Goal: Task Accomplishment & Management: Complete application form

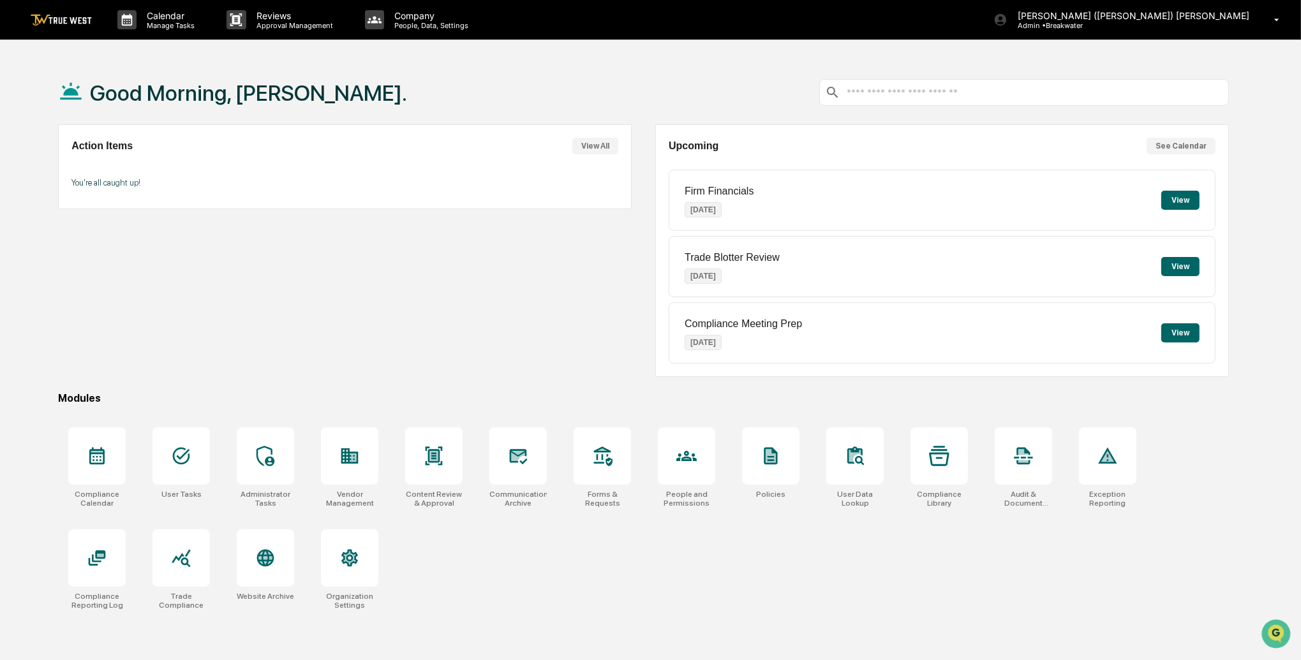
scroll to position [4, 0]
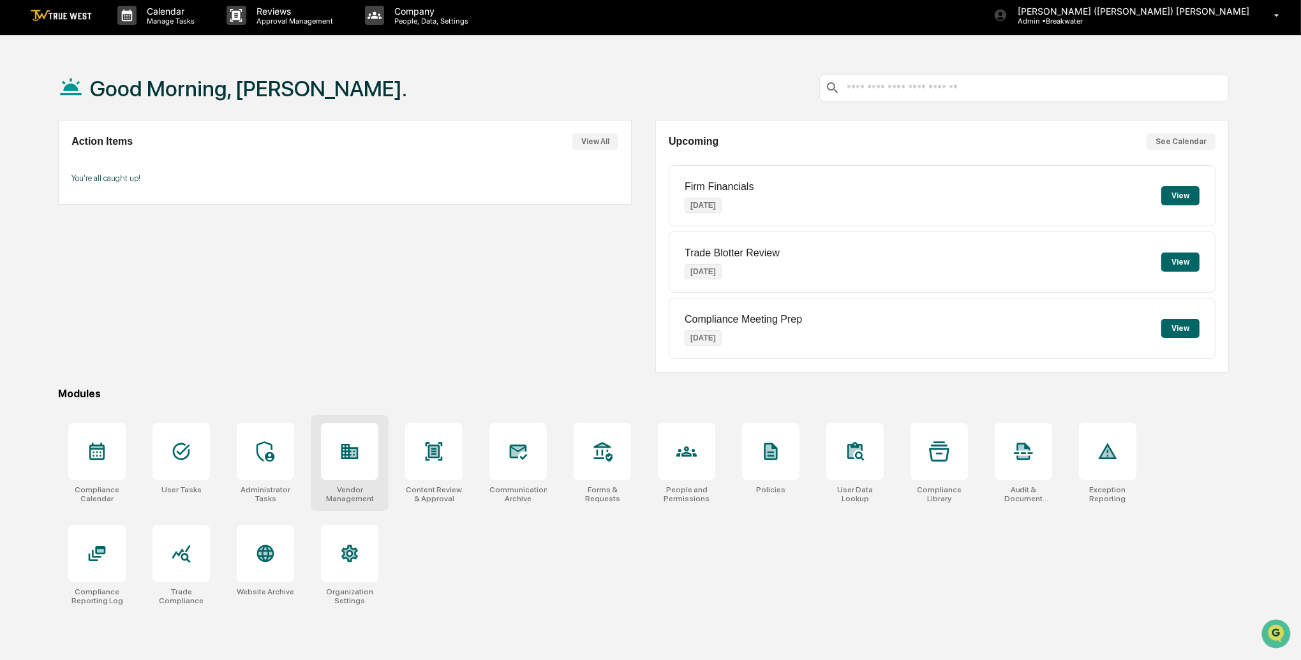
click at [344, 432] on div at bounding box center [349, 451] width 57 height 57
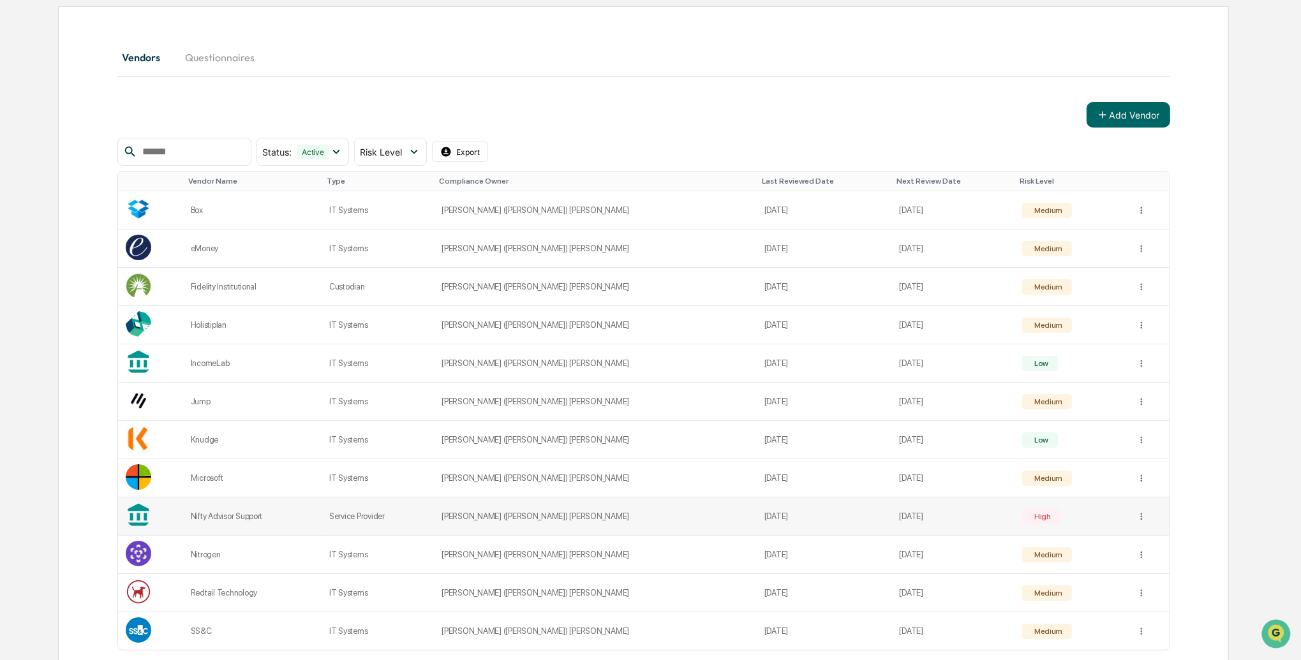
scroll to position [183, 0]
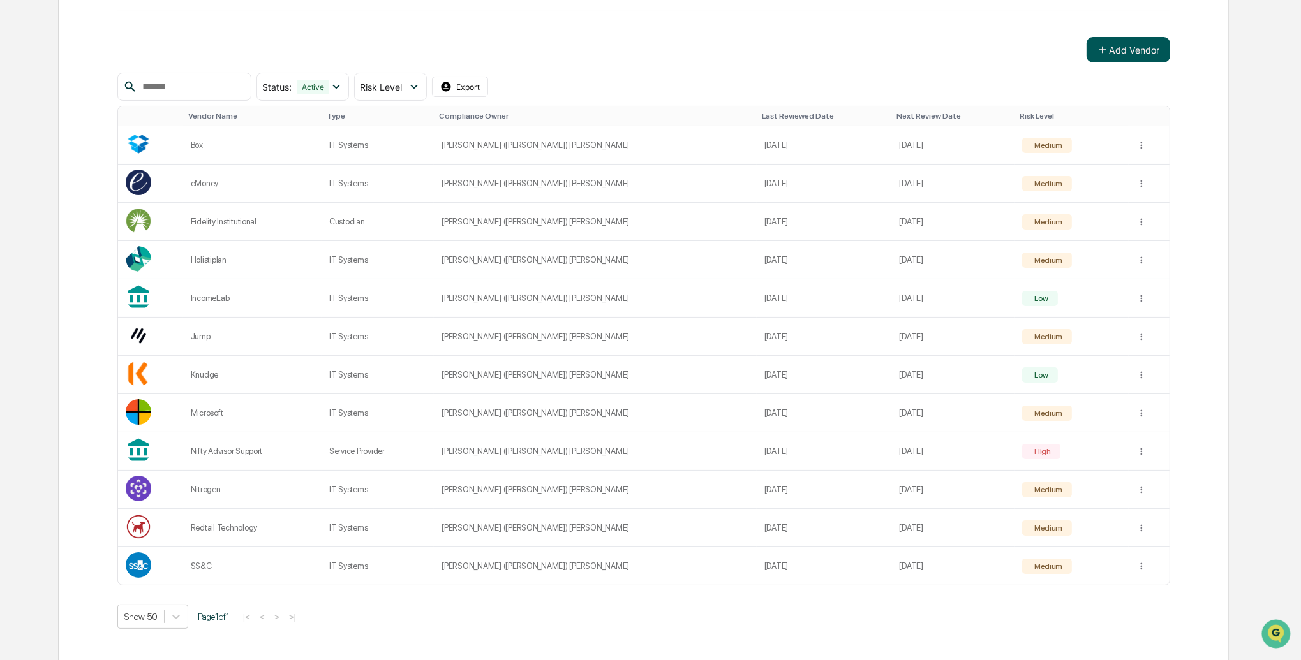
click at [1135, 52] on button "Add Vendor" at bounding box center [1128, 50] width 84 height 26
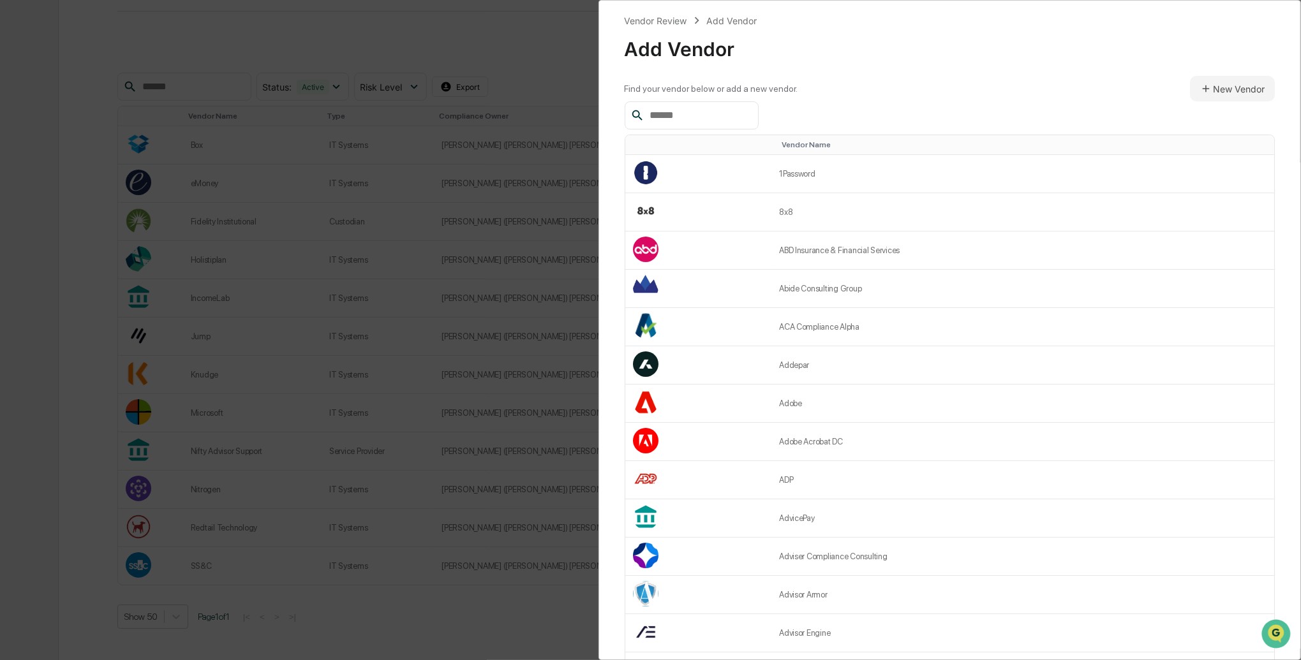
click at [687, 117] on input "text" at bounding box center [698, 115] width 108 height 17
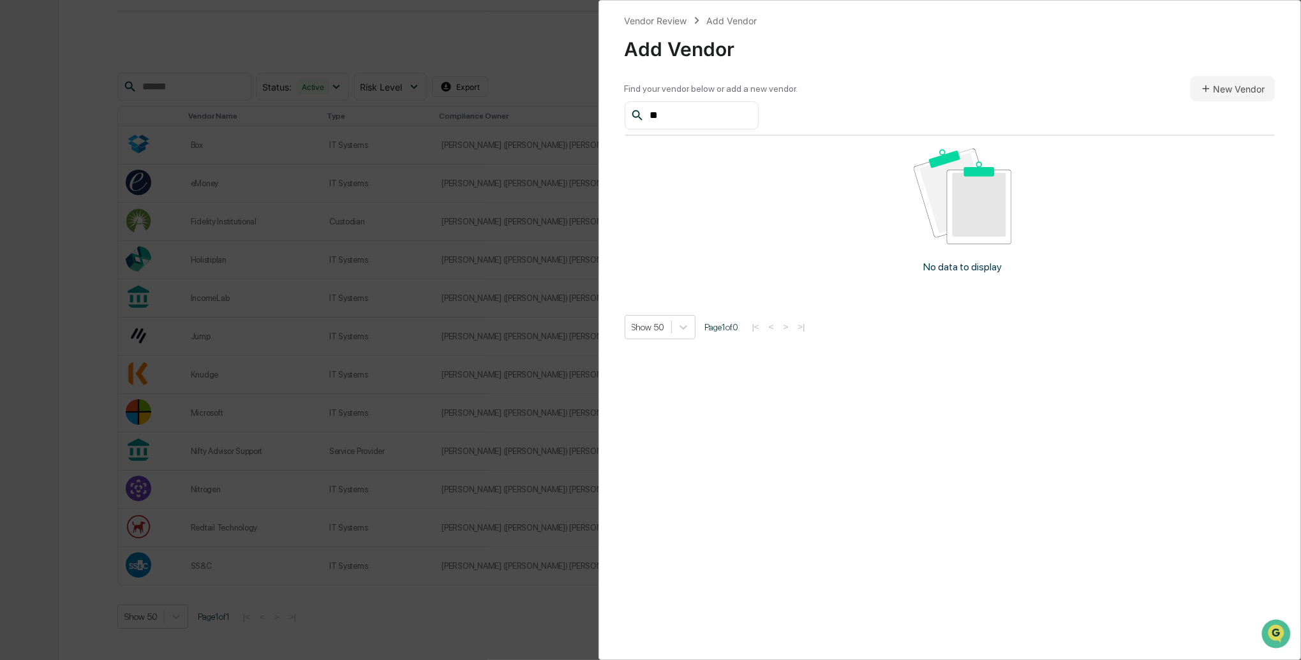
type input "*"
type input "******"
click at [1222, 84] on button "New Vendor" at bounding box center [1232, 89] width 85 height 26
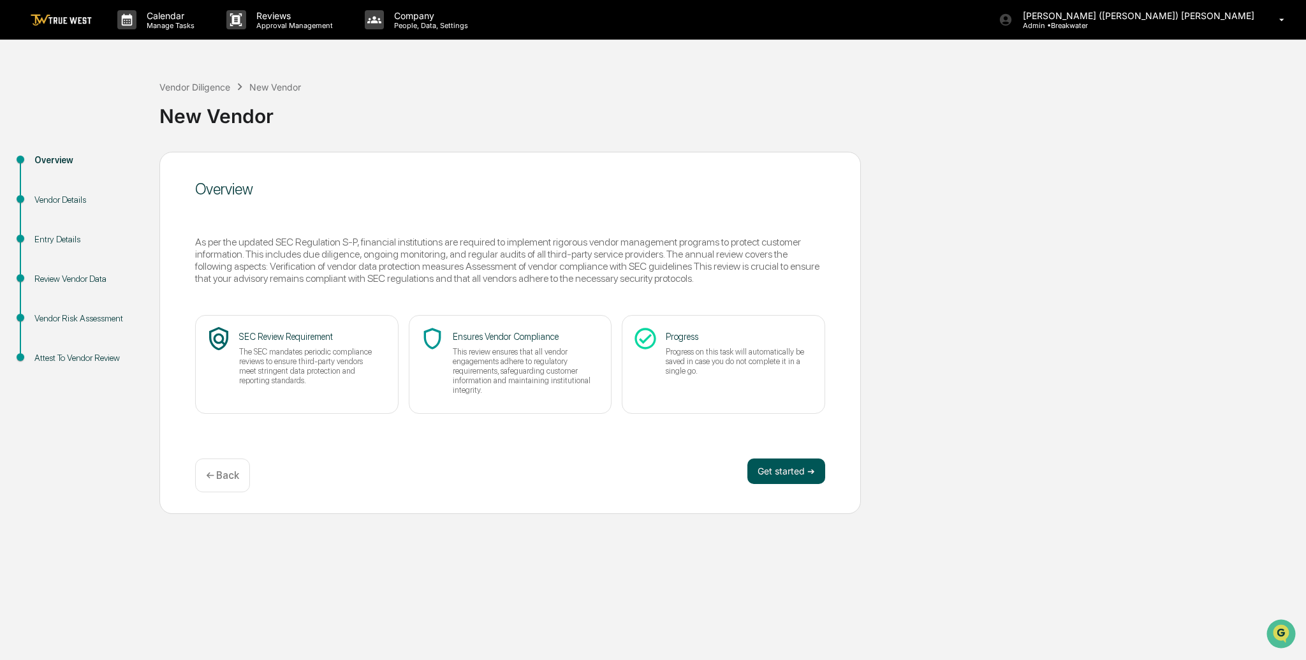
click at [797, 468] on button "Get started ➔" at bounding box center [787, 472] width 78 height 26
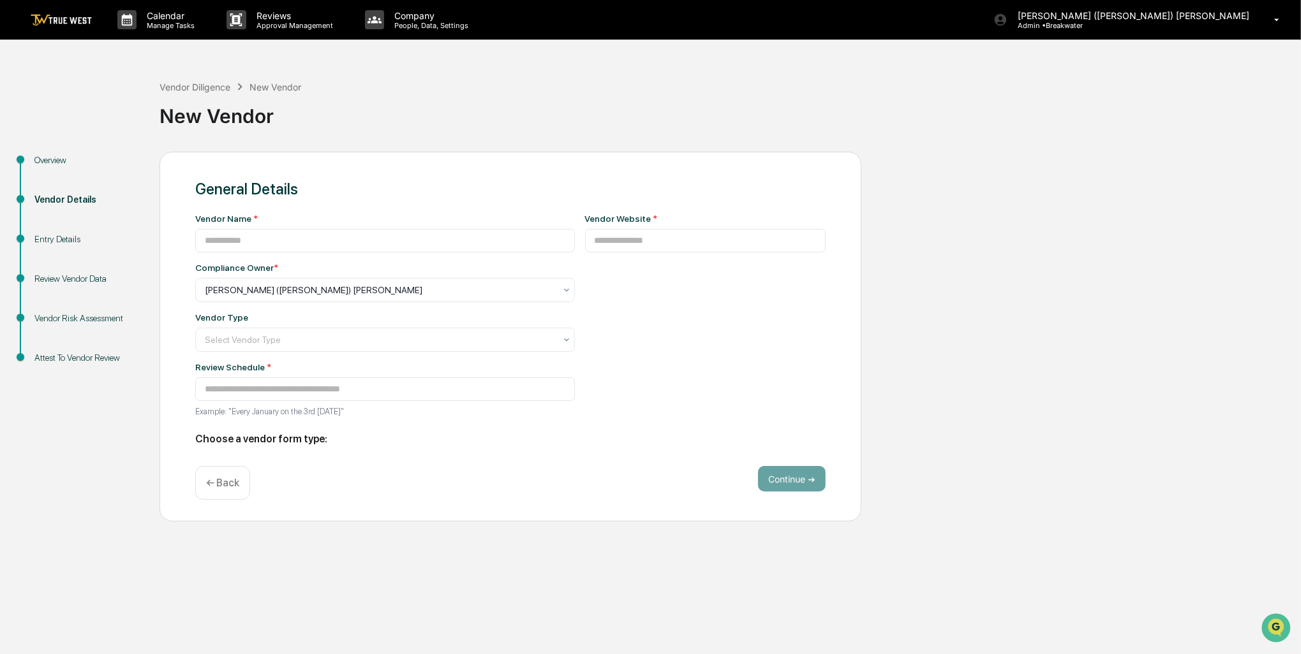
type input "**********"
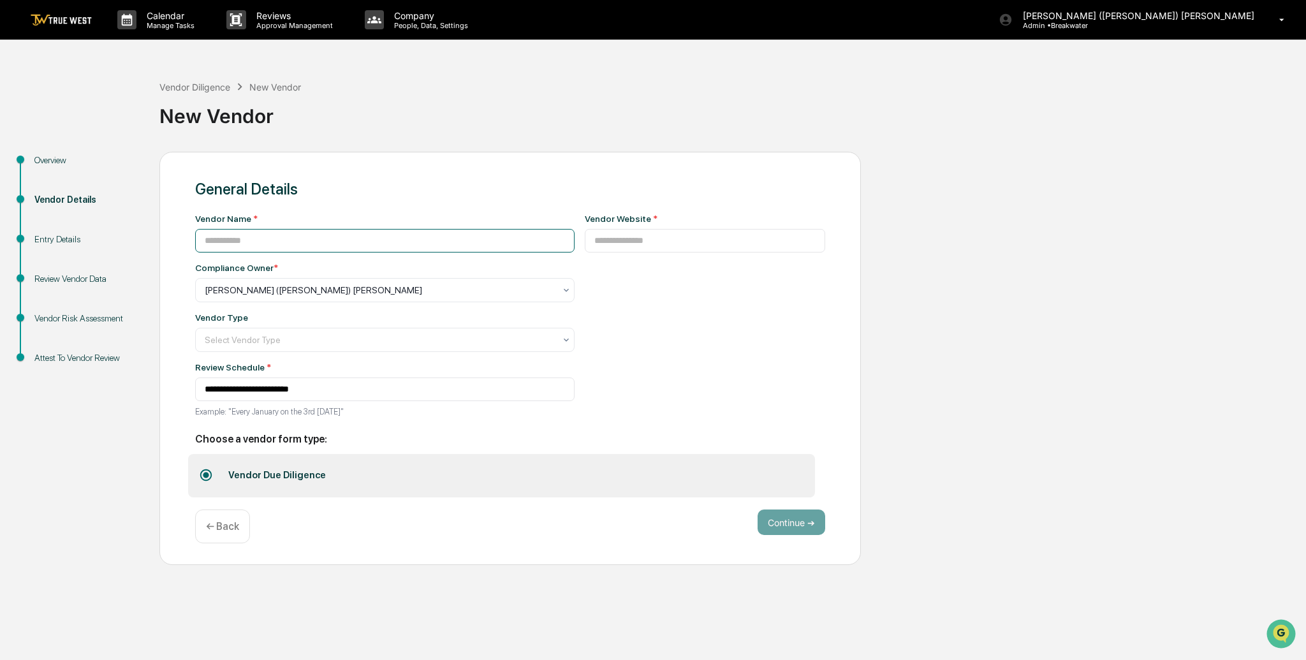
click at [255, 240] on input at bounding box center [385, 241] width 380 height 24
type input "******"
click at [602, 251] on input at bounding box center [705, 241] width 241 height 24
click at [585, 242] on input "**********" at bounding box center [705, 241] width 241 height 24
type input "**********"
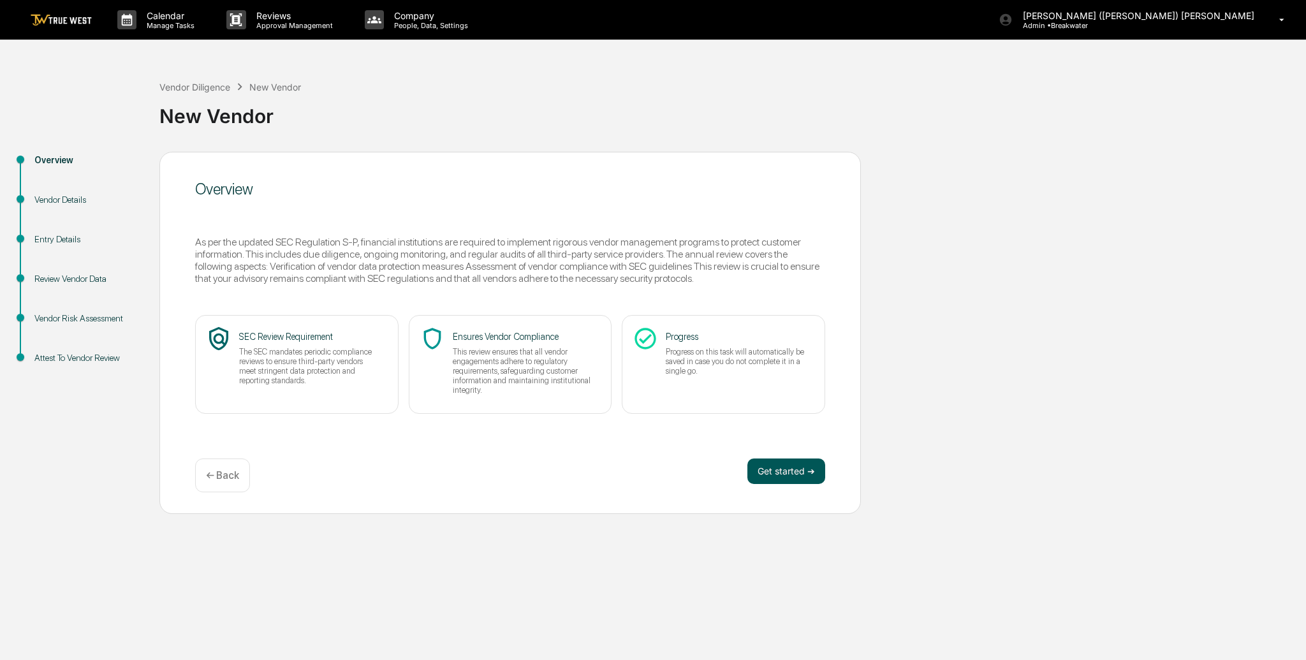
click at [801, 473] on button "Get started ➔" at bounding box center [787, 472] width 78 height 26
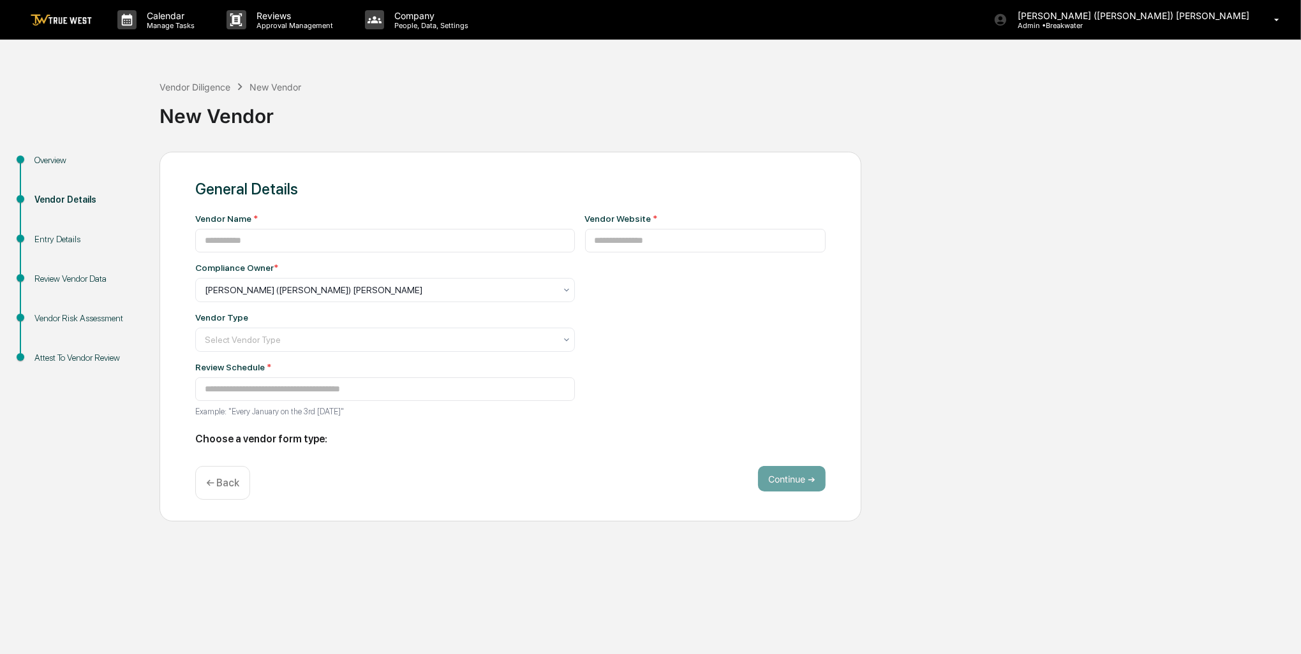
type input "**********"
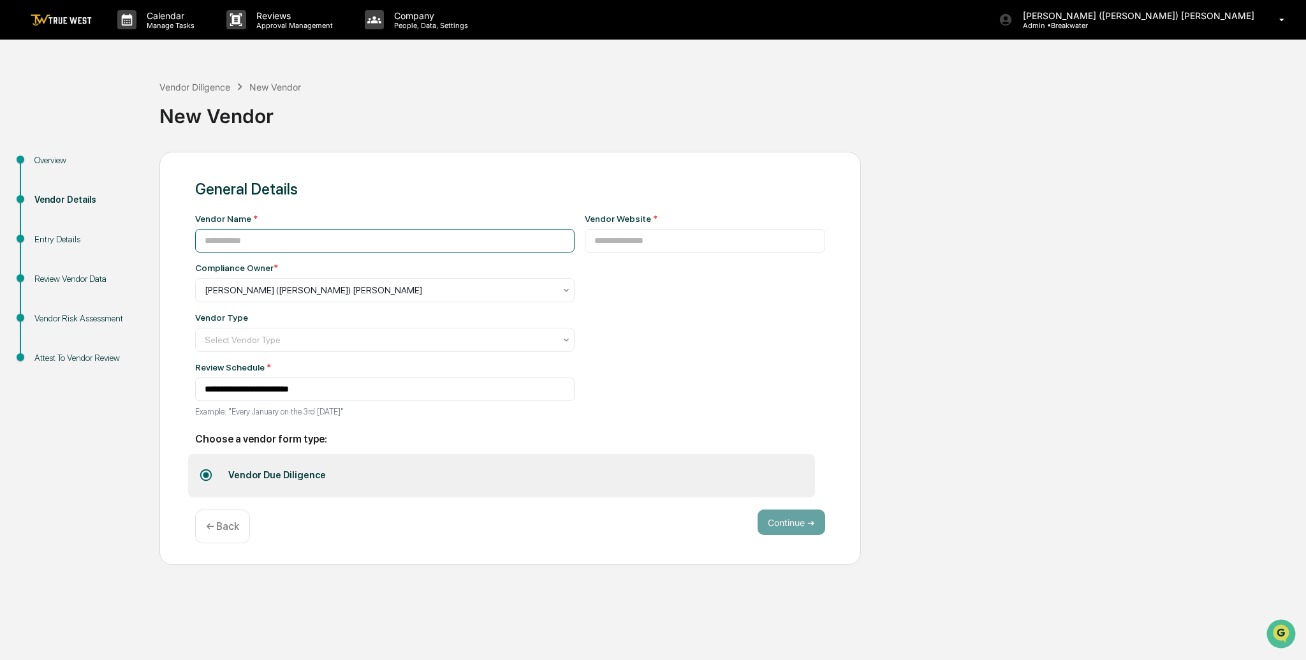
click at [270, 253] on input at bounding box center [385, 241] width 380 height 24
type input "******"
click at [585, 250] on input at bounding box center [705, 241] width 241 height 24
type input "**********"
click at [308, 343] on div at bounding box center [380, 340] width 350 height 13
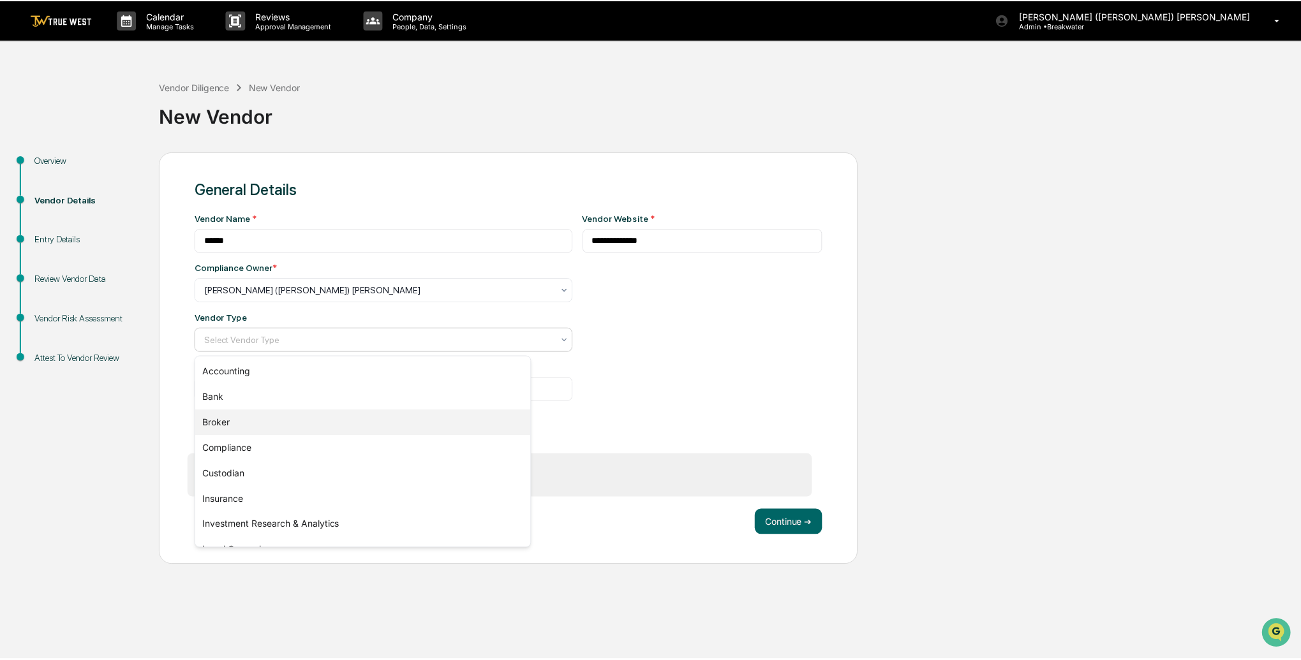
scroll to position [145, 0]
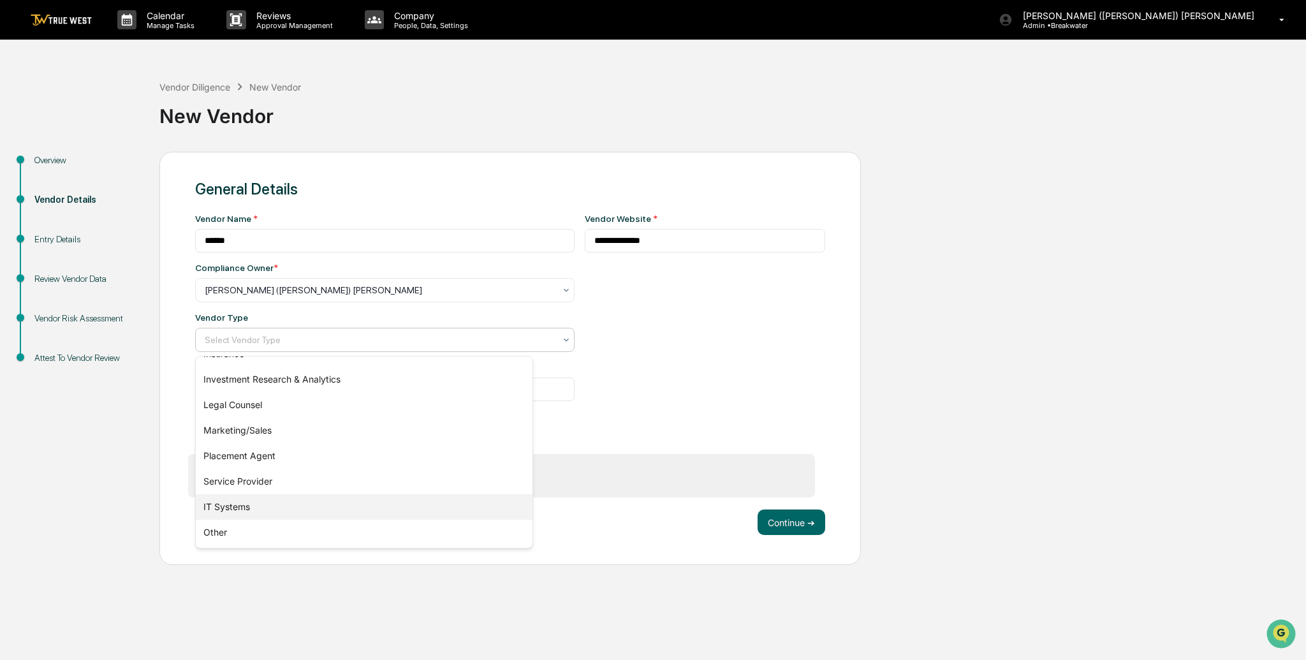
click at [241, 499] on div "IT Systems" at bounding box center [364, 507] width 337 height 26
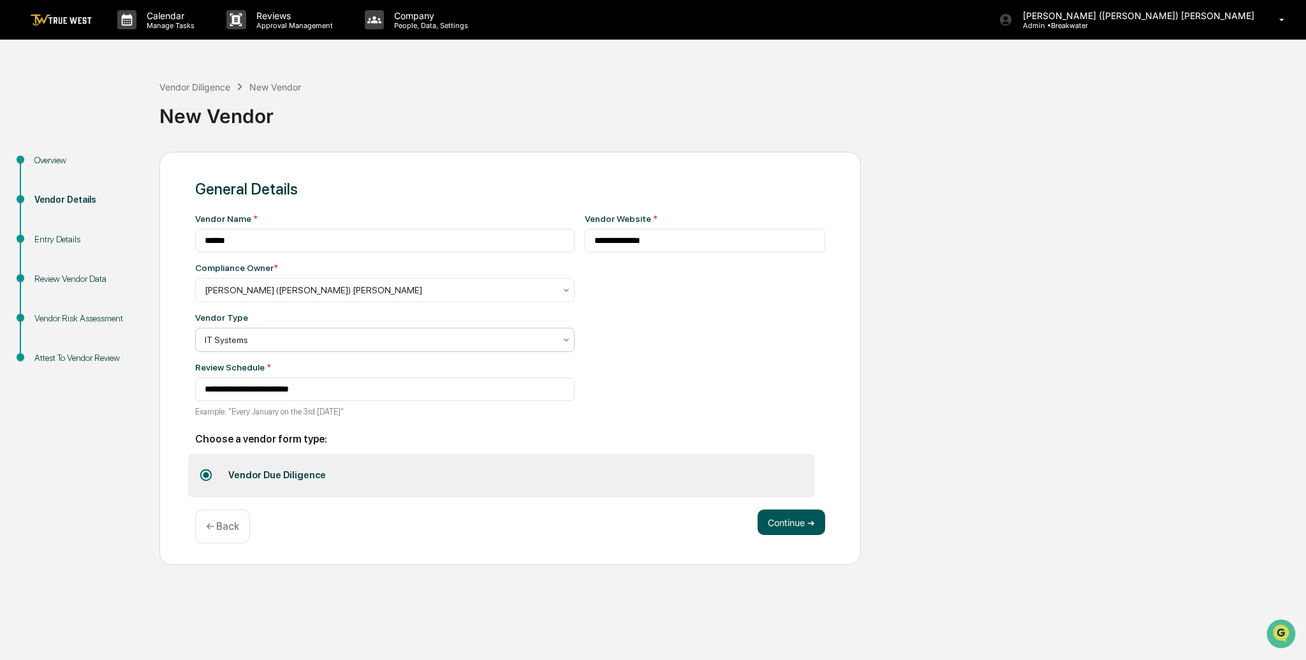
click at [807, 519] on button "Continue ➔" at bounding box center [792, 523] width 68 height 26
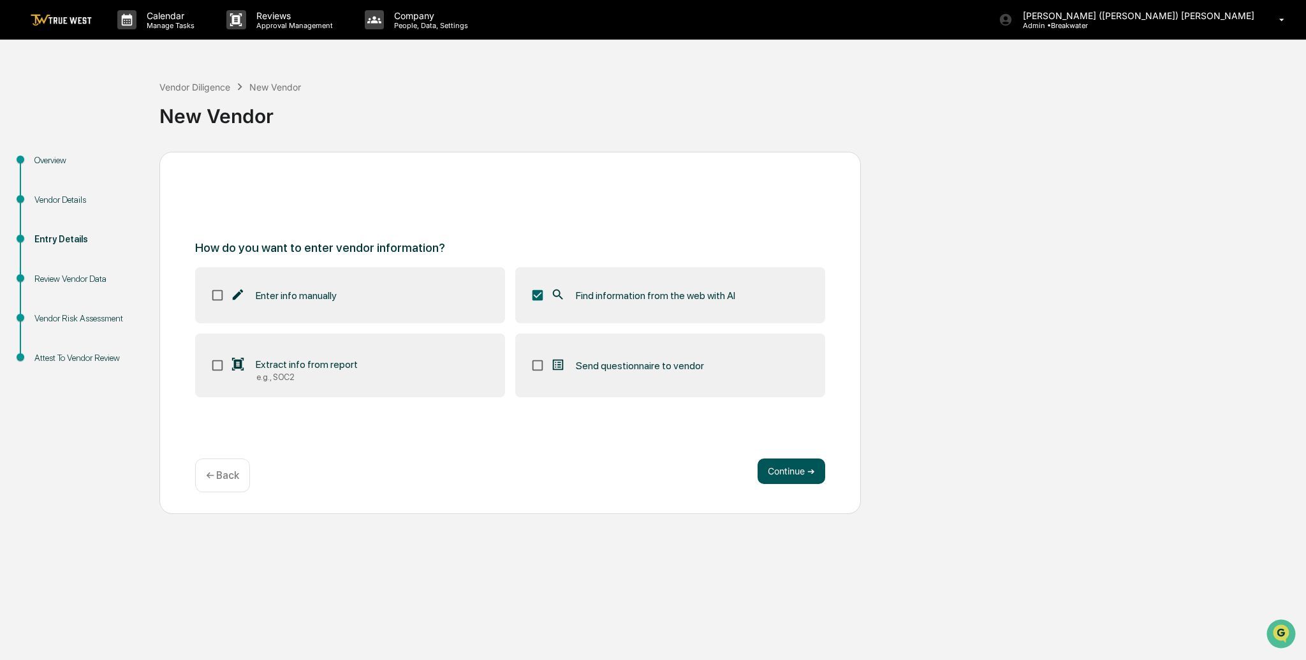
click at [786, 478] on button "Continue ➔" at bounding box center [792, 472] width 68 height 26
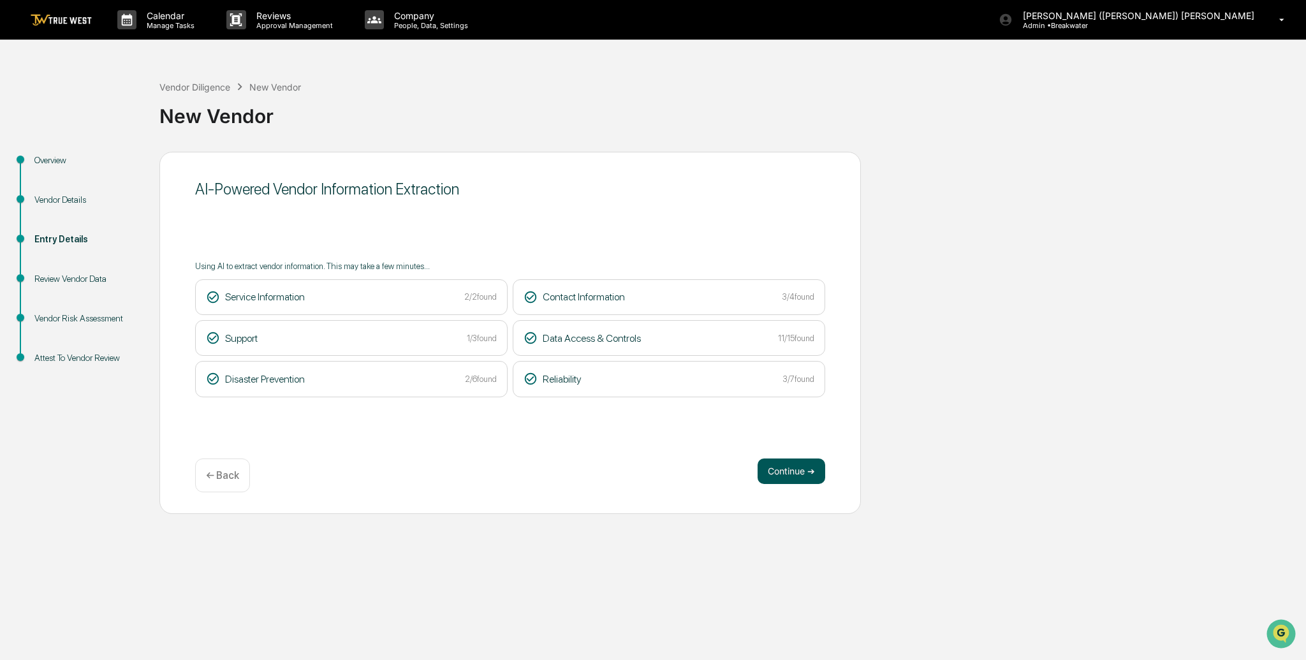
click at [787, 468] on button "Continue ➔" at bounding box center [792, 472] width 68 height 26
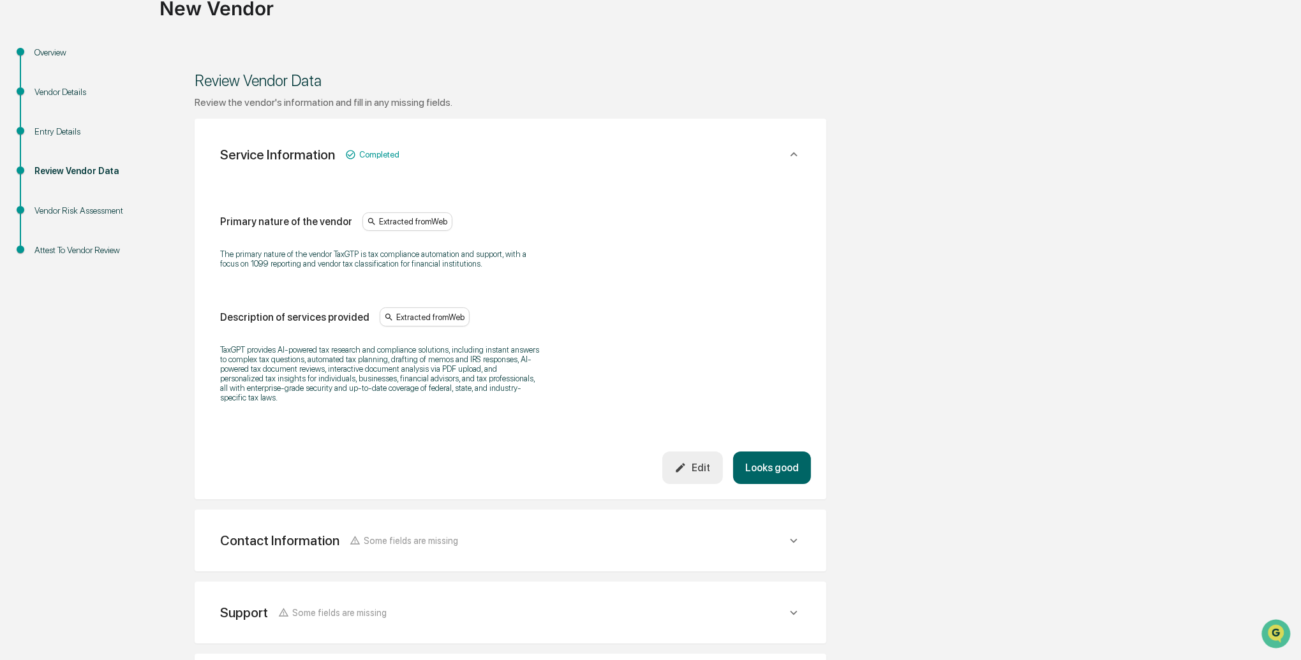
scroll to position [111, 0]
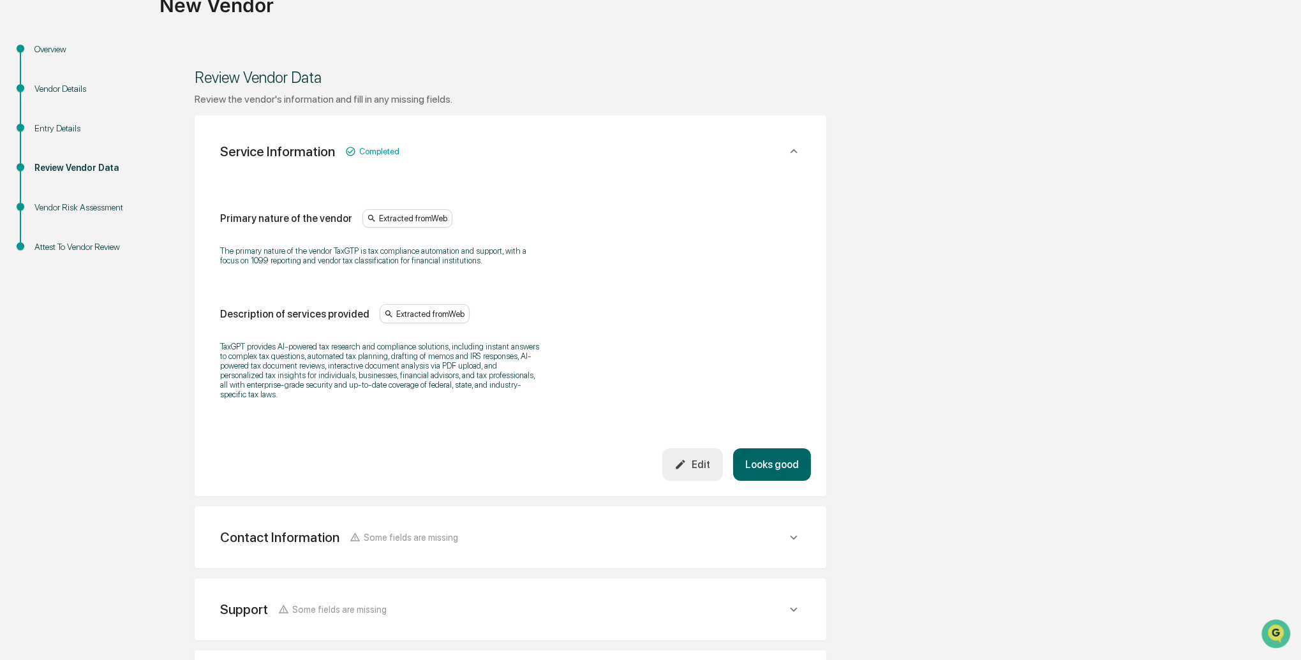
click at [680, 460] on button "Edit" at bounding box center [692, 464] width 61 height 33
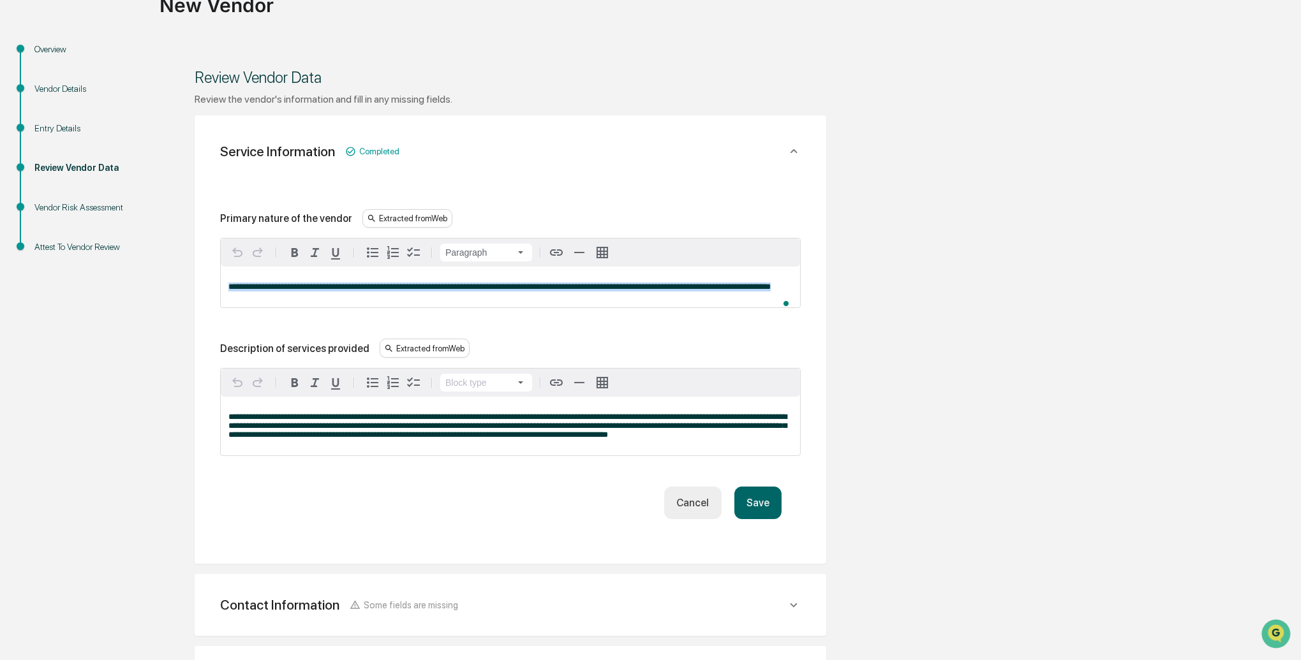
drag, startPoint x: 286, startPoint y: 294, endPoint x: 227, endPoint y: 282, distance: 59.9
click at [227, 282] on div "**********" at bounding box center [510, 287] width 579 height 41
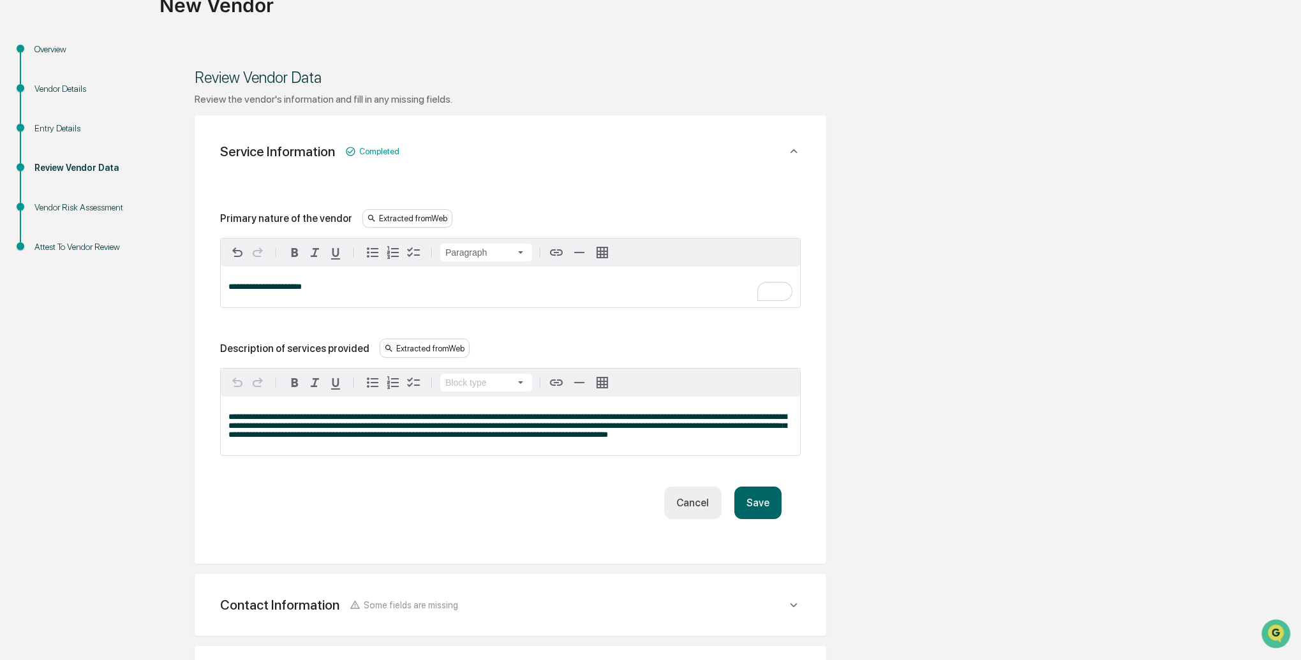
click at [751, 507] on button "Save" at bounding box center [757, 503] width 47 height 33
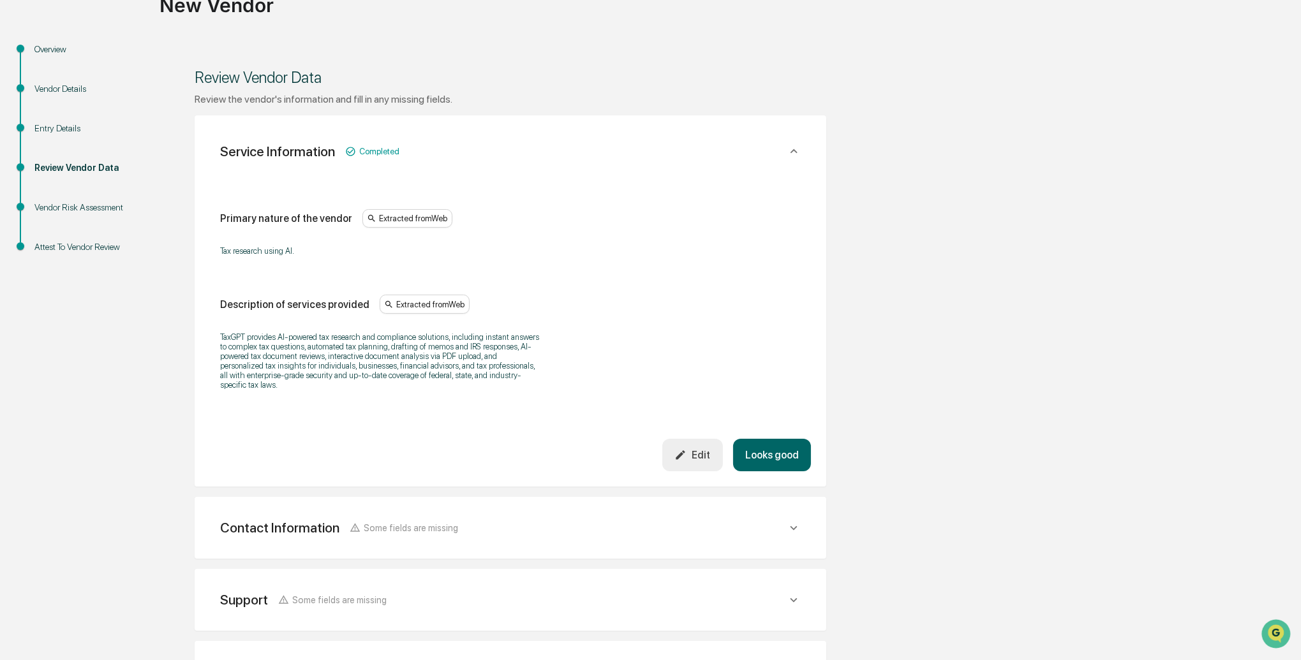
click at [783, 462] on button "Looks good" at bounding box center [772, 455] width 78 height 33
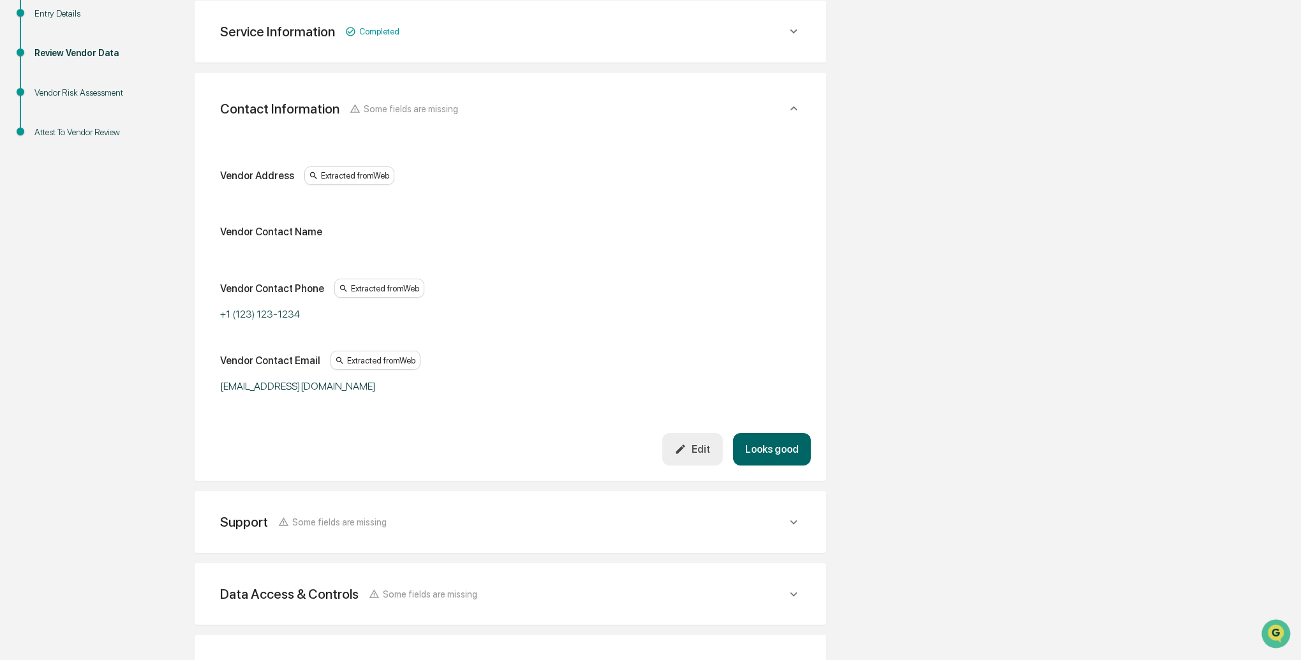
scroll to position [226, 0]
click at [778, 441] on button "Looks good" at bounding box center [772, 449] width 78 height 33
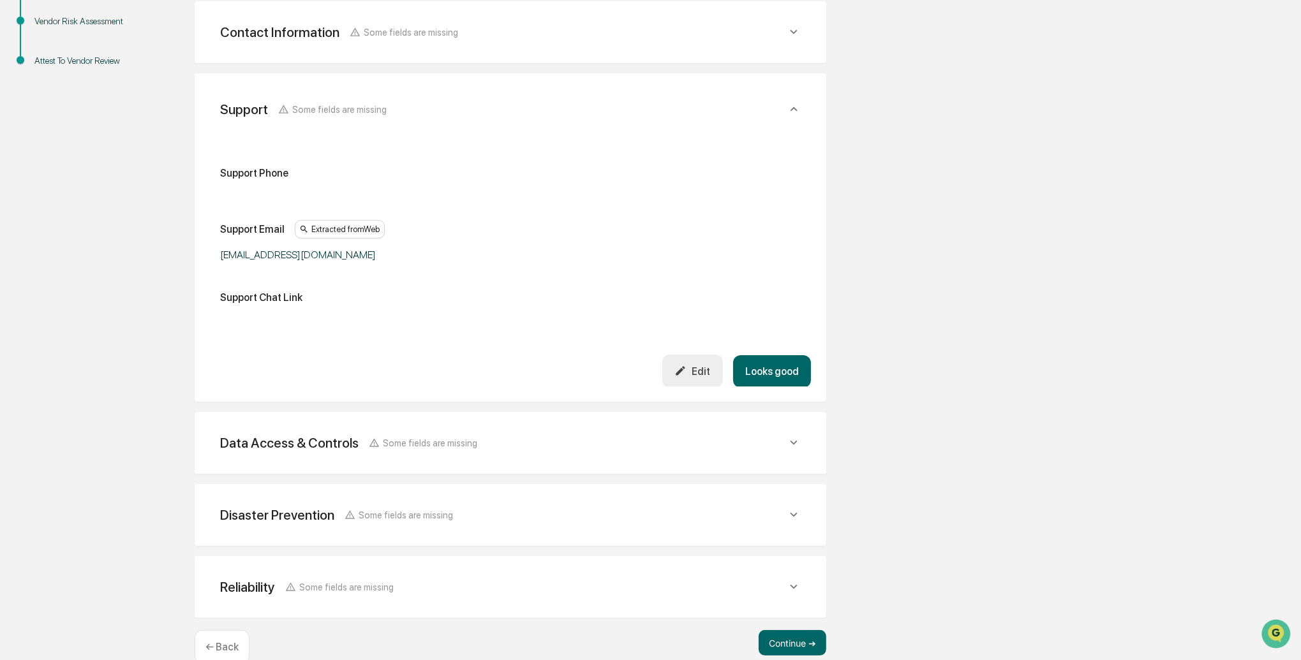
scroll to position [298, 0]
click at [794, 371] on button "Looks good" at bounding box center [772, 371] width 78 height 33
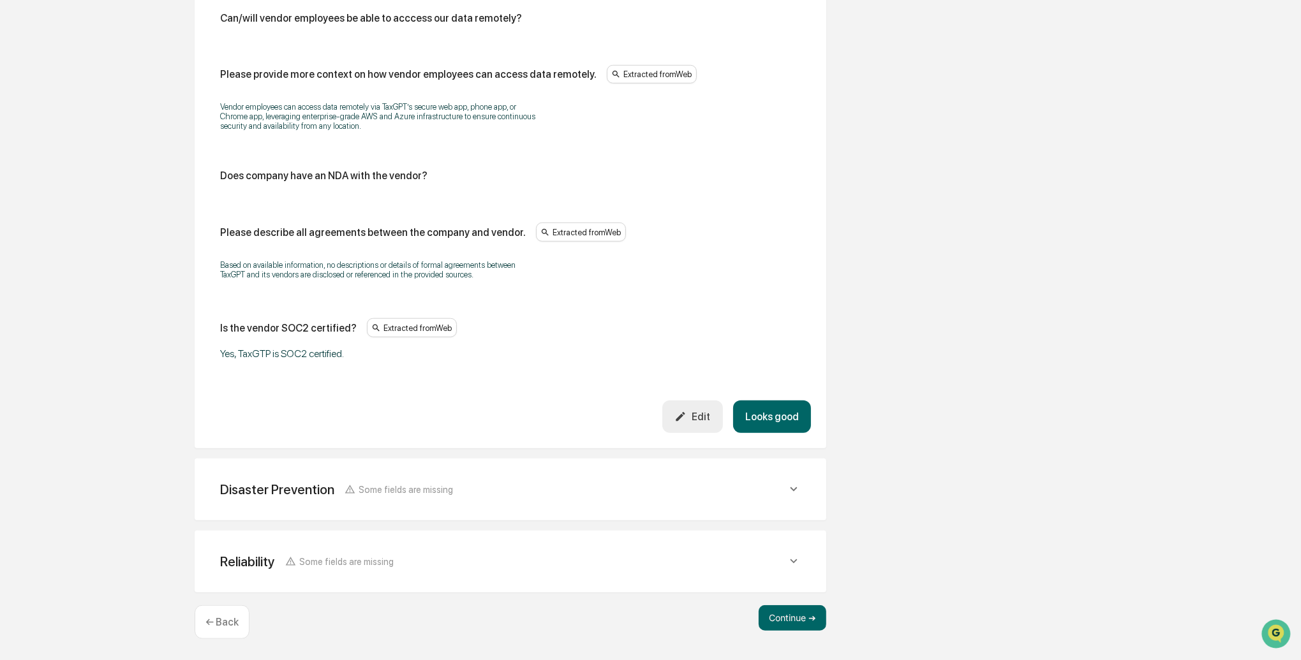
scroll to position [1383, 0]
click at [687, 423] on div "Edit" at bounding box center [692, 417] width 36 height 12
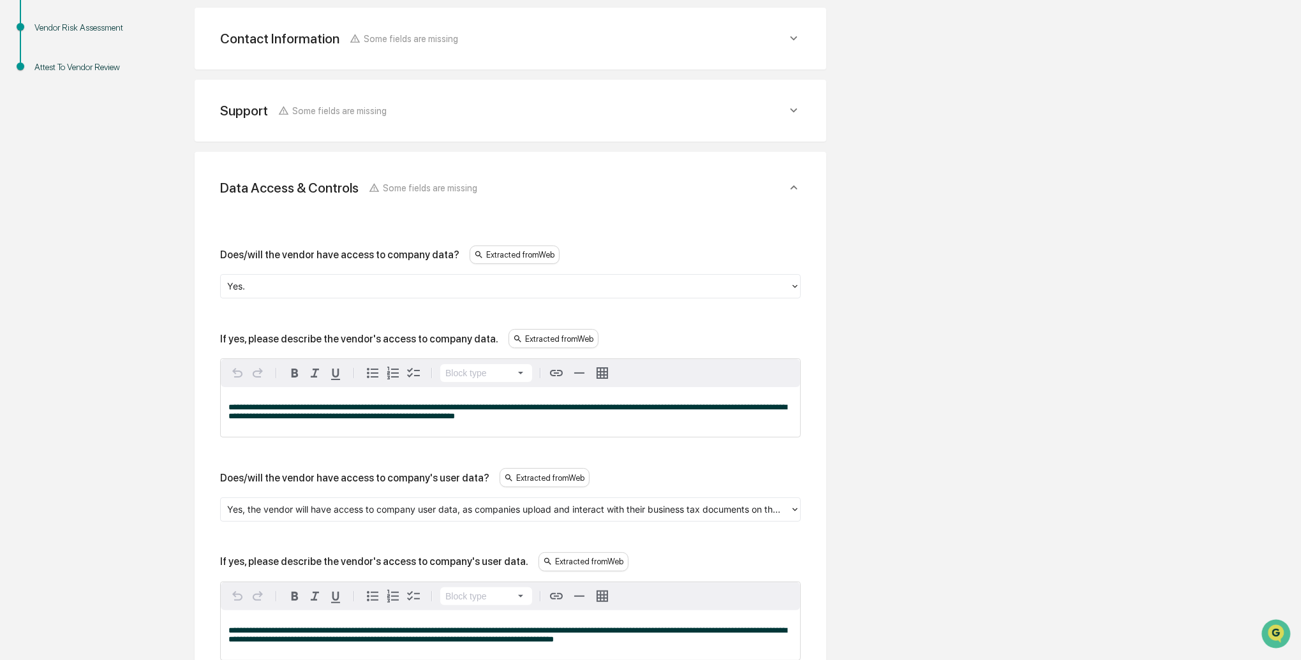
click at [267, 290] on div at bounding box center [505, 286] width 556 height 15
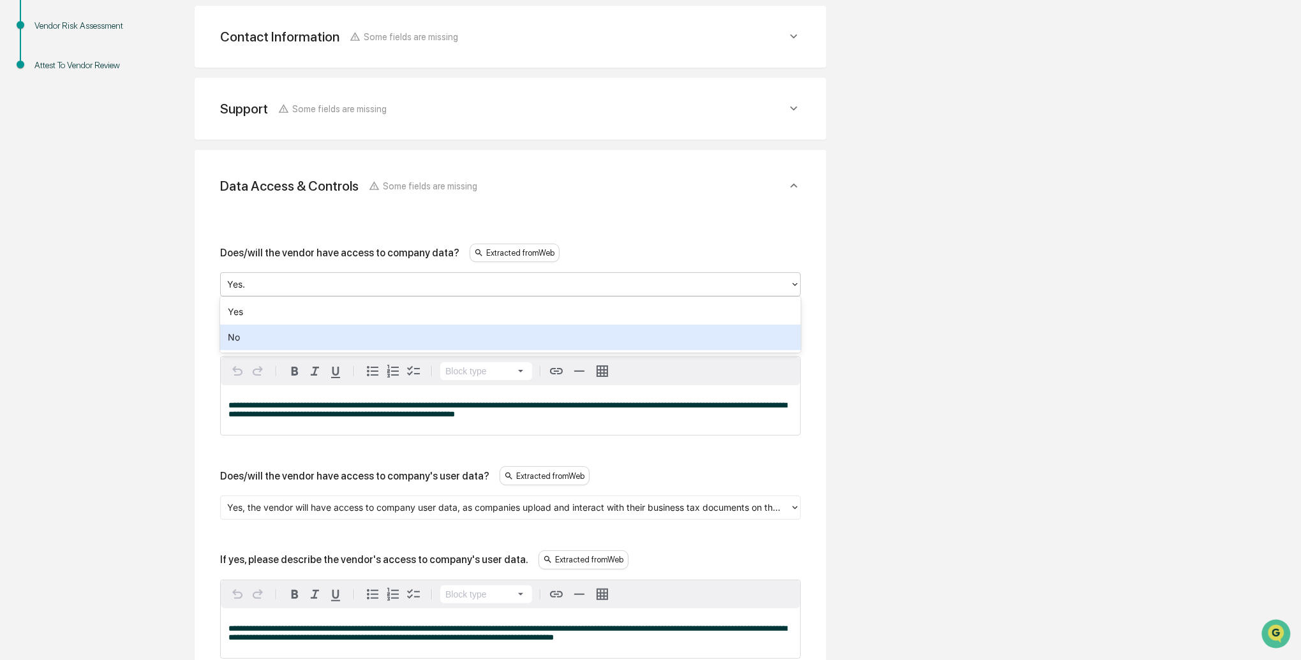
click at [248, 334] on div "No" at bounding box center [510, 338] width 580 height 26
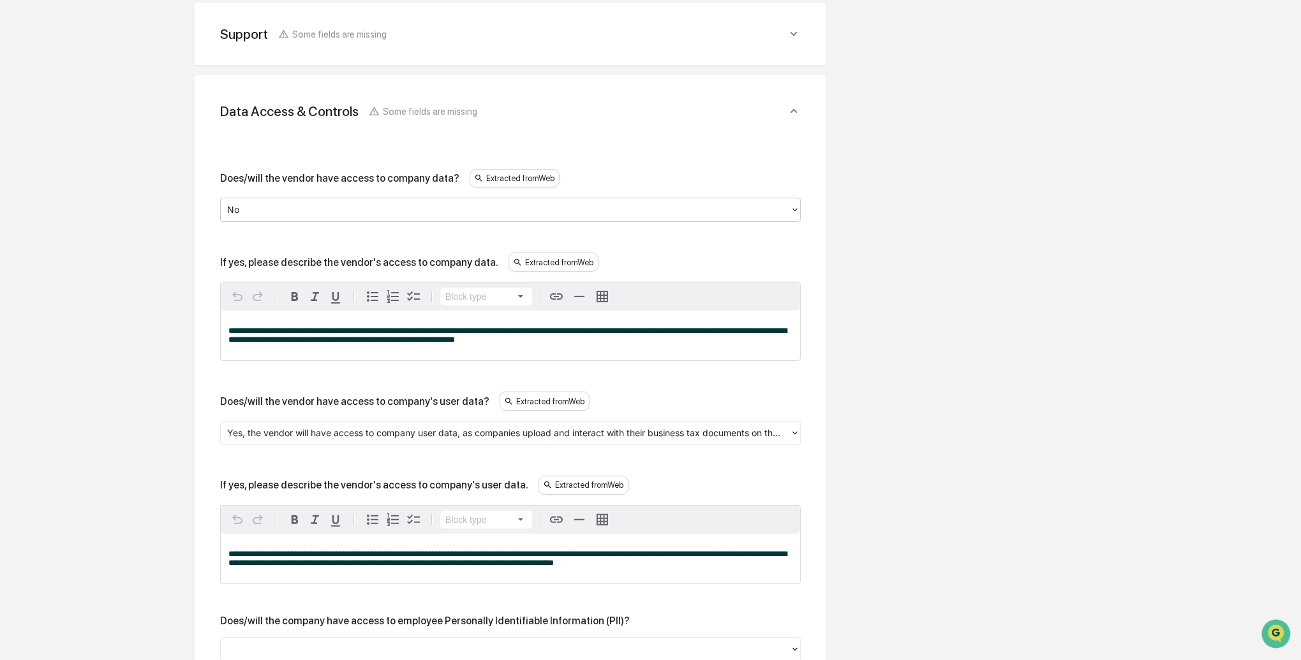
scroll to position [369, 0]
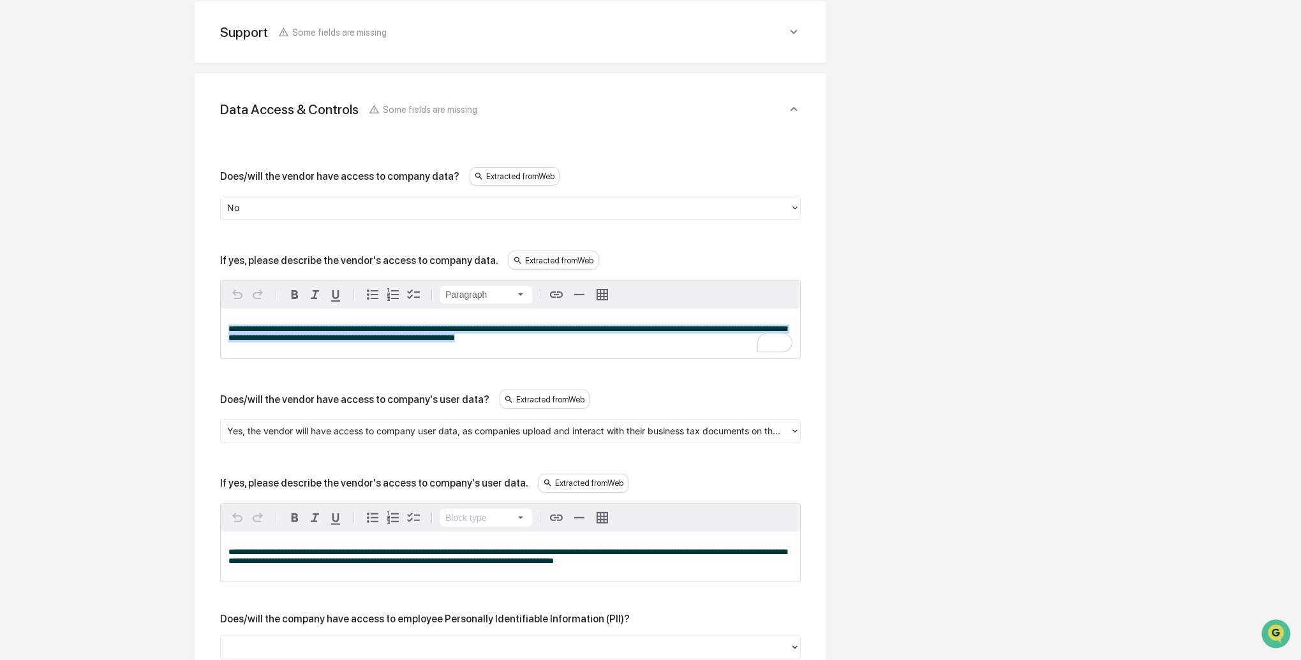
drag, startPoint x: 527, startPoint y: 328, endPoint x: 237, endPoint y: 318, distance: 290.4
click at [237, 318] on div "**********" at bounding box center [510, 334] width 579 height 50
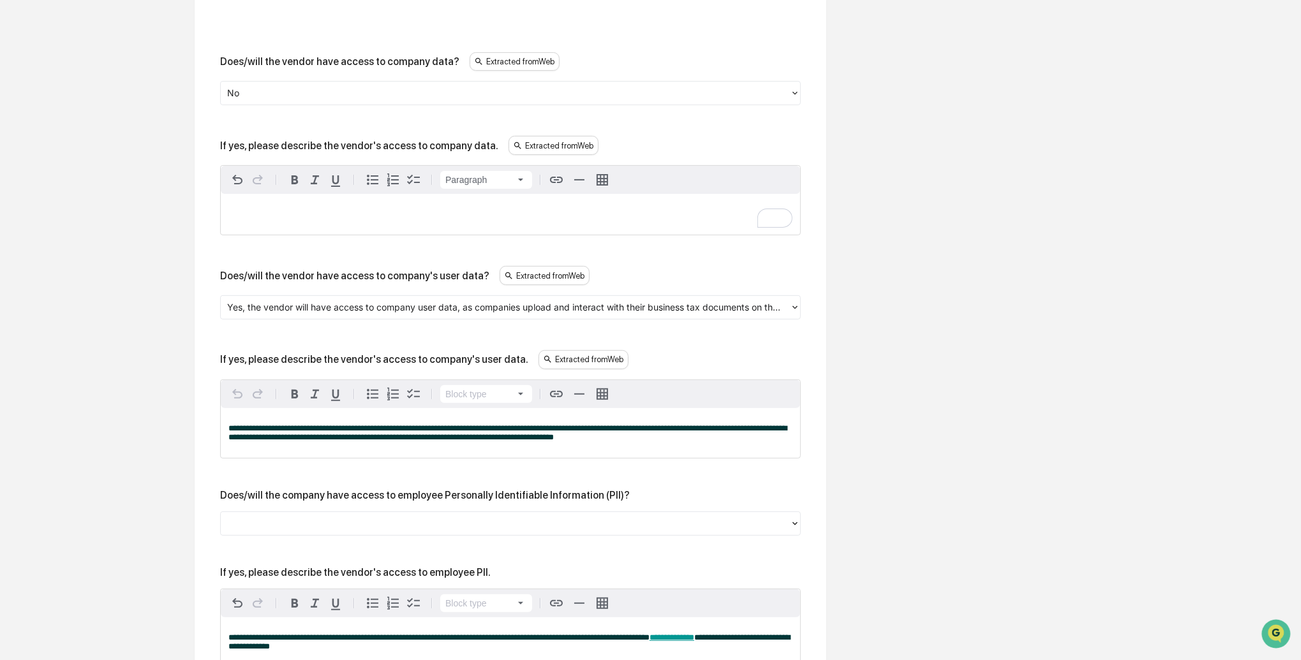
scroll to position [485, 0]
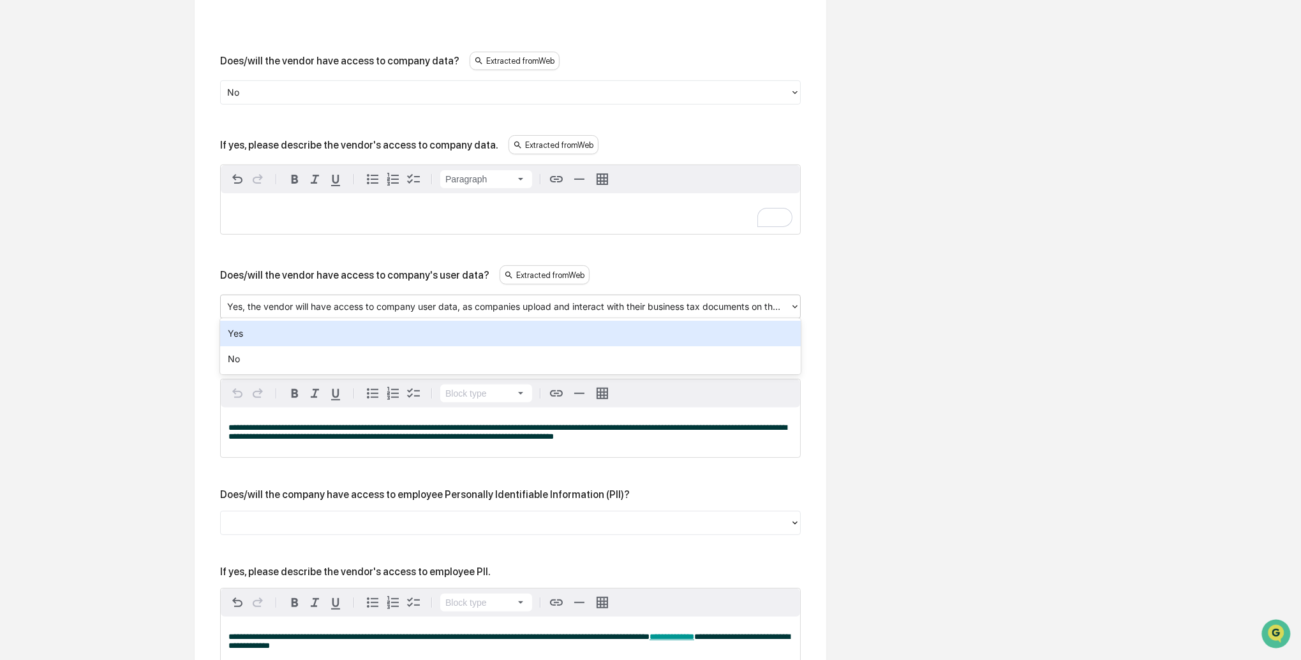
click at [331, 304] on div at bounding box center [505, 306] width 556 height 15
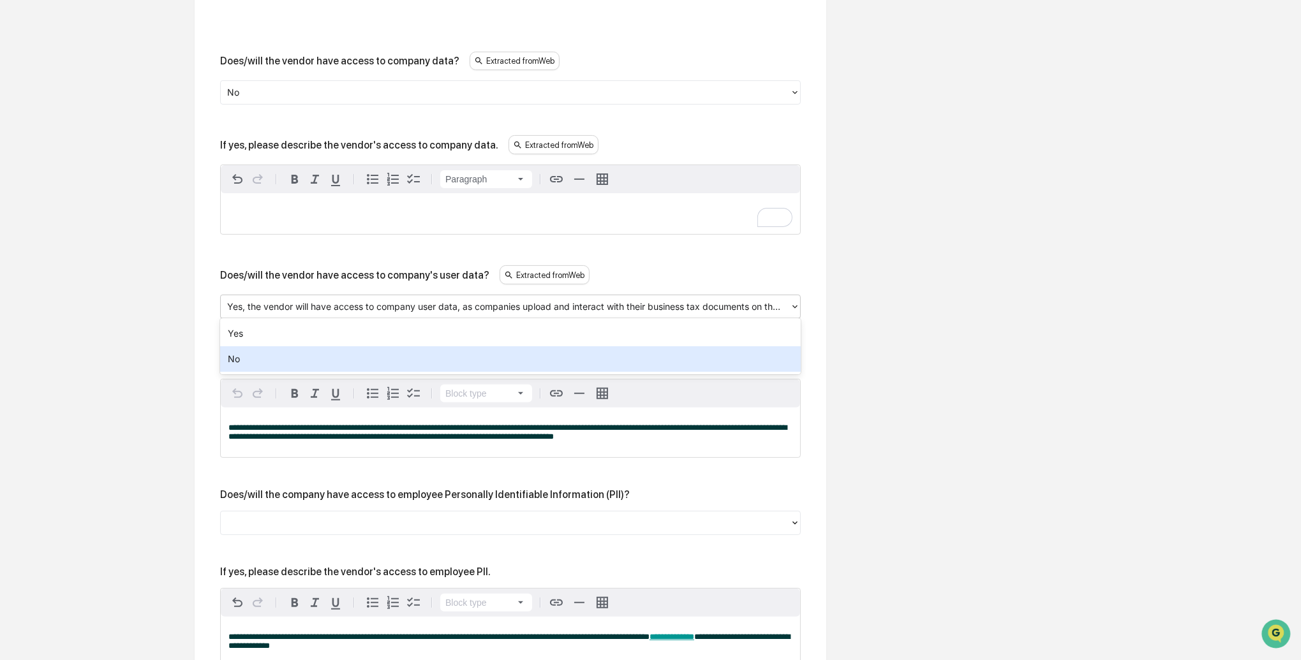
click at [277, 360] on div "No" at bounding box center [510, 359] width 580 height 26
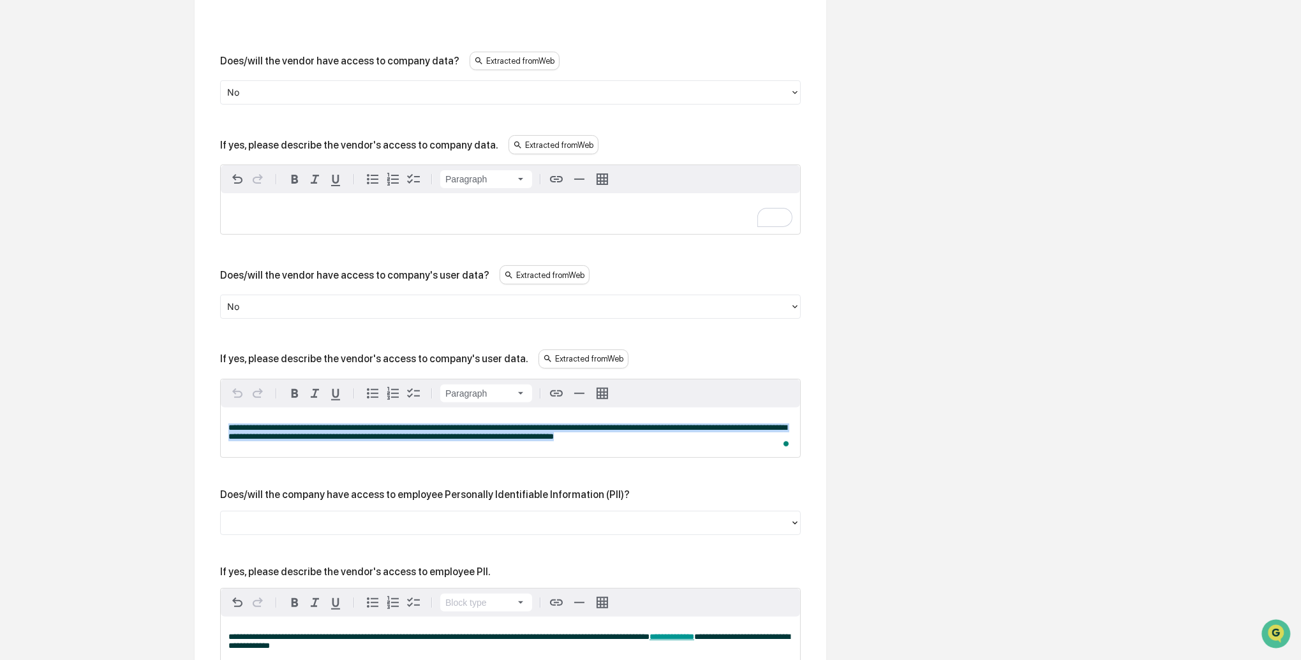
drag, startPoint x: 691, startPoint y: 431, endPoint x: 212, endPoint y: 424, distance: 479.1
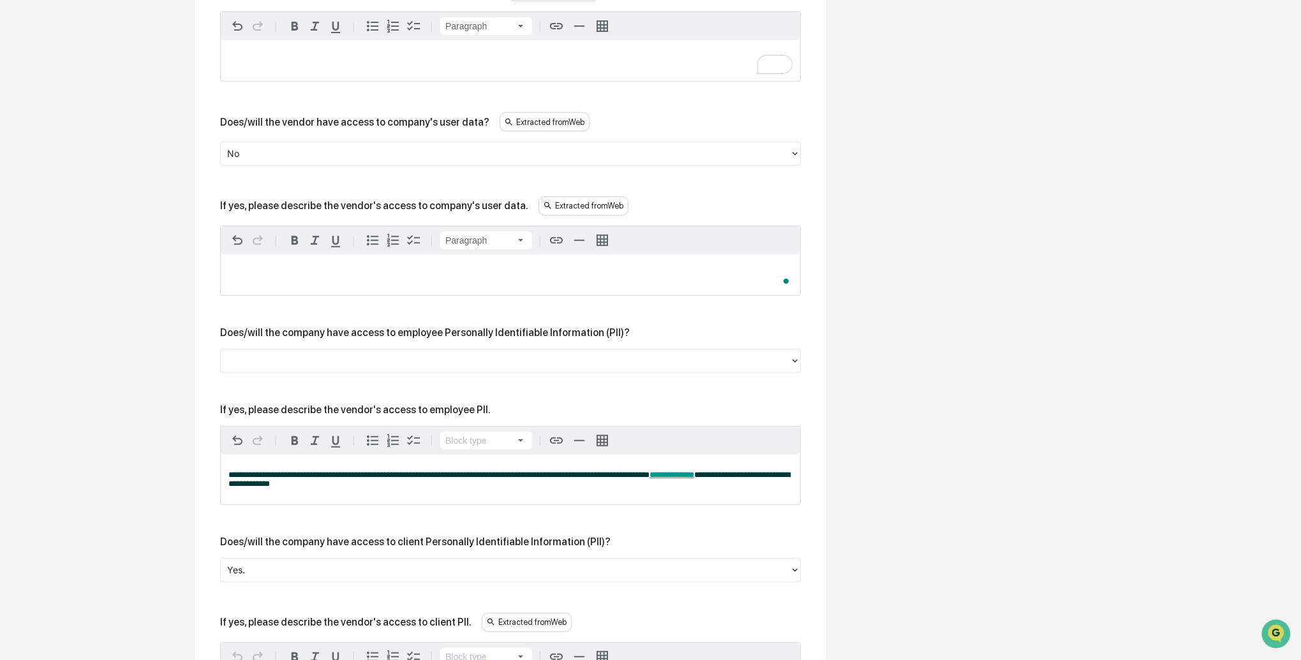
scroll to position [639, 0]
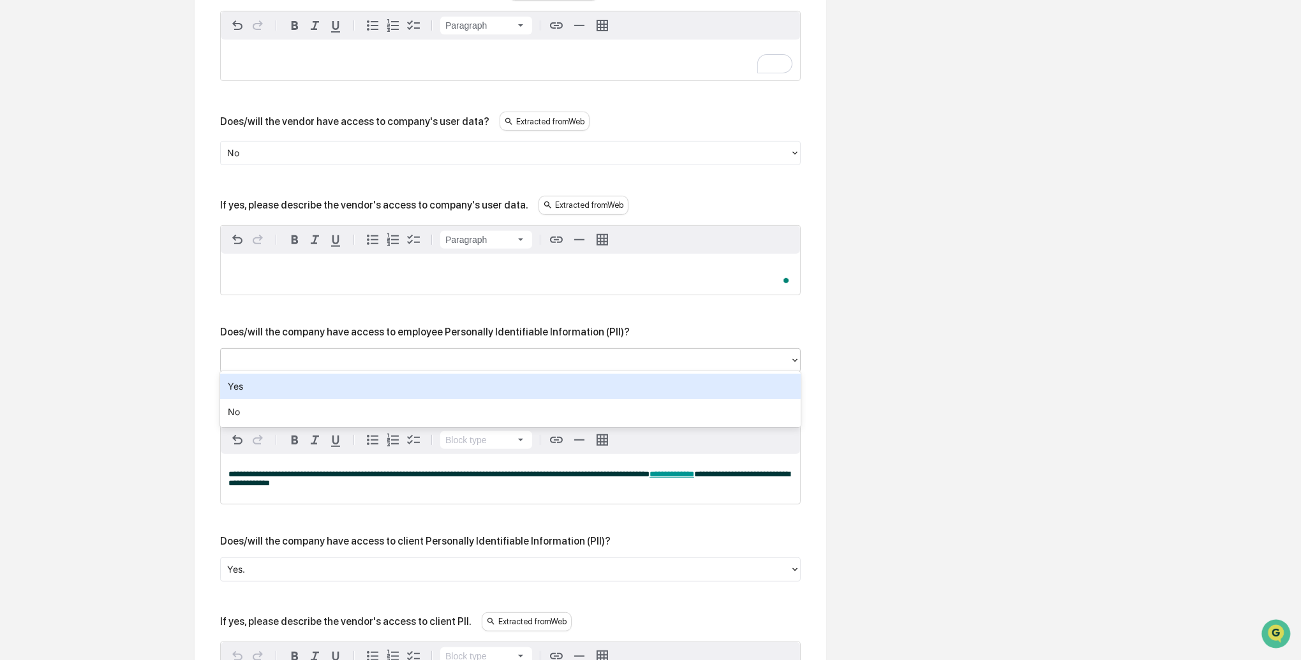
click at [318, 359] on div at bounding box center [505, 360] width 556 height 15
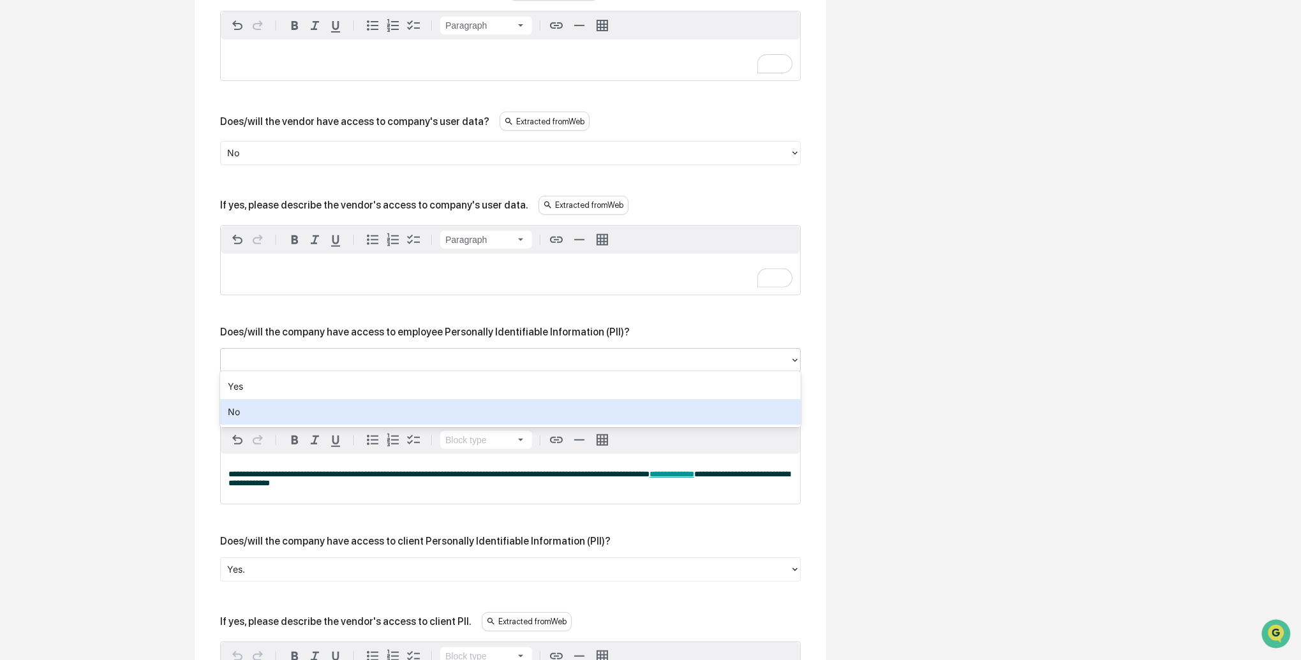
click at [257, 415] on div "No" at bounding box center [510, 412] width 580 height 26
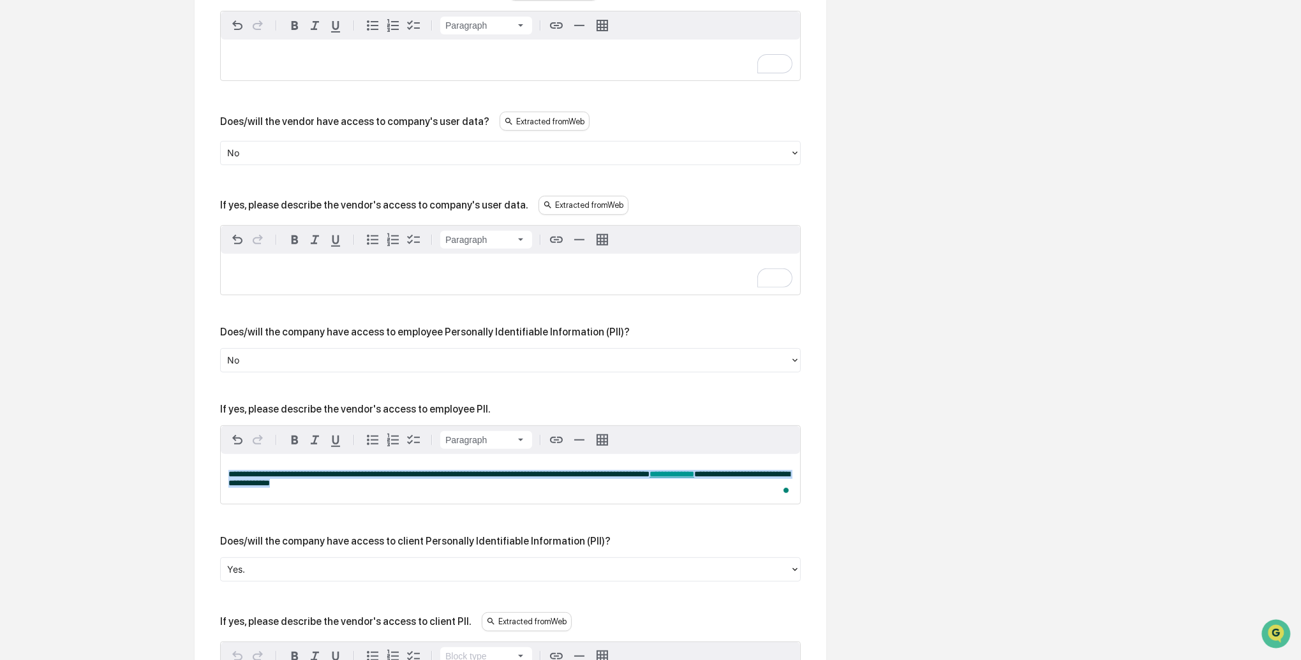
drag, startPoint x: 343, startPoint y: 475, endPoint x: 193, endPoint y: 466, distance: 149.5
click at [193, 466] on div "Review Vendor Data Review the vendor's information and fill in any missing fiel…" at bounding box center [510, 626] width 702 height 2226
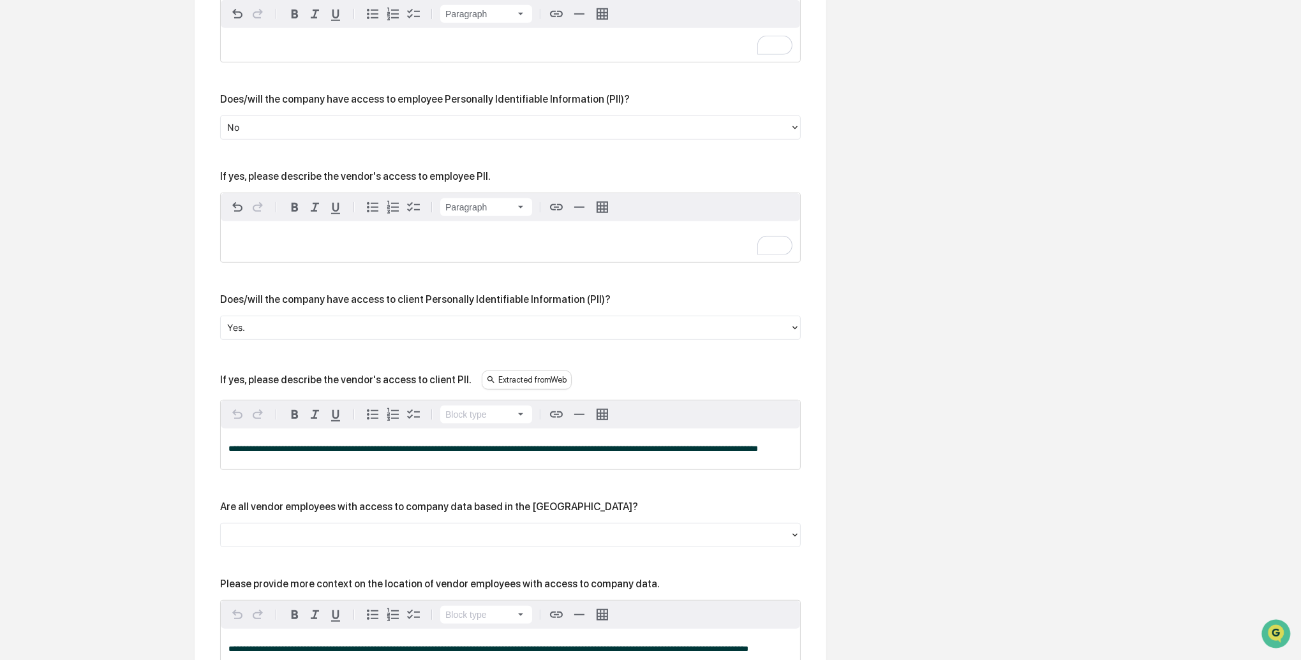
scroll to position [878, 0]
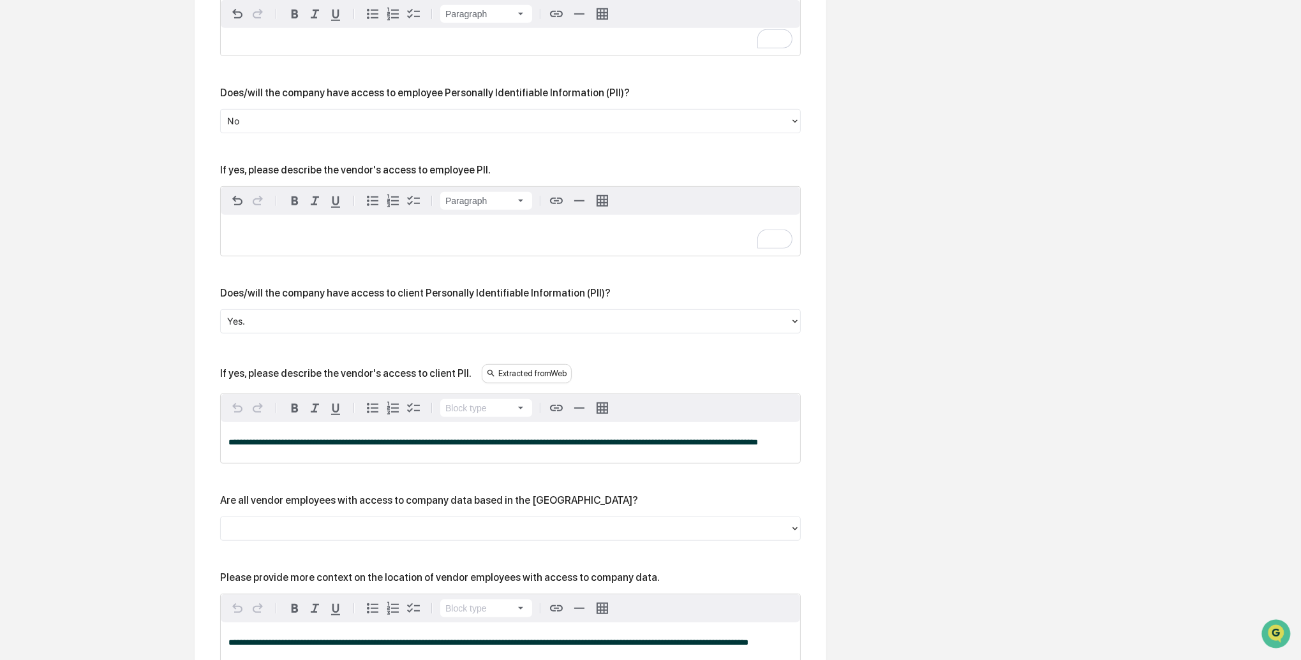
click at [269, 319] on div at bounding box center [505, 321] width 556 height 15
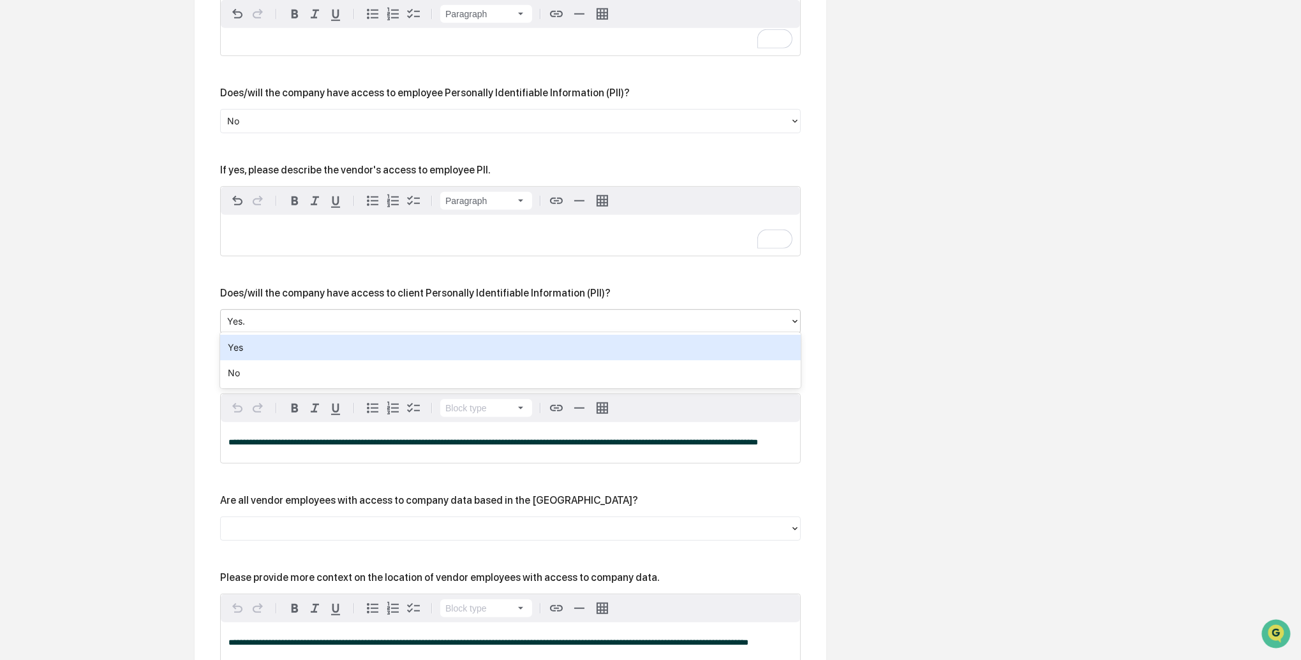
click at [251, 353] on div "Yes" at bounding box center [510, 348] width 580 height 26
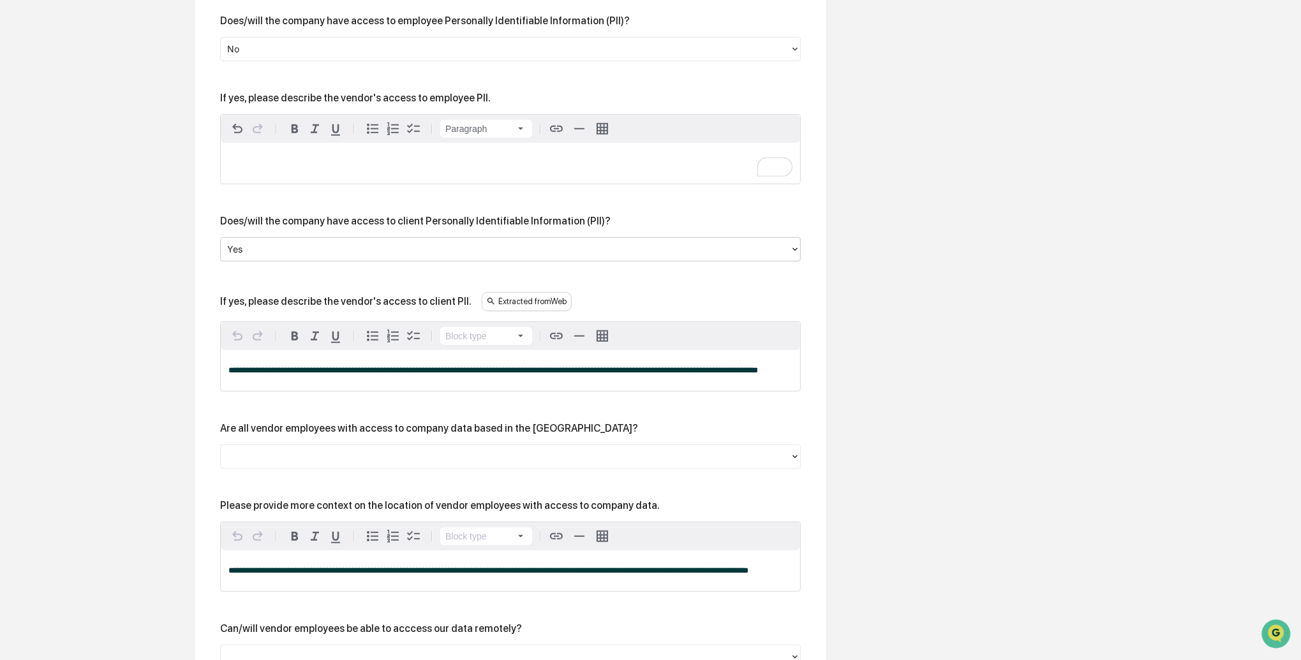
scroll to position [956, 0]
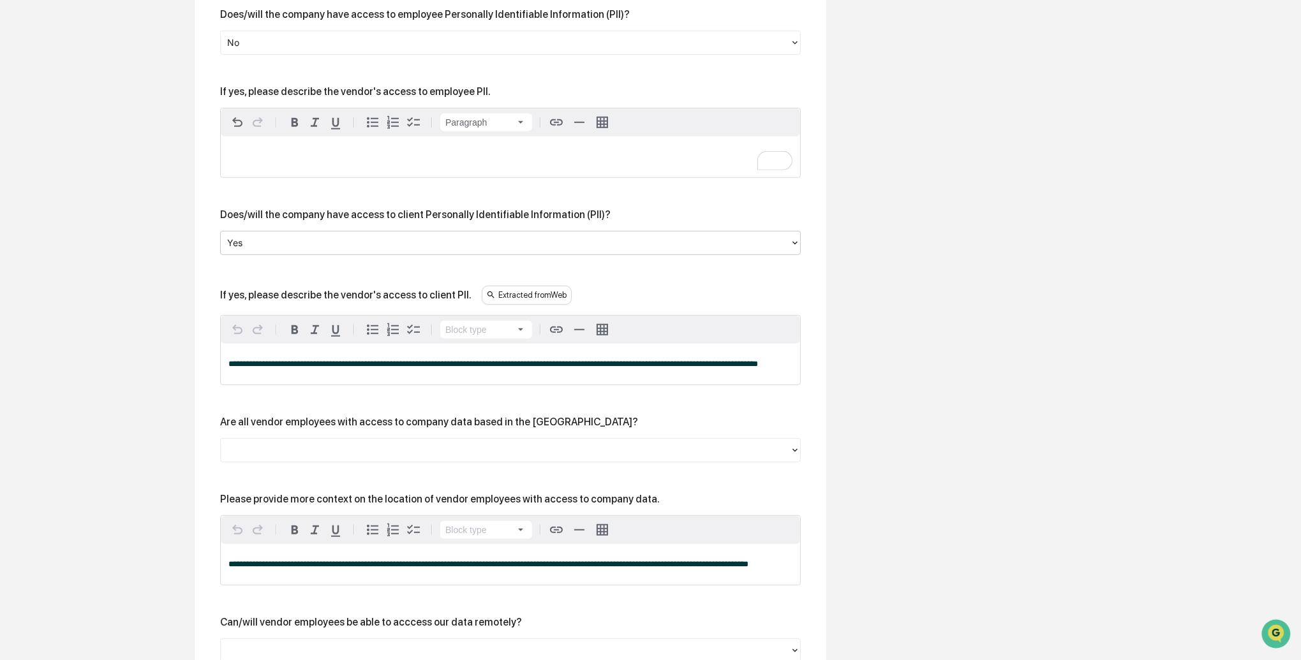
click at [333, 369] on p "**********" at bounding box center [510, 364] width 564 height 9
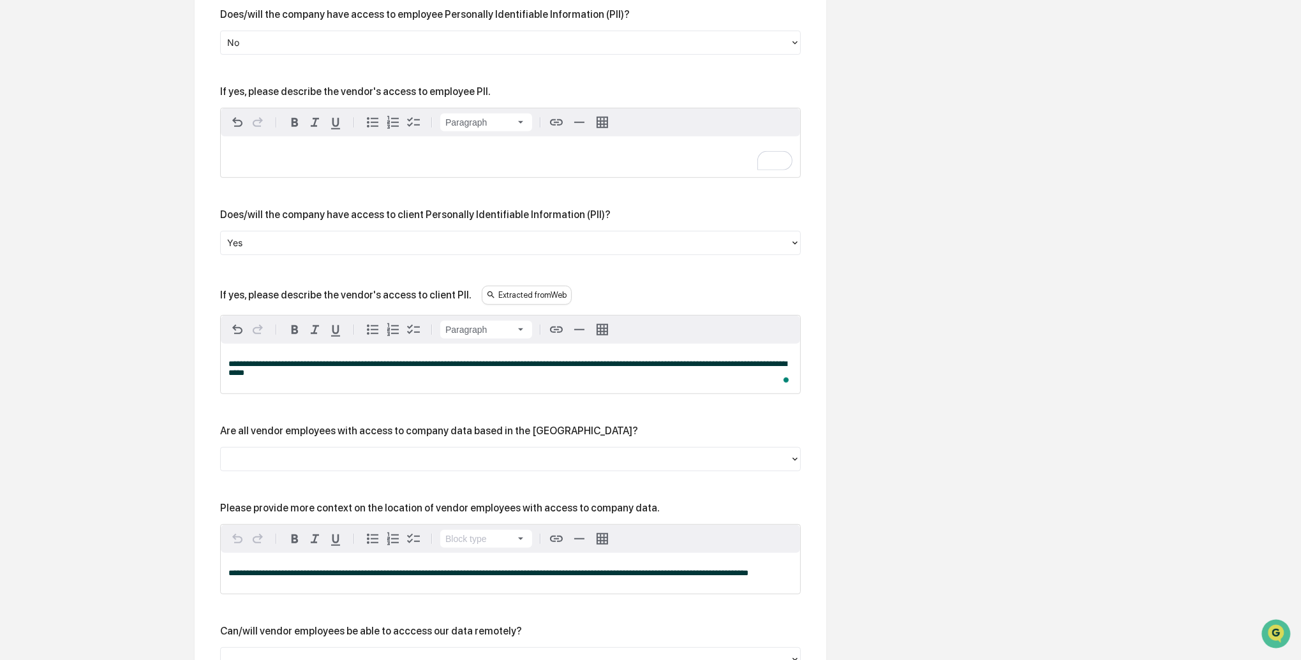
click at [263, 239] on div at bounding box center [505, 242] width 556 height 15
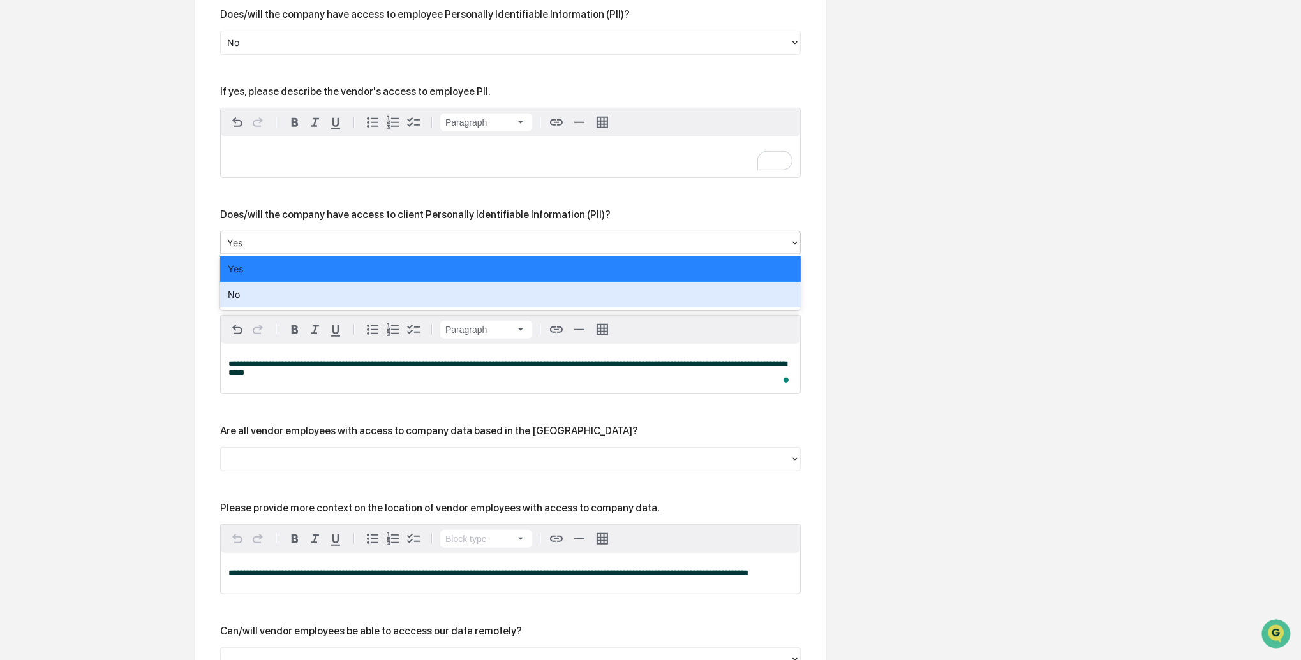
click at [245, 288] on div "No" at bounding box center [510, 295] width 580 height 26
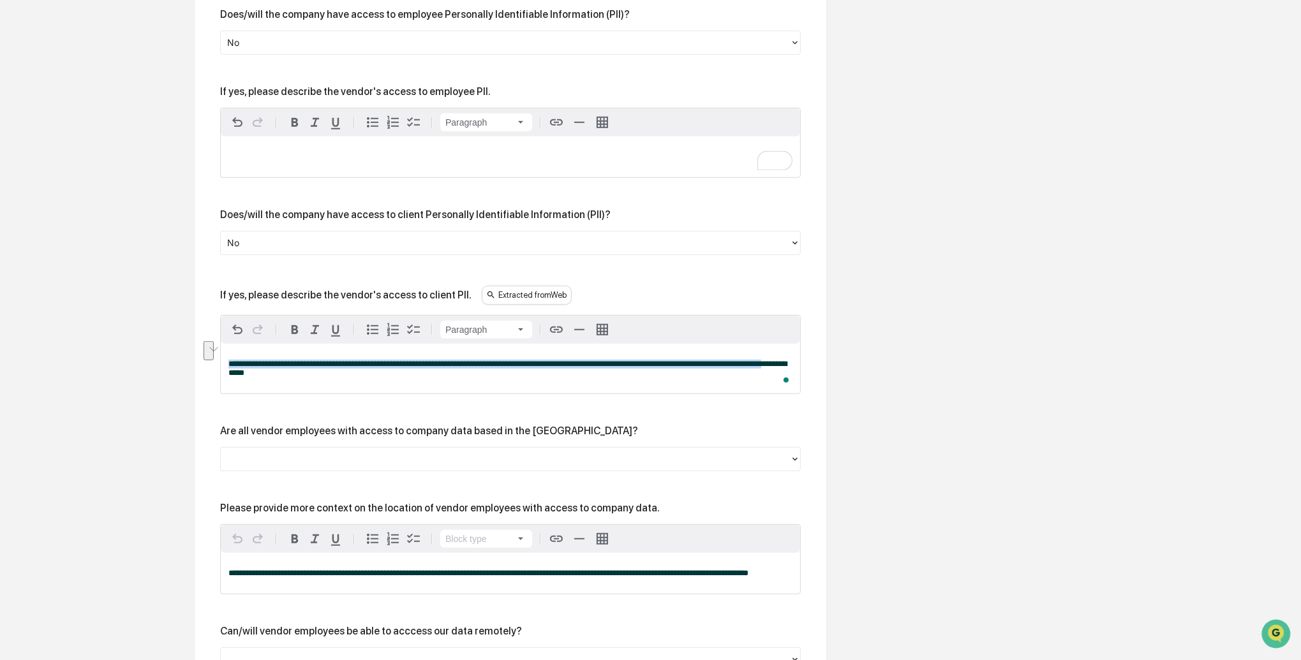
drag, startPoint x: 325, startPoint y: 373, endPoint x: 227, endPoint y: 355, distance: 99.1
click at [227, 355] on div "**********" at bounding box center [510, 369] width 579 height 50
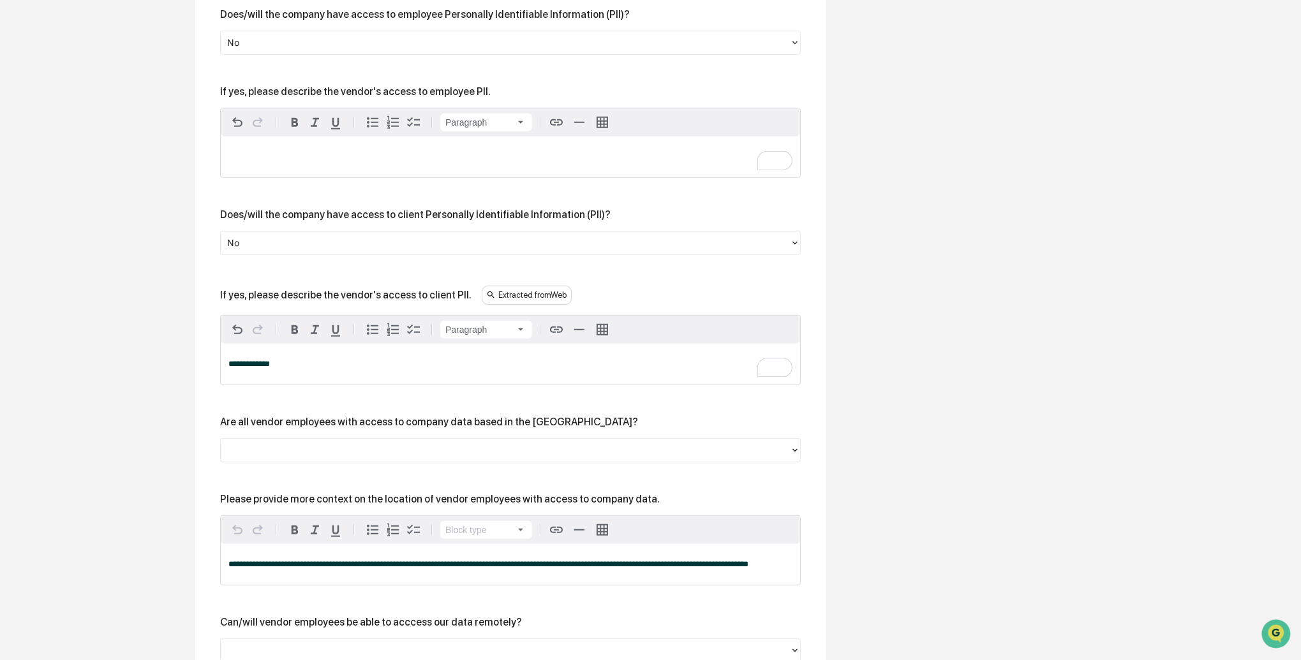
click at [286, 364] on p "**********" at bounding box center [510, 364] width 564 height 9
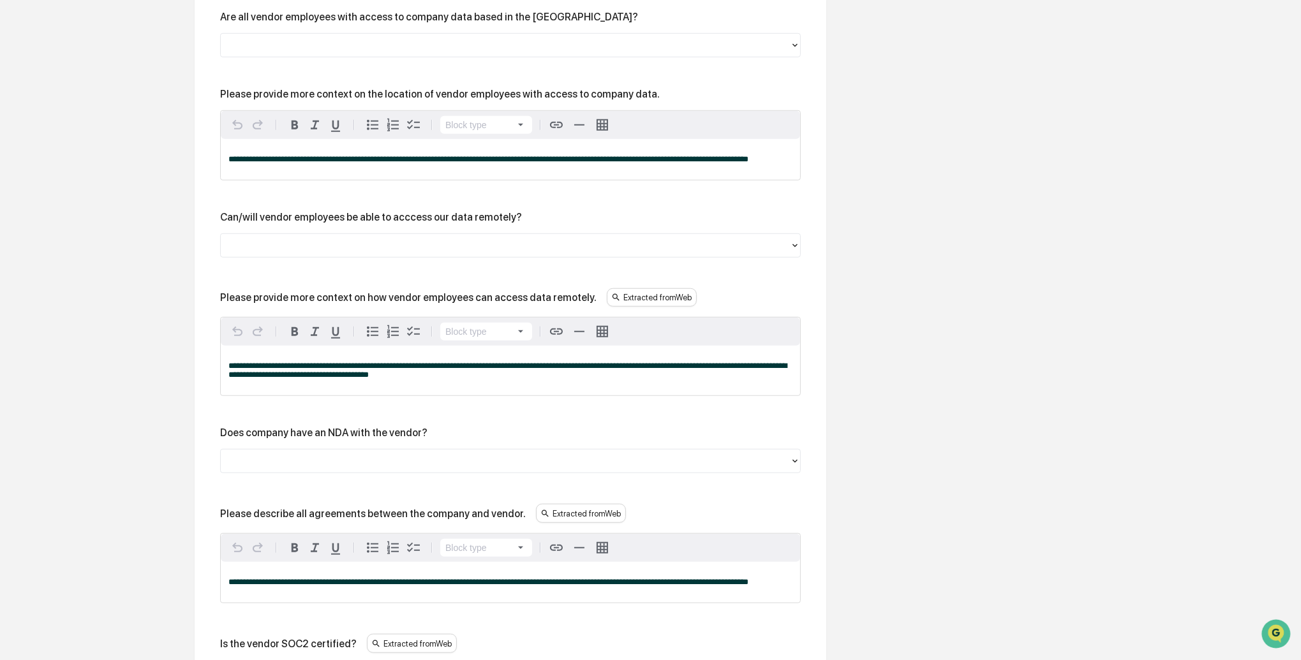
scroll to position [1370, 0]
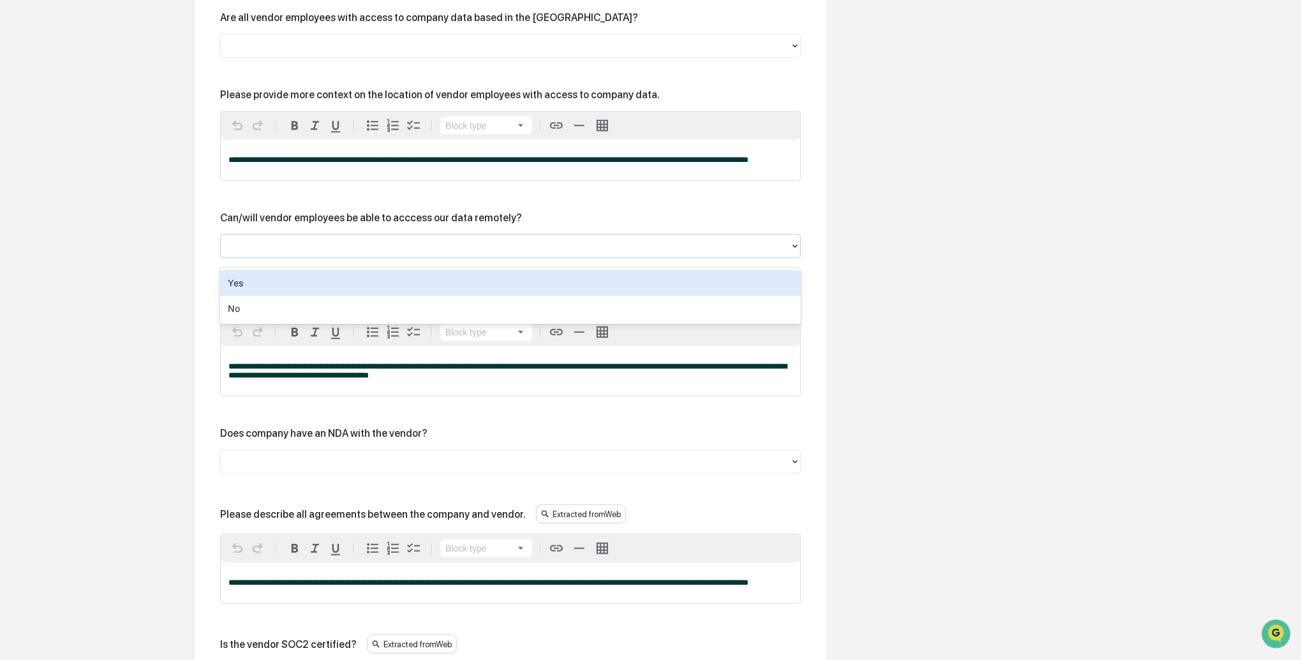
click at [244, 253] on div at bounding box center [505, 246] width 556 height 15
click at [240, 281] on div "Yes" at bounding box center [510, 283] width 580 height 26
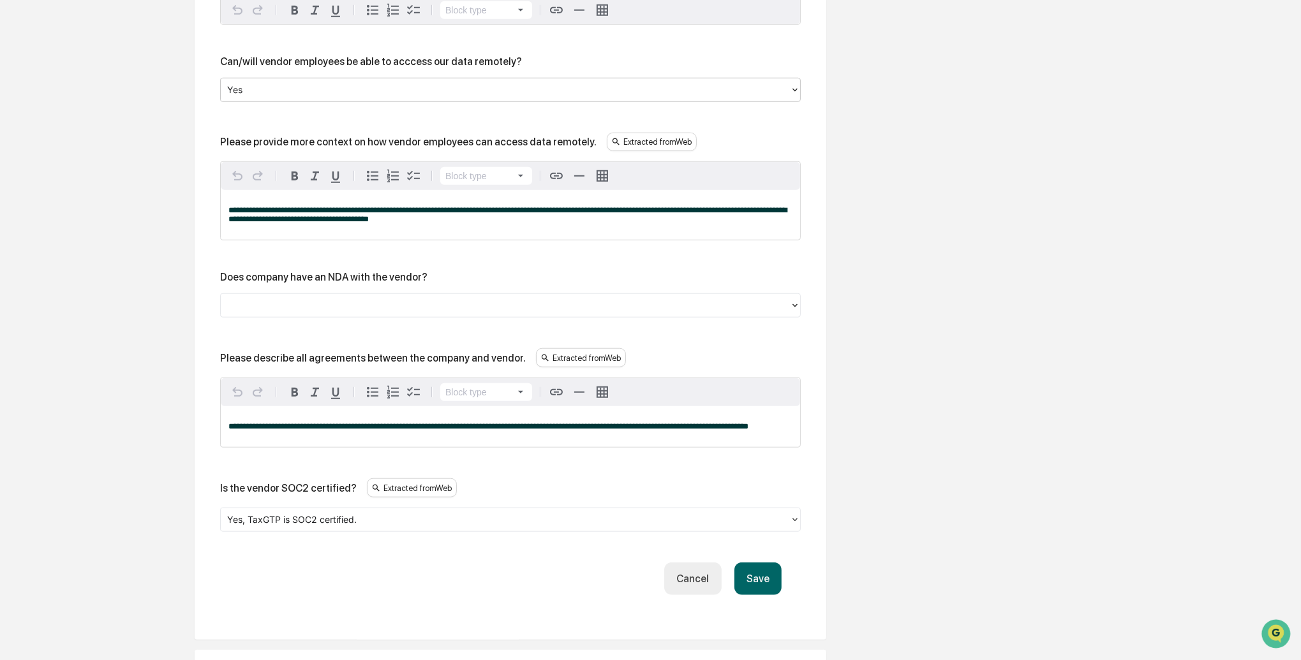
scroll to position [1527, 0]
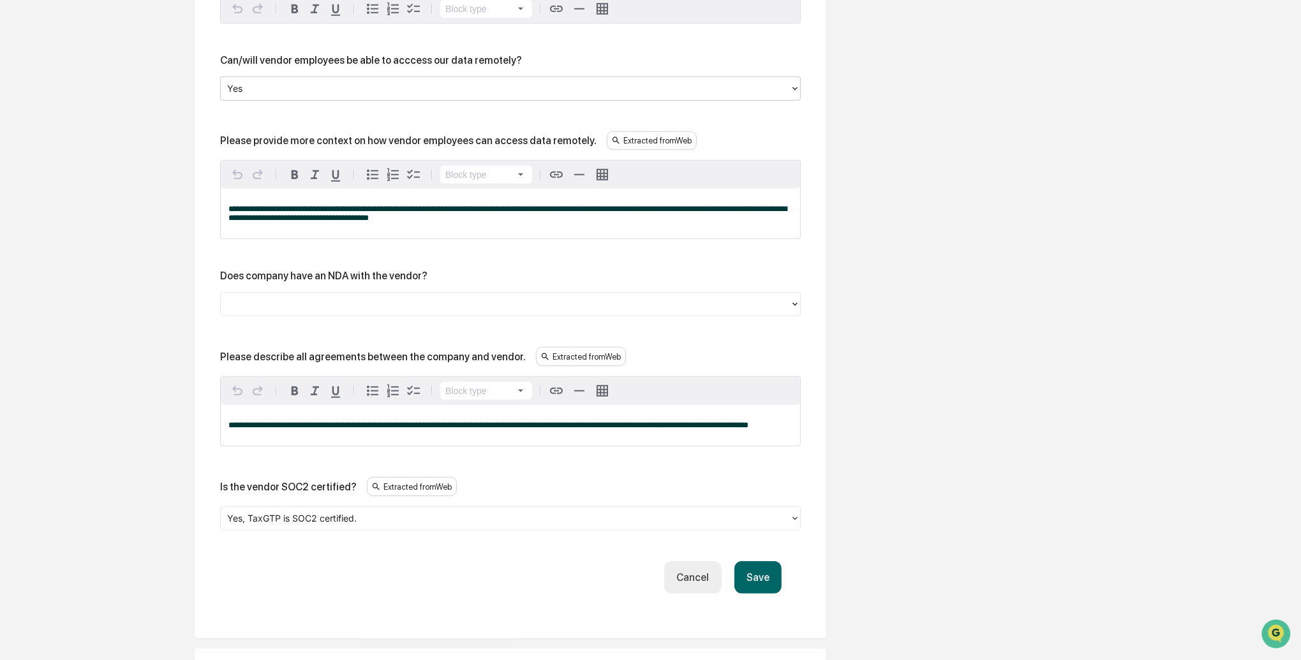
click at [239, 312] on div at bounding box center [505, 304] width 556 height 15
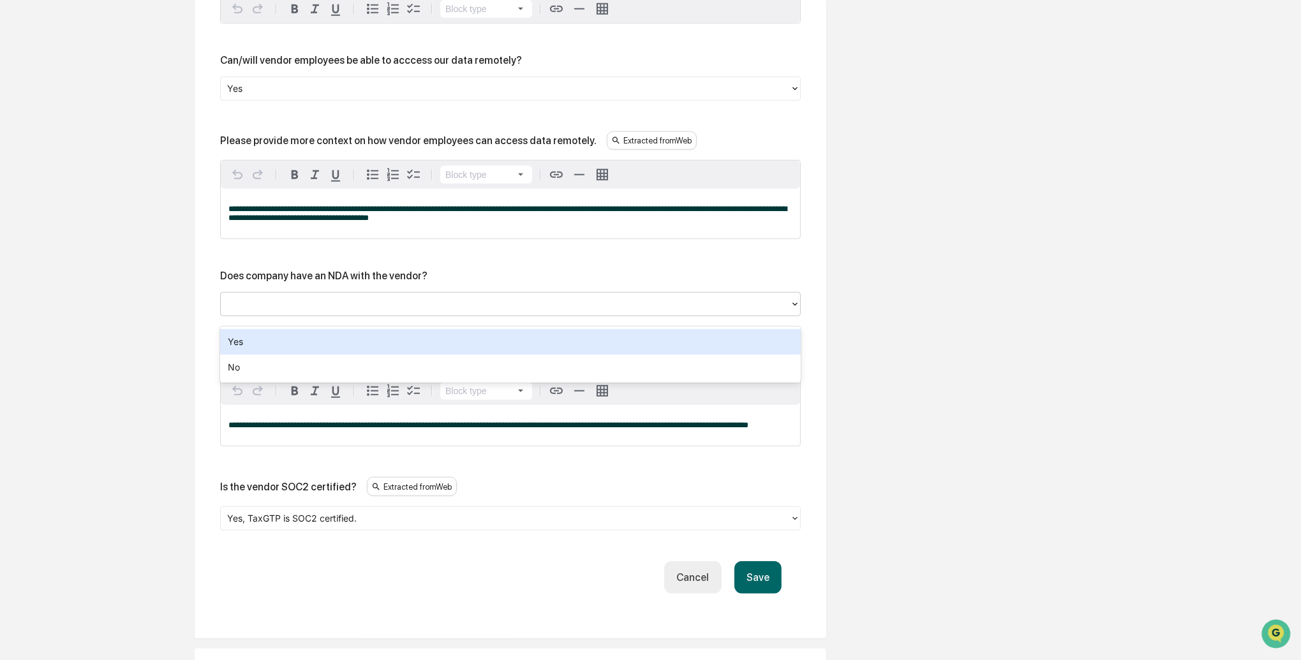
scroll to position [1529, 0]
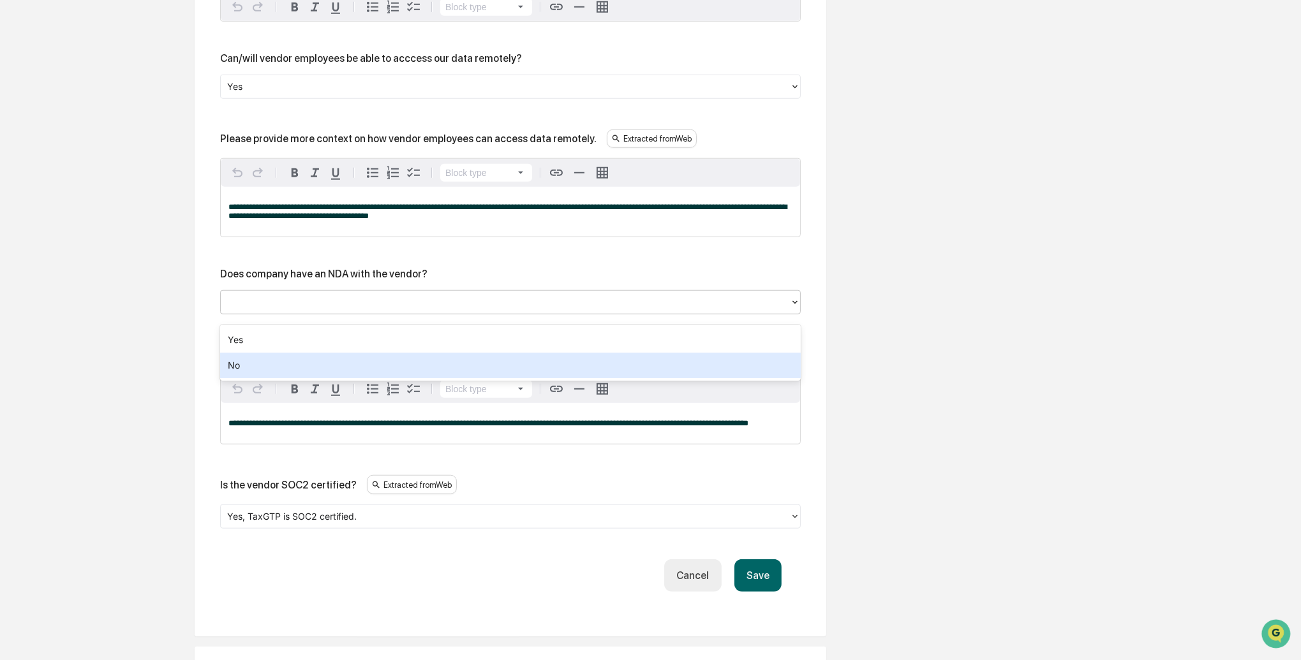
click at [246, 358] on div "No" at bounding box center [510, 366] width 580 height 26
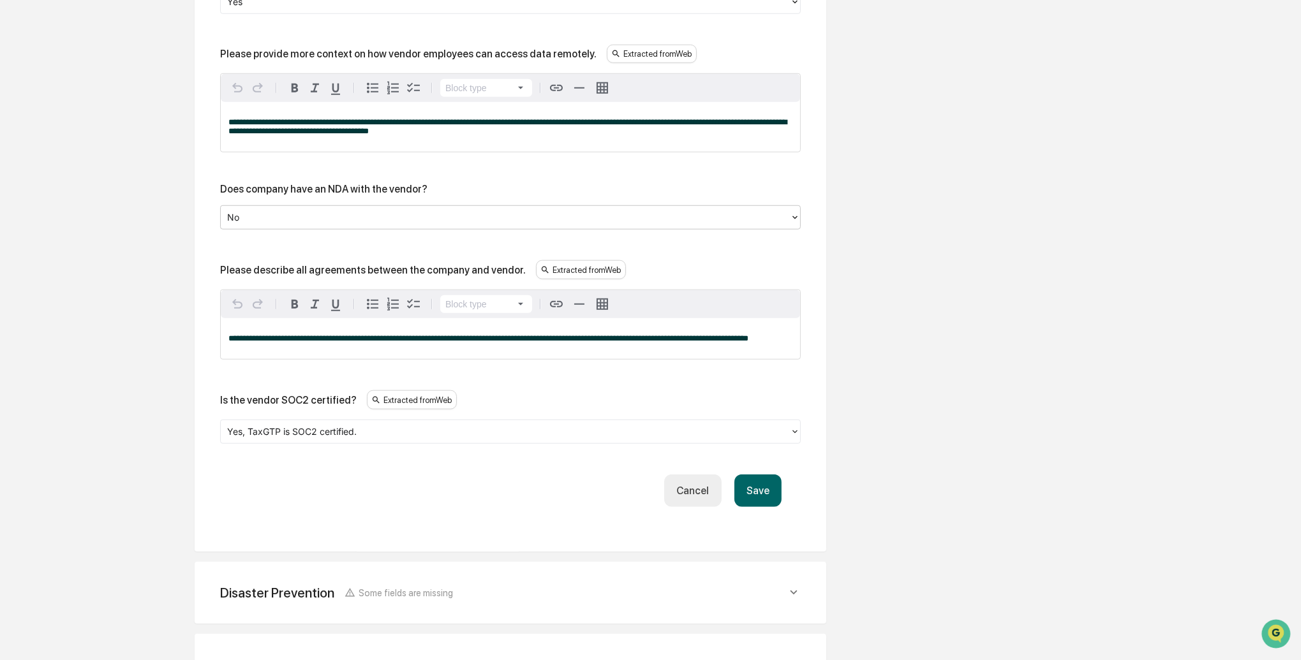
scroll to position [1622, 0]
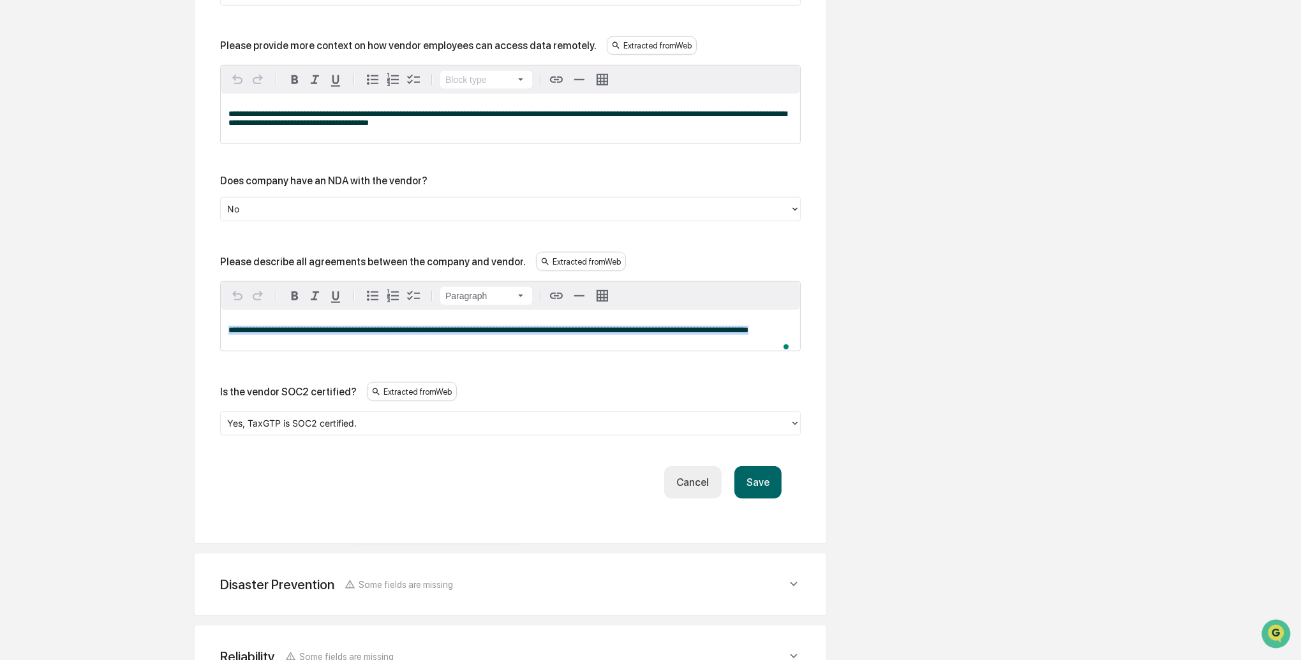
drag, startPoint x: 277, startPoint y: 346, endPoint x: 210, endPoint y: 341, distance: 67.8
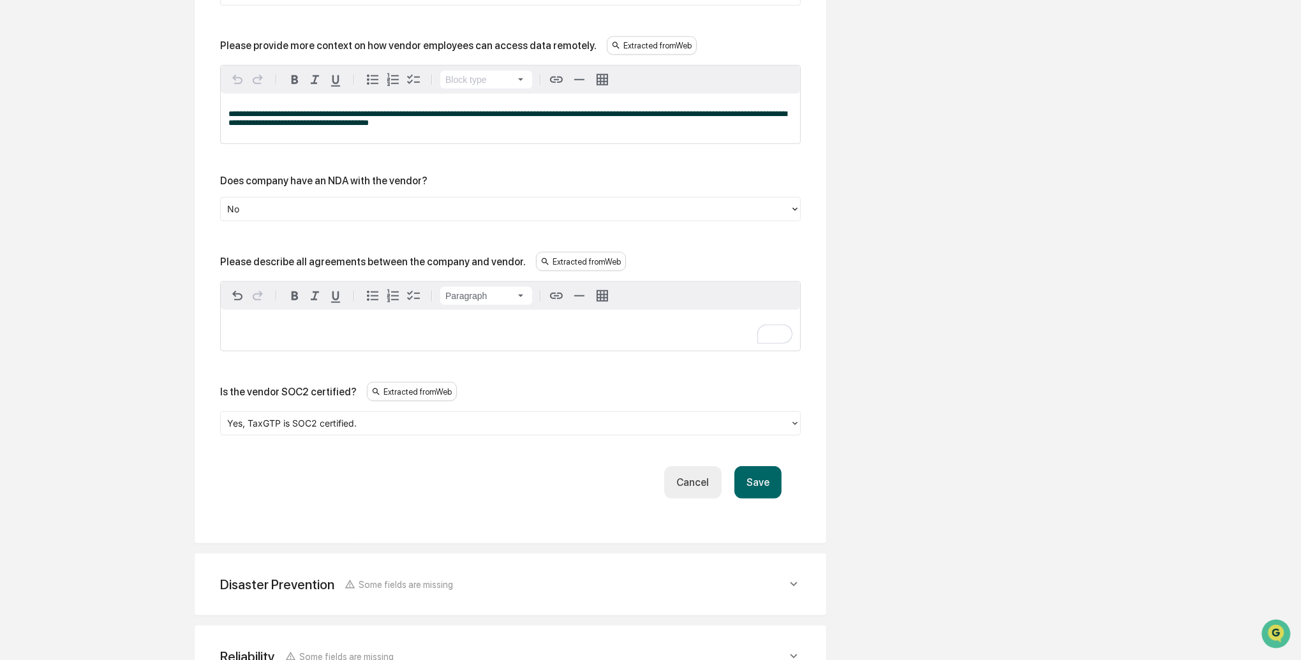
click at [759, 489] on button "Save" at bounding box center [757, 482] width 47 height 33
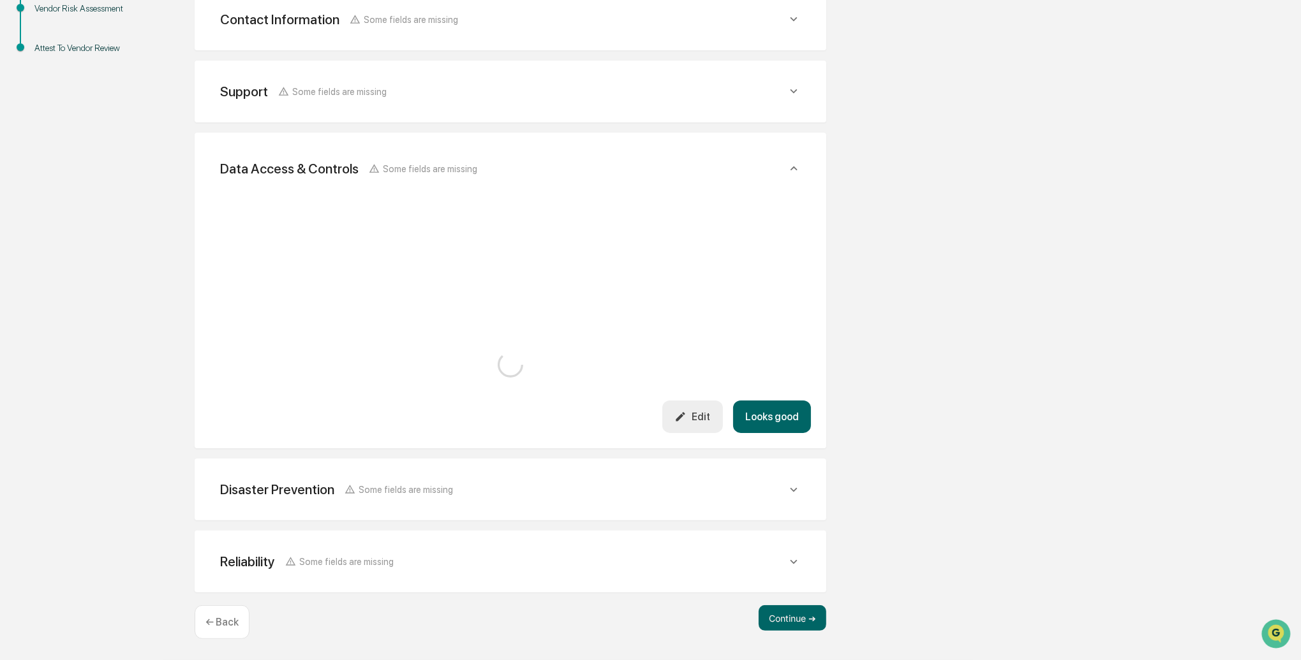
scroll to position [1217, 0]
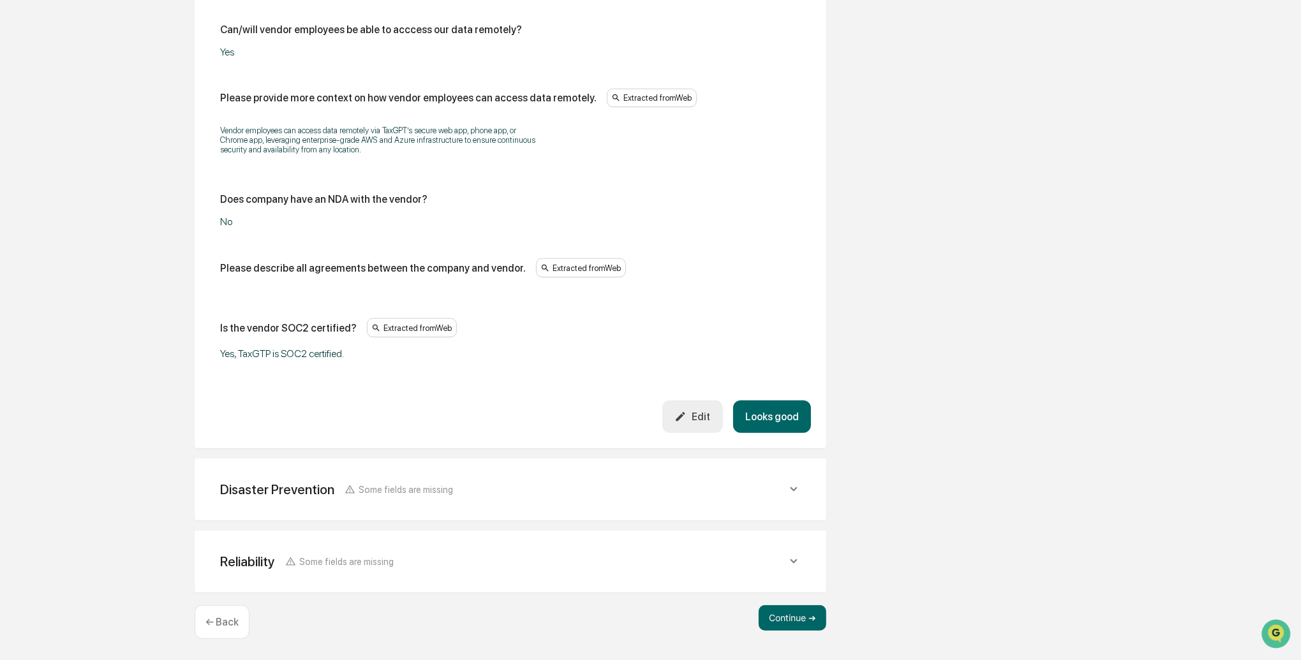
drag, startPoint x: 768, startPoint y: 415, endPoint x: 480, endPoint y: 390, distance: 288.8
click at [727, 413] on div "Edit Looks good" at bounding box center [510, 417] width 601 height 33
click at [767, 414] on button "Looks good" at bounding box center [772, 417] width 78 height 33
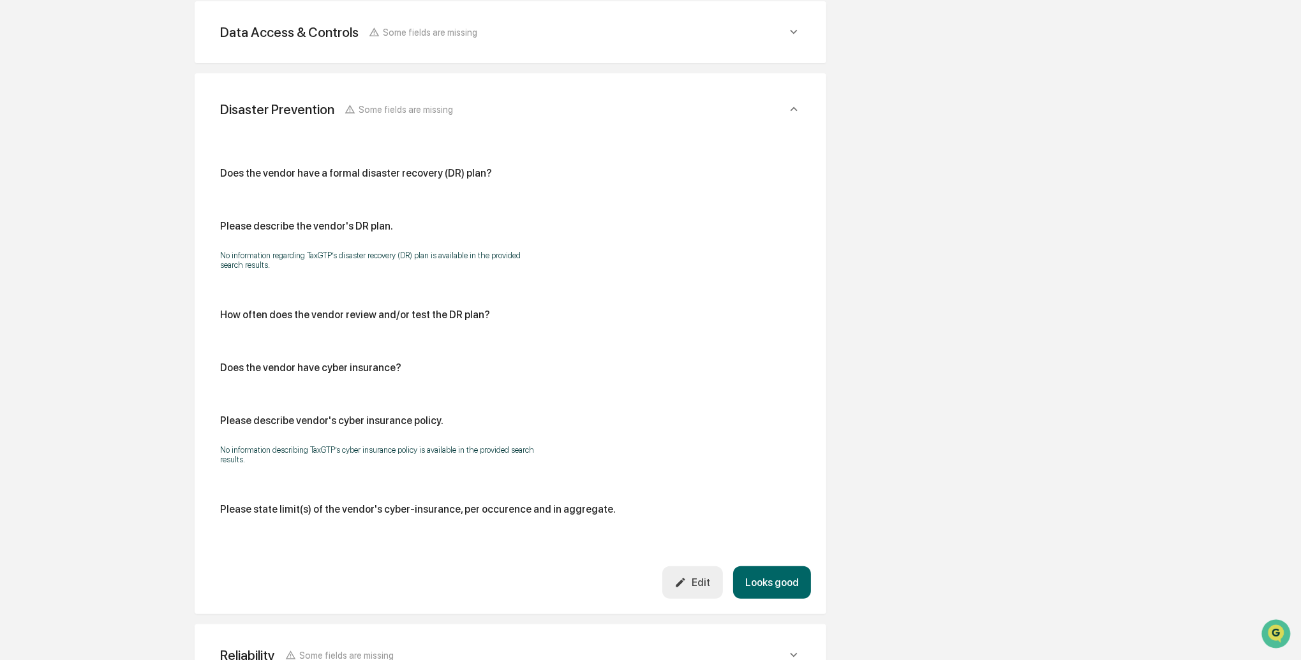
scroll to position [441, 0]
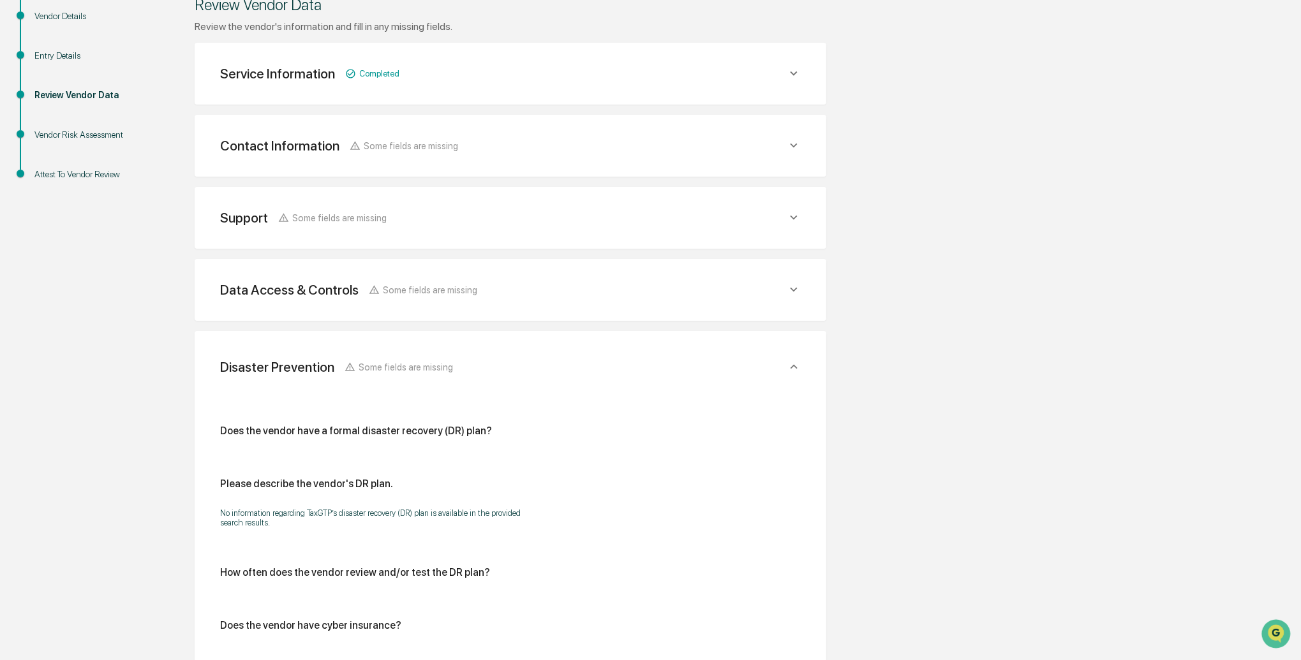
click at [788, 286] on icon at bounding box center [794, 290] width 14 height 14
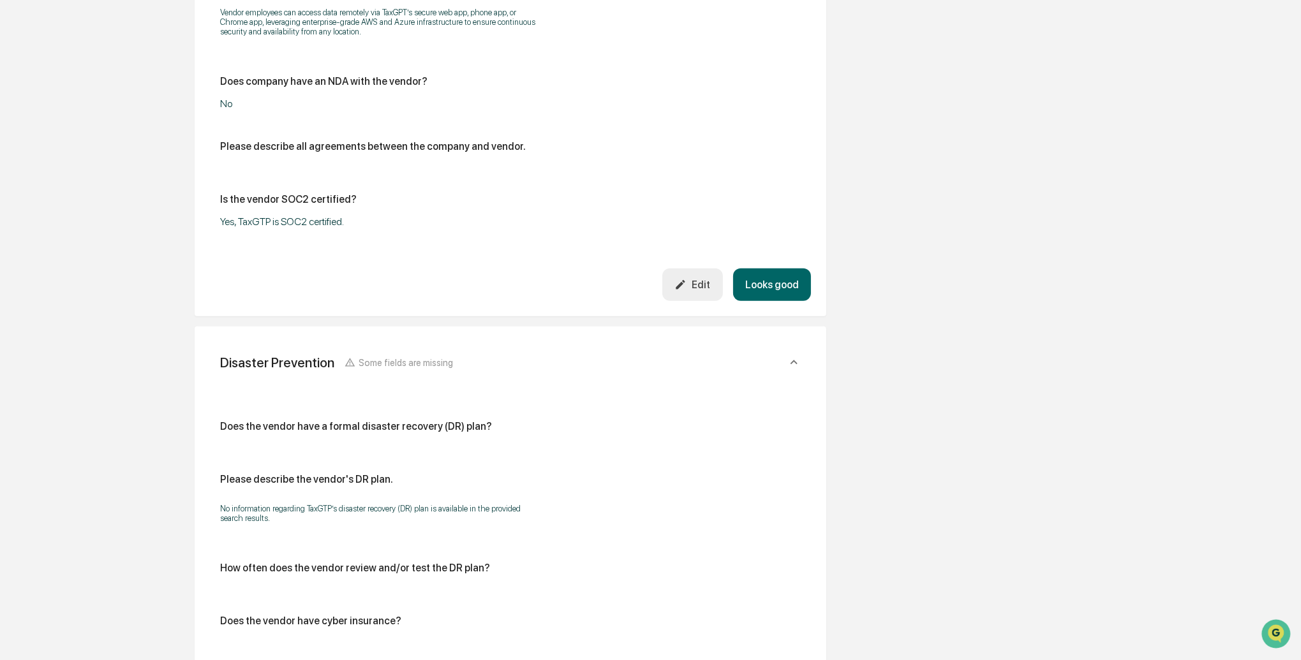
scroll to position [1285, 0]
click at [688, 290] on div "Edit" at bounding box center [692, 283] width 36 height 12
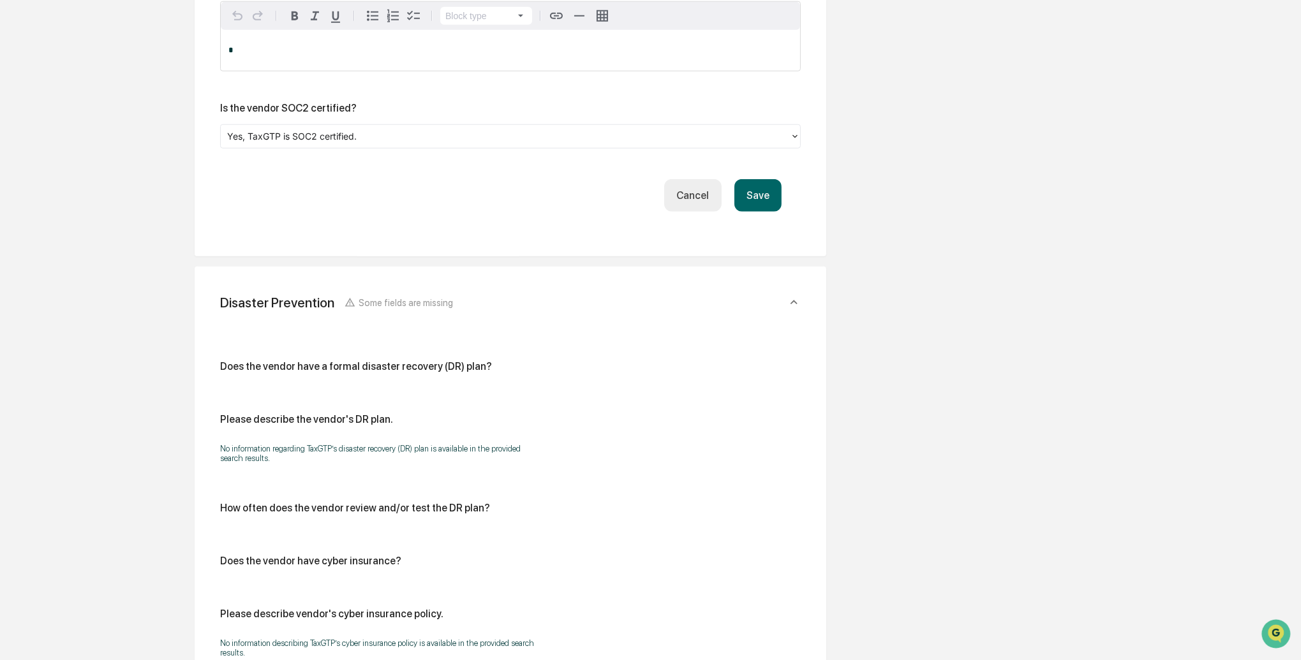
scroll to position [1767, 0]
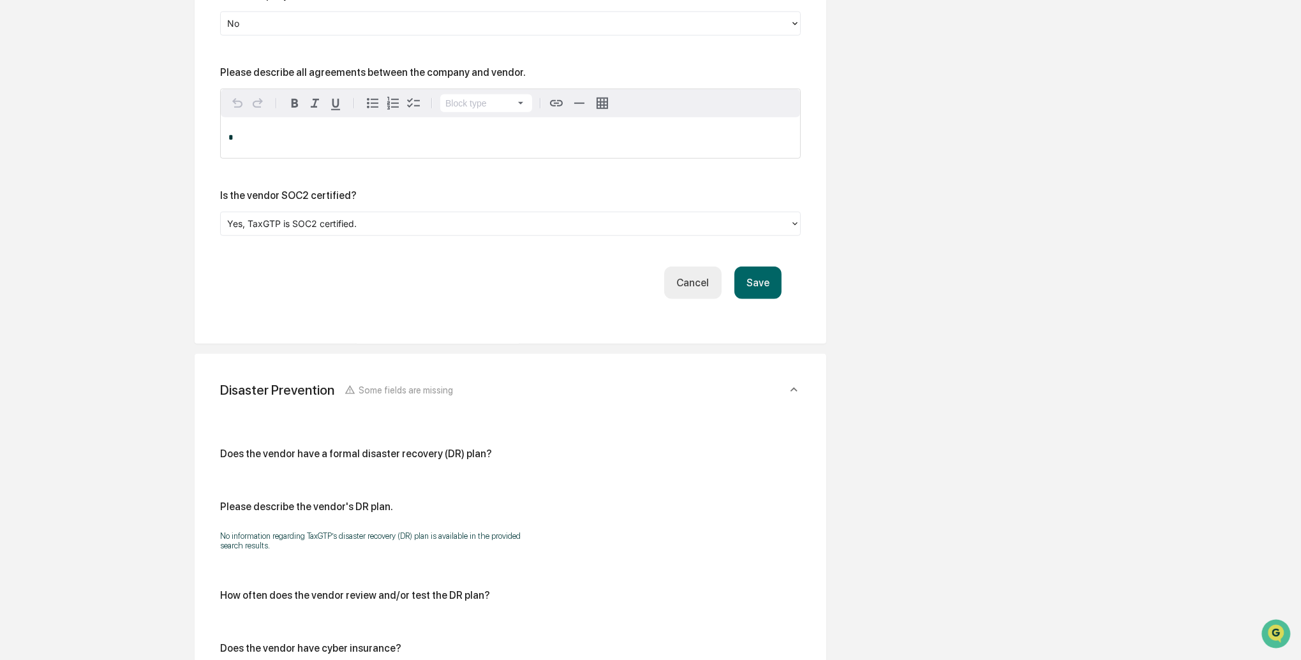
click at [369, 231] on div at bounding box center [505, 223] width 556 height 15
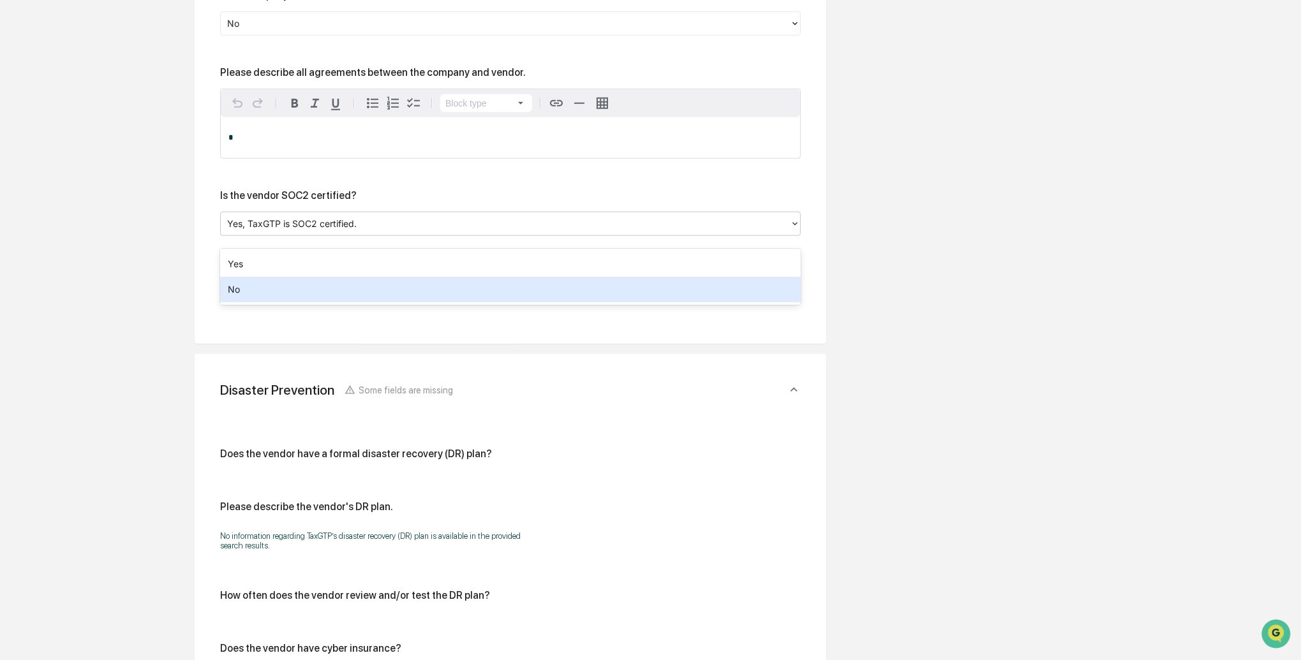
click at [309, 288] on div "No" at bounding box center [510, 290] width 580 height 26
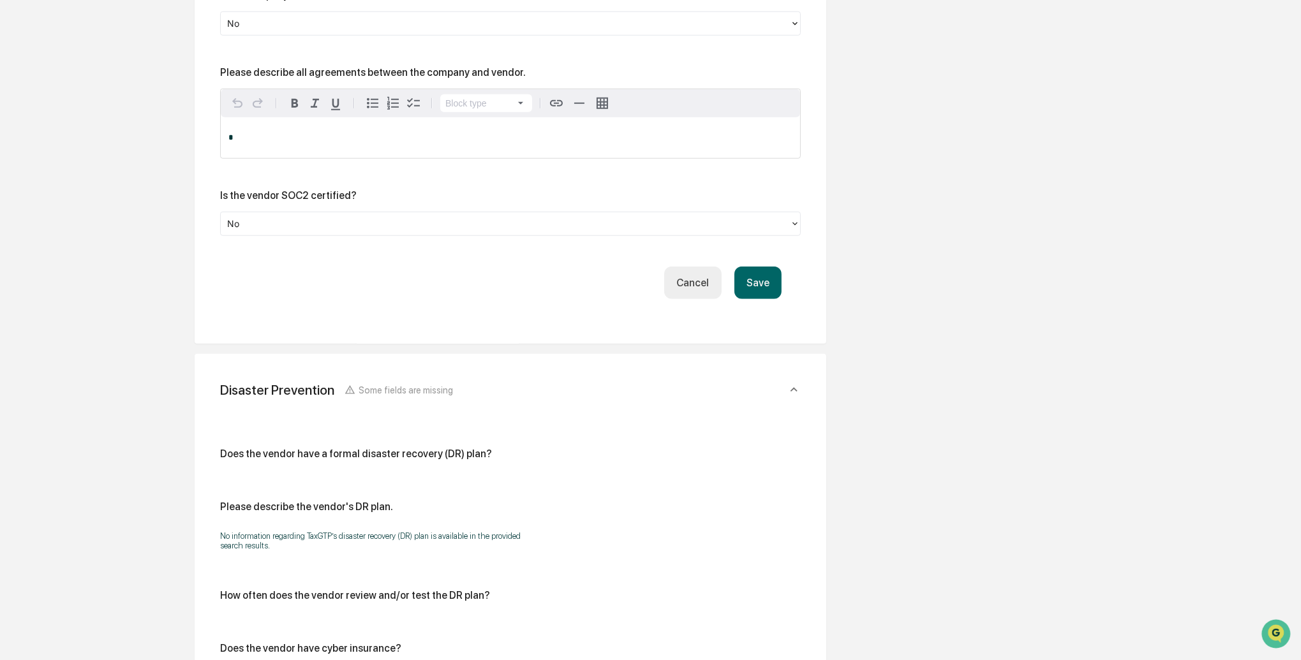
click at [772, 299] on button "Save" at bounding box center [757, 283] width 47 height 33
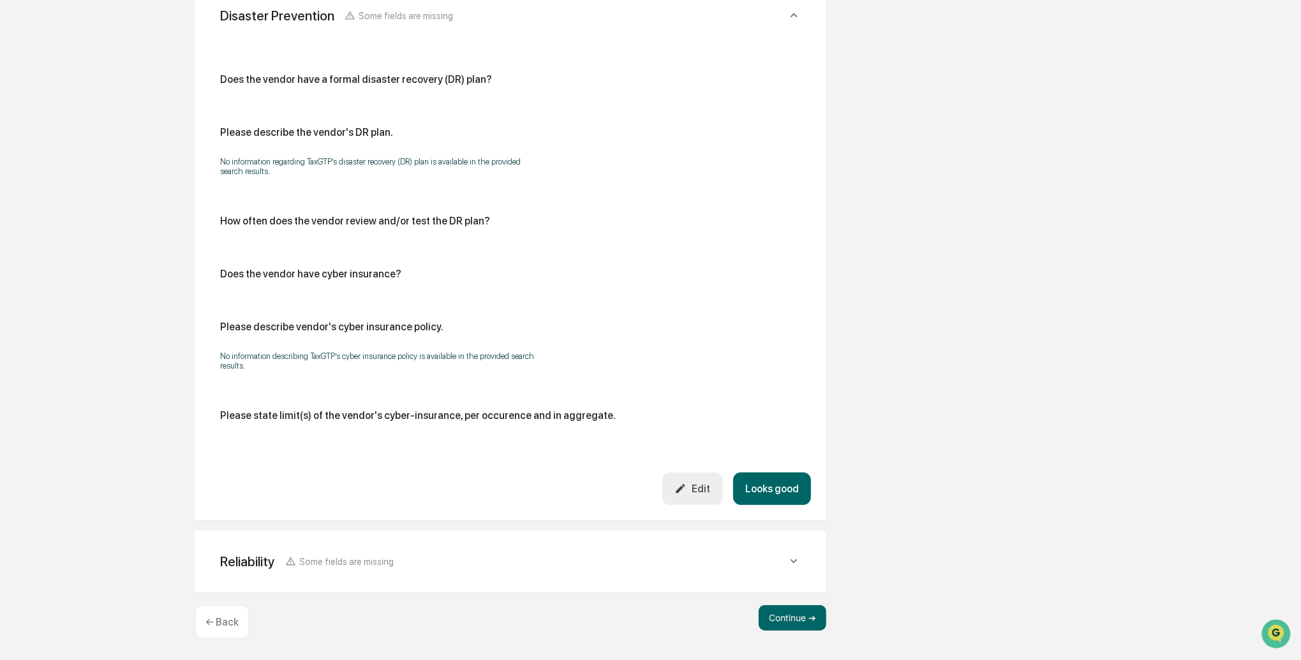
scroll to position [1645, 0]
click at [774, 482] on button "Looks good" at bounding box center [772, 489] width 78 height 33
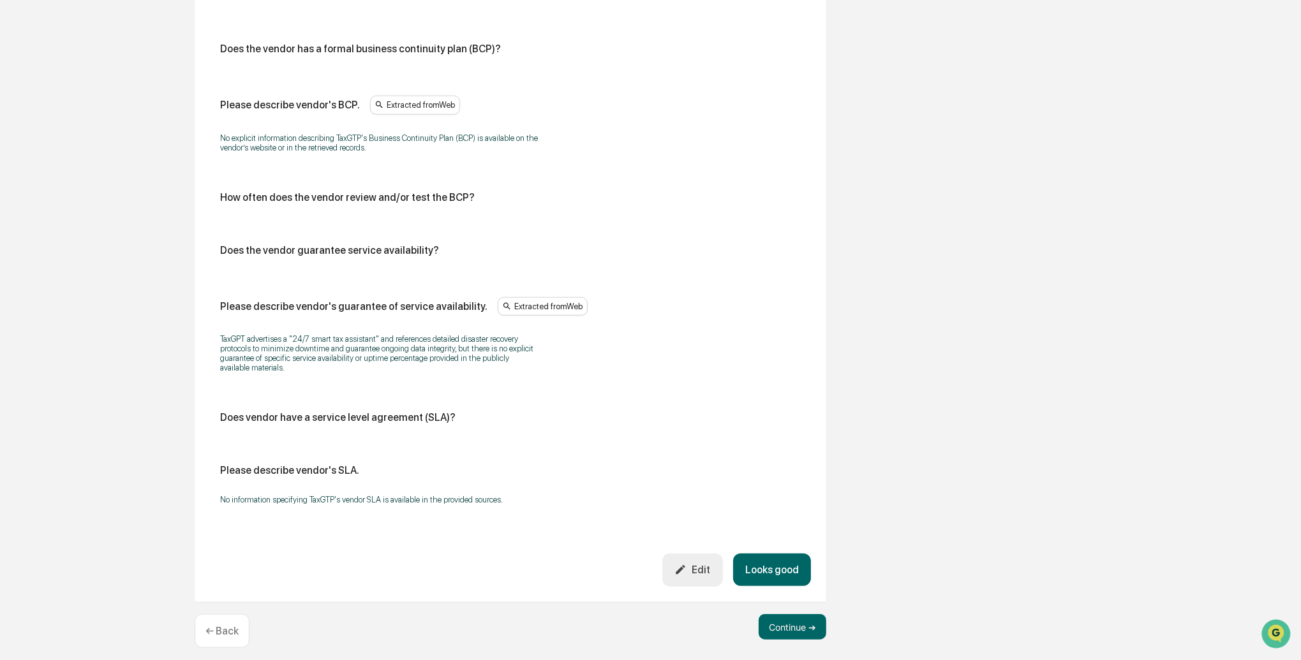
scroll to position [1766, 0]
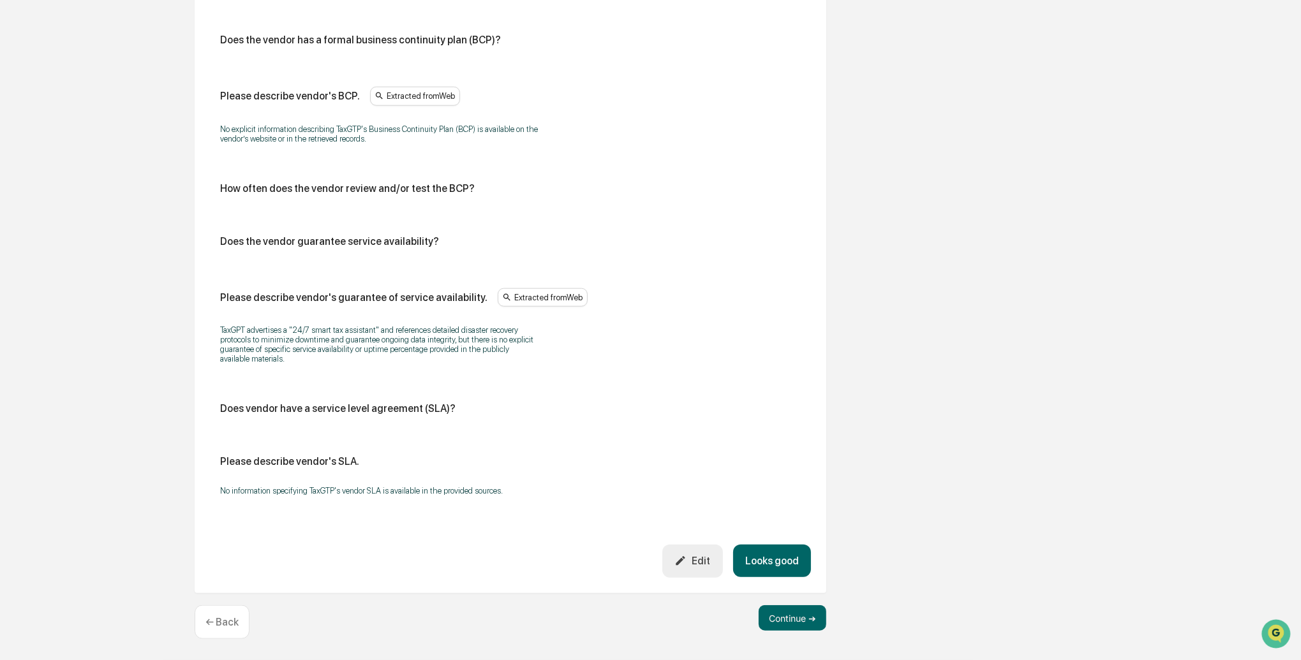
drag, startPoint x: 768, startPoint y: 555, endPoint x: 692, endPoint y: 523, distance: 82.3
click at [768, 555] on button "Looks good" at bounding box center [772, 561] width 78 height 33
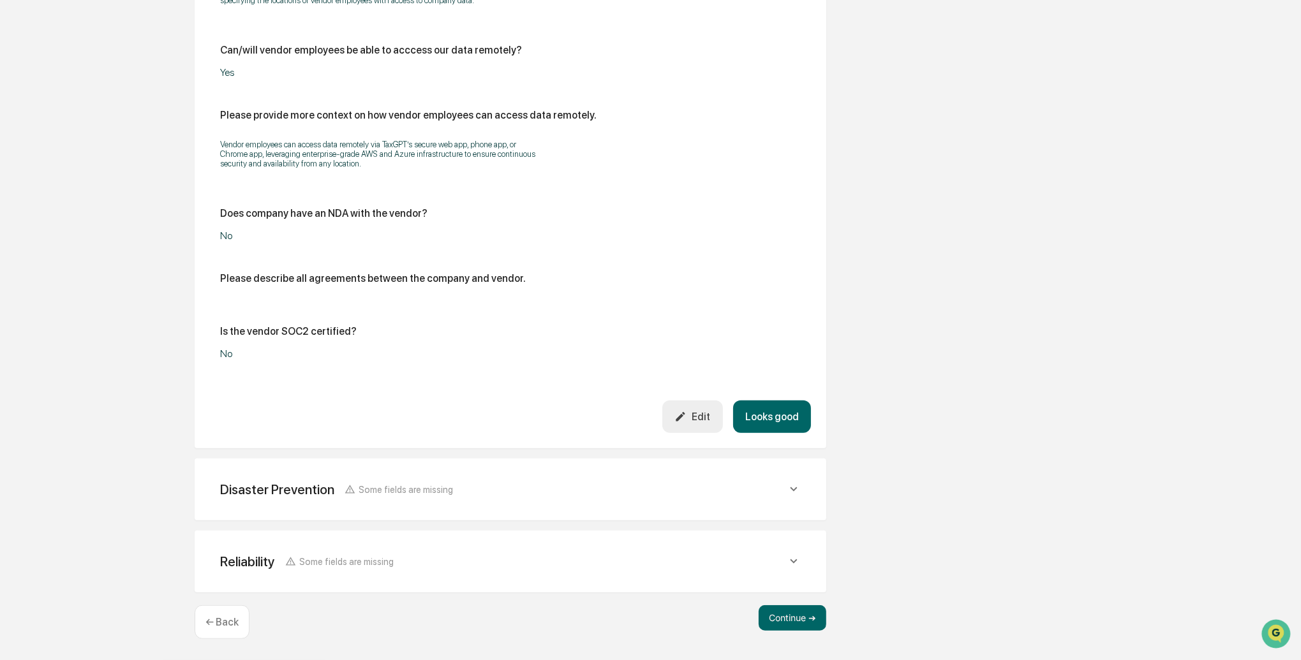
scroll to position [1166, 0]
click at [780, 616] on button "Continue ➔" at bounding box center [792, 618] width 68 height 26
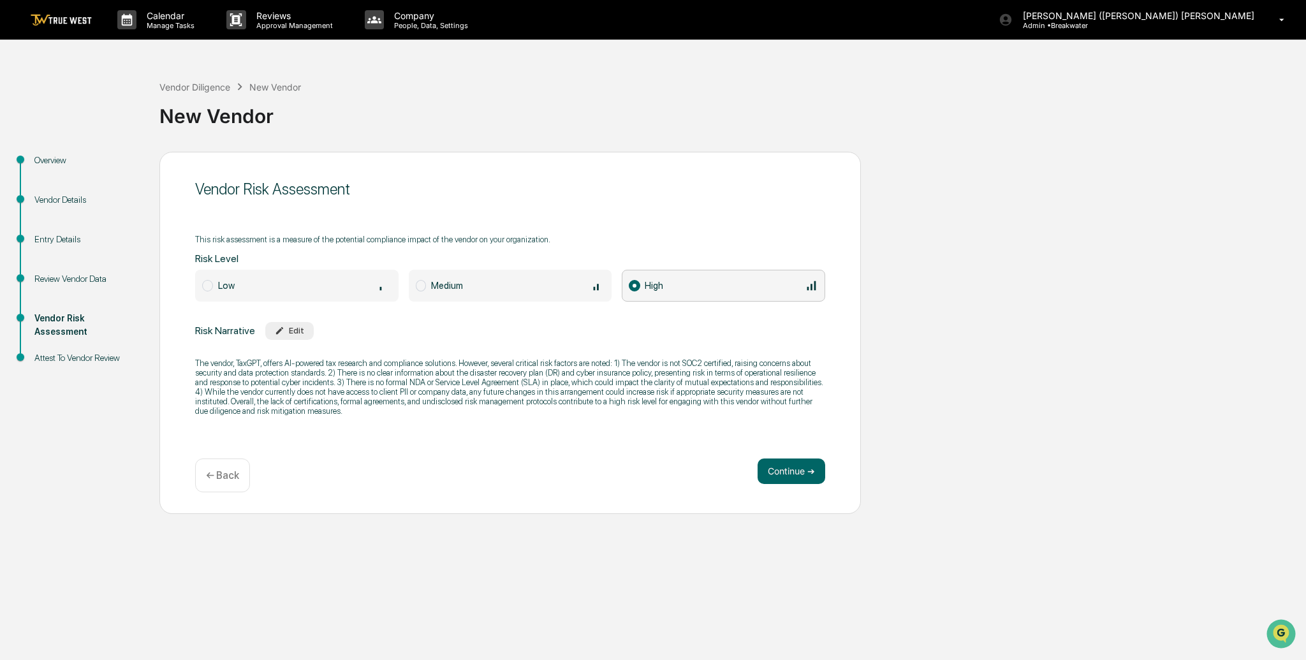
click at [211, 286] on span at bounding box center [207, 285] width 11 height 11
click at [293, 329] on div "Edit" at bounding box center [289, 331] width 29 height 10
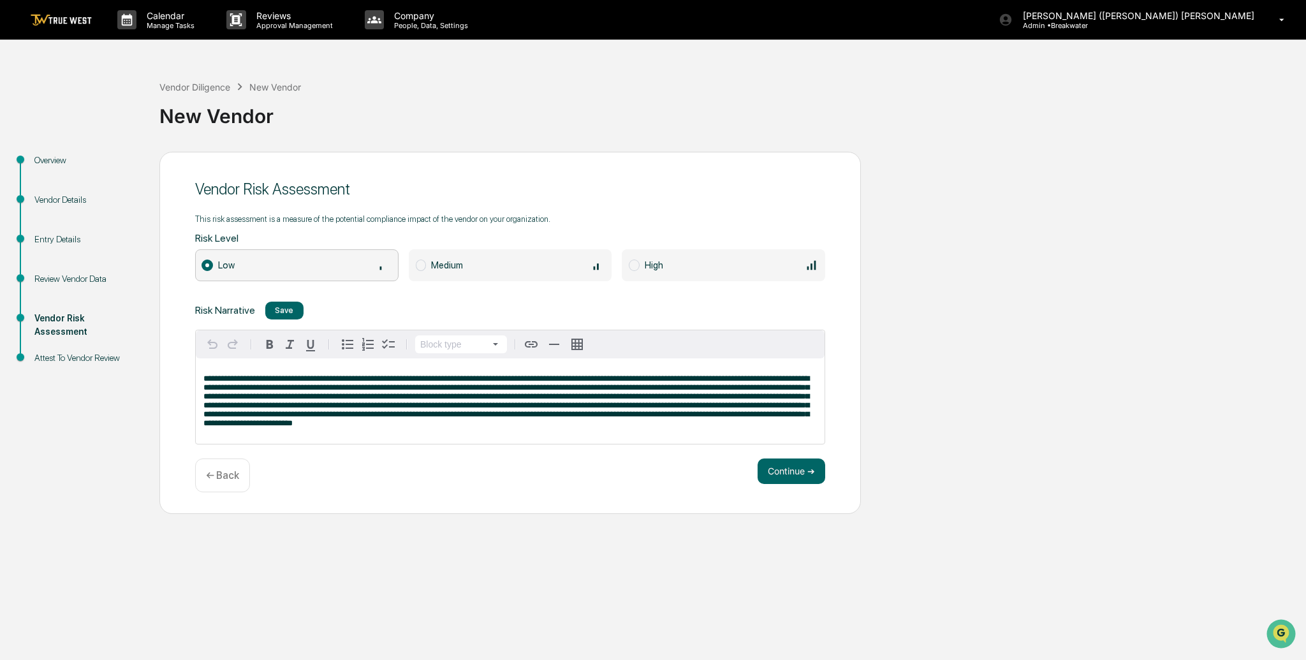
click at [569, 265] on div "Medium" at bounding box center [518, 265] width 174 height 14
click at [362, 428] on p "**********" at bounding box center [510, 401] width 614 height 54
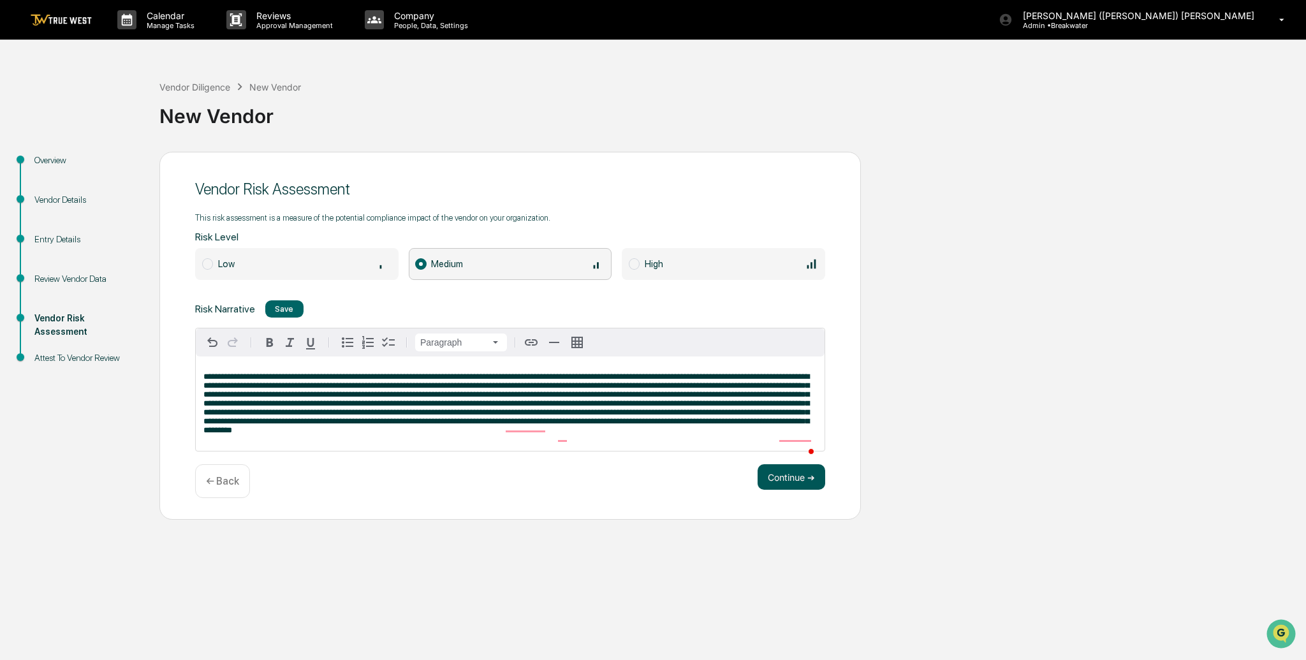
click at [809, 490] on button "Continue ➔" at bounding box center [792, 477] width 68 height 26
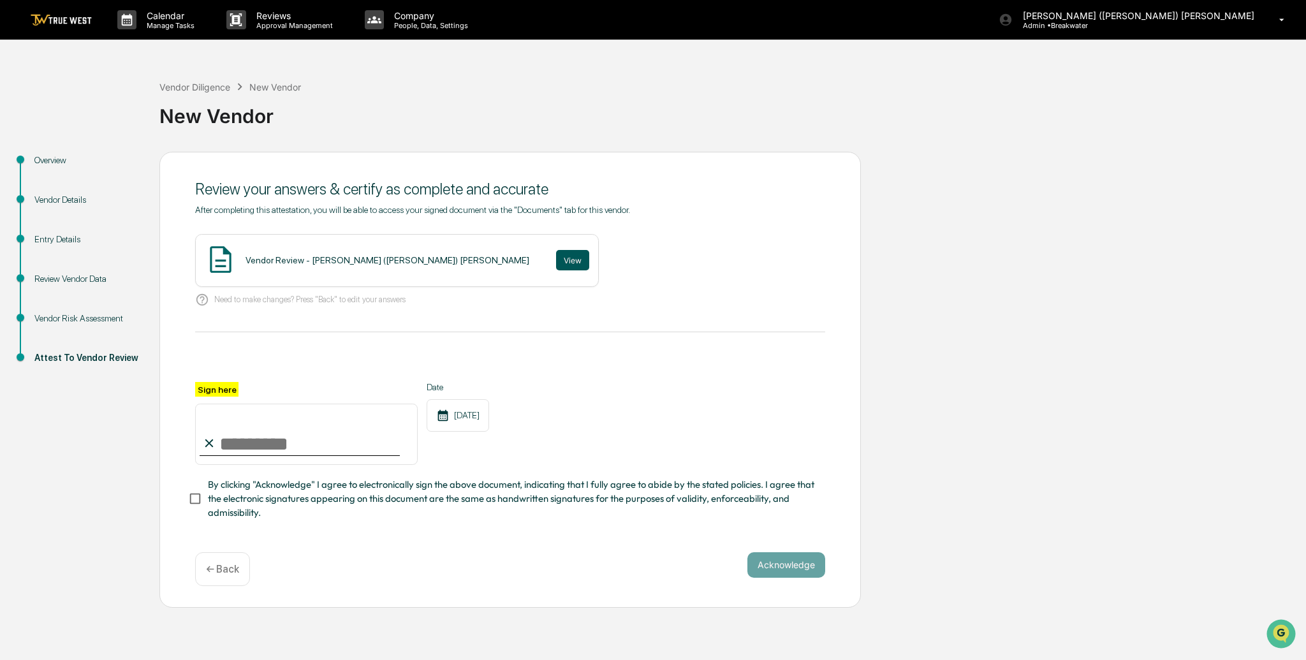
click at [556, 256] on button "View" at bounding box center [572, 260] width 33 height 20
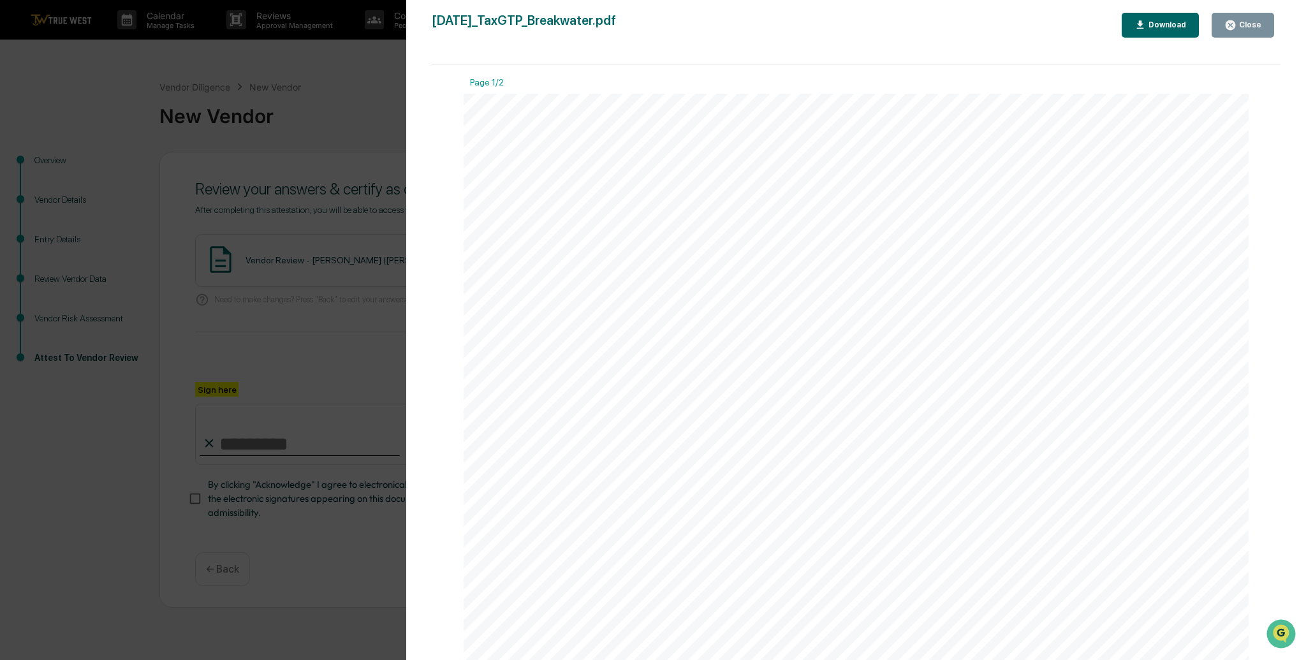
click at [1246, 30] on div "Close" at bounding box center [1243, 25] width 37 height 12
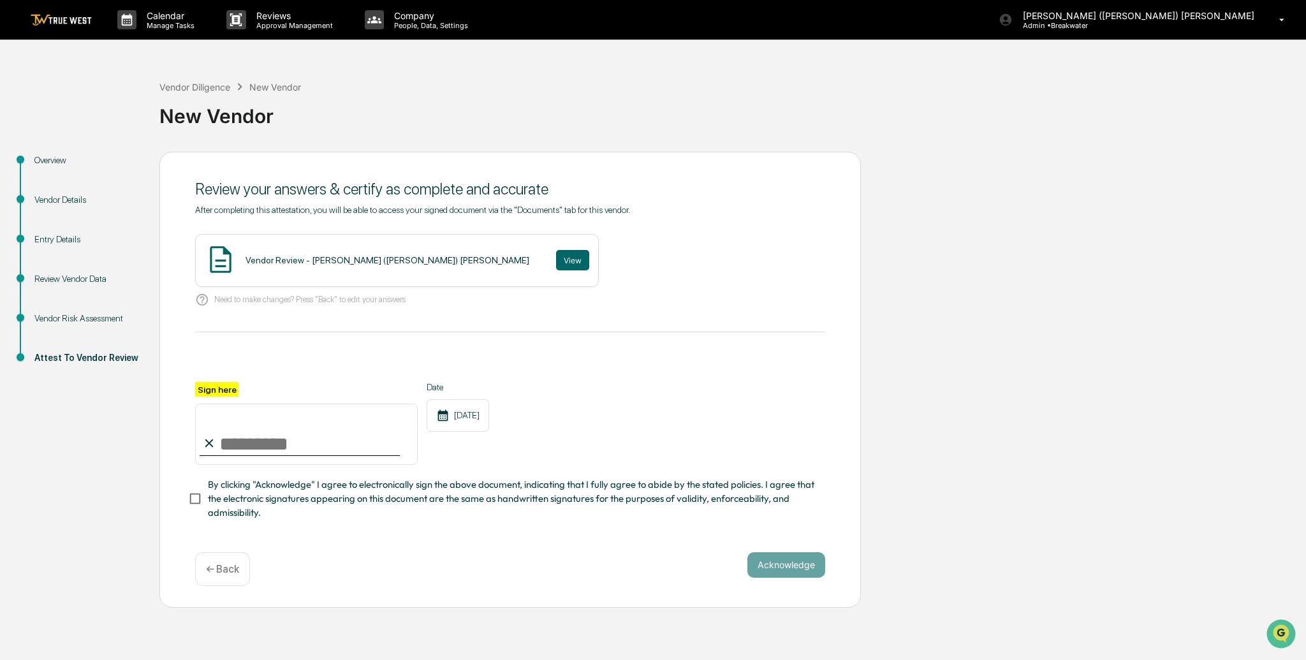
click at [264, 450] on input "Sign here" at bounding box center [306, 434] width 223 height 61
type input "**********"
click at [773, 561] on button "Acknowledge" at bounding box center [787, 565] width 78 height 26
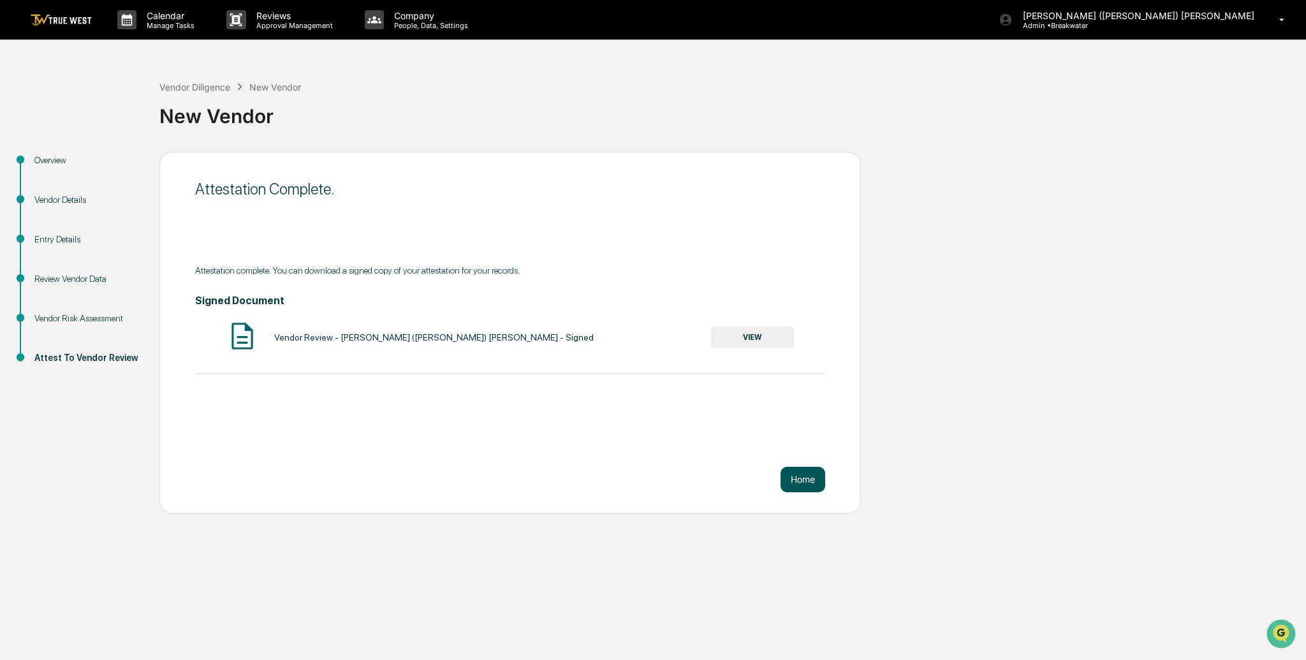
click at [805, 480] on button "Home" at bounding box center [803, 480] width 45 height 26
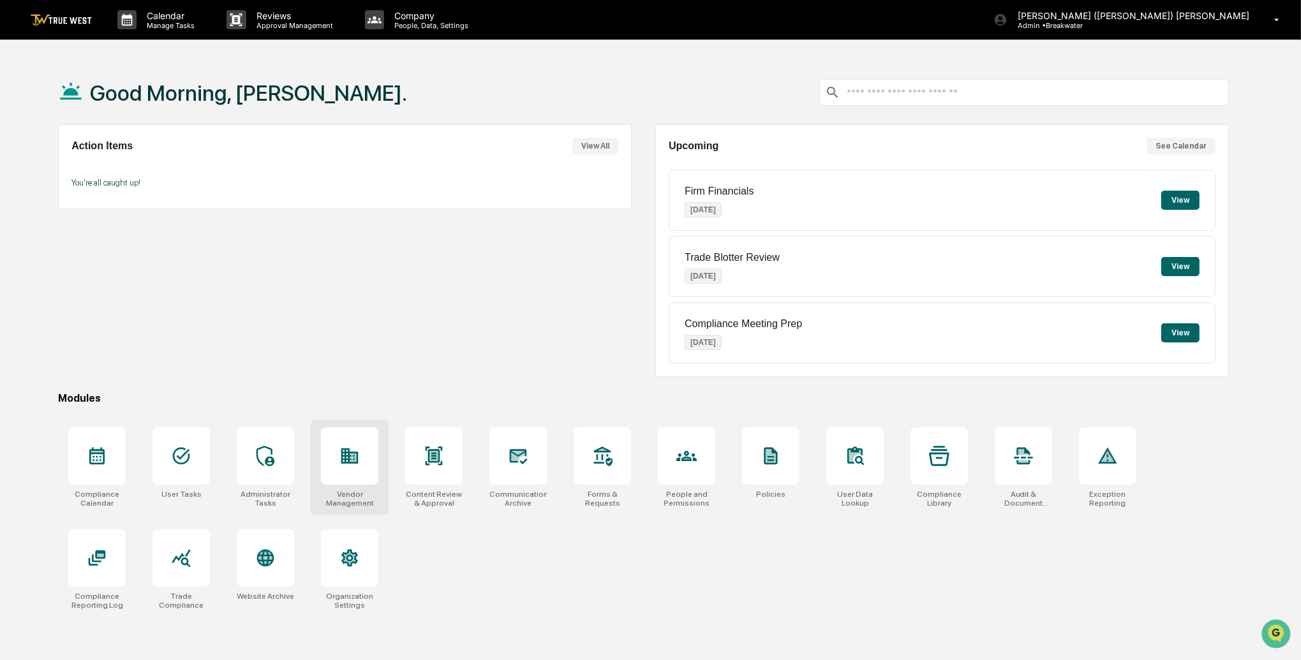
click at [353, 457] on icon at bounding box center [349, 455] width 17 height 15
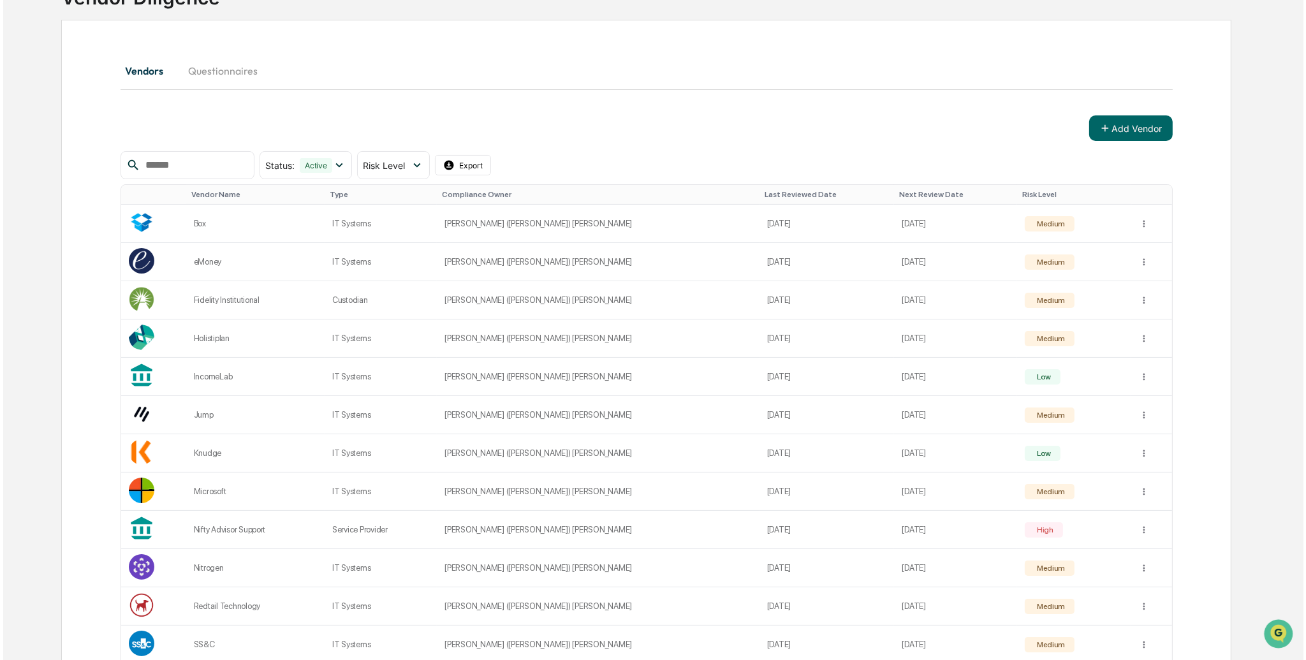
scroll to position [221, 0]
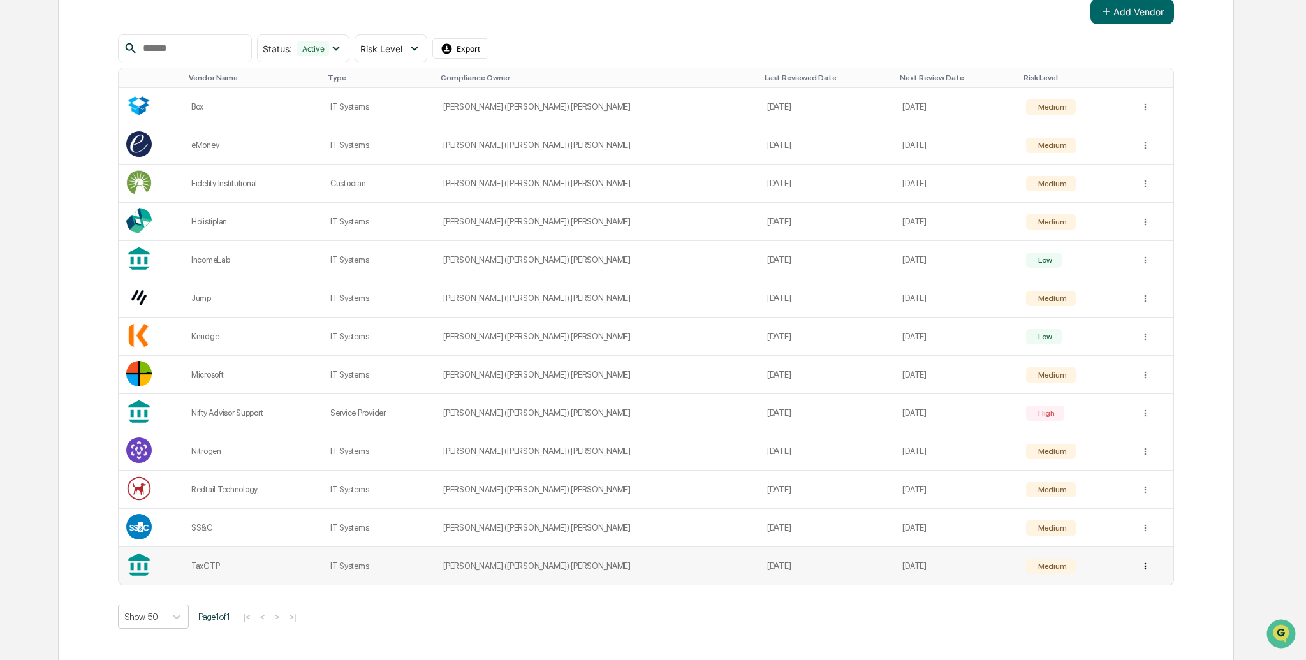
click at [1133, 439] on html "Calendar Manage Tasks Reviews Approval Management Company People, Data, Setting…" at bounding box center [653, 109] width 1306 height 660
click at [1118, 590] on div "View Details" at bounding box center [1134, 588] width 82 height 20
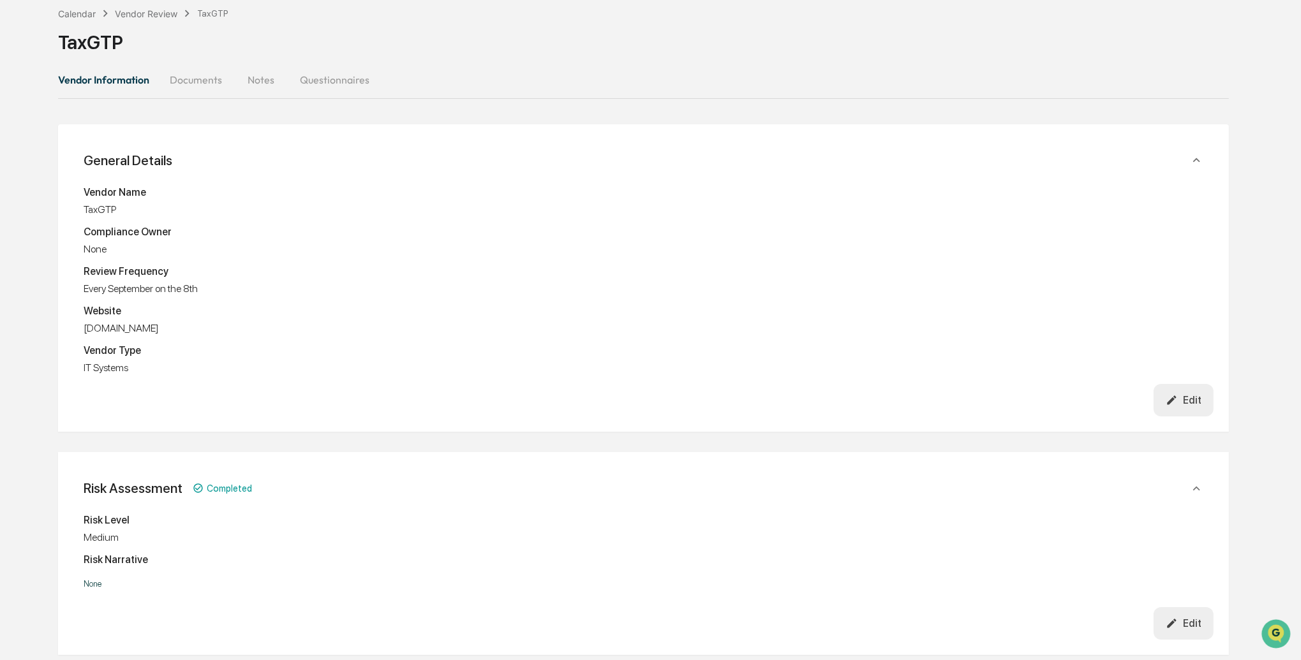
scroll to position [92, 0]
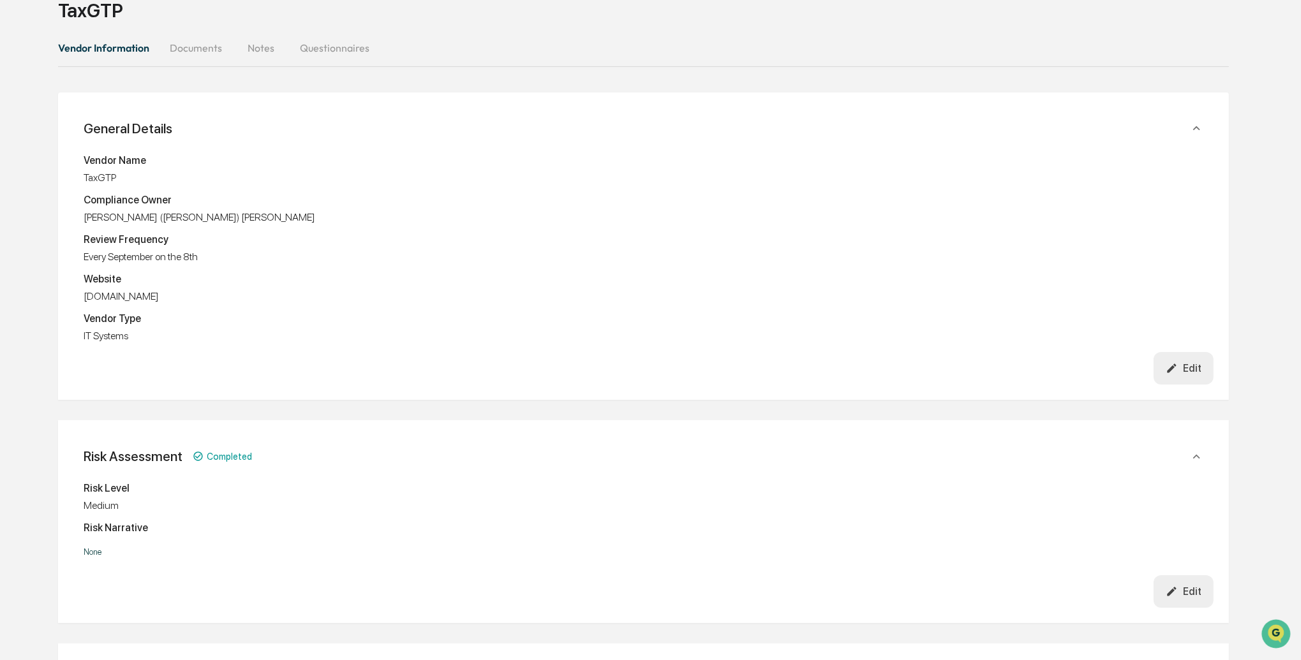
click at [193, 45] on button "Documents" at bounding box center [195, 48] width 73 height 31
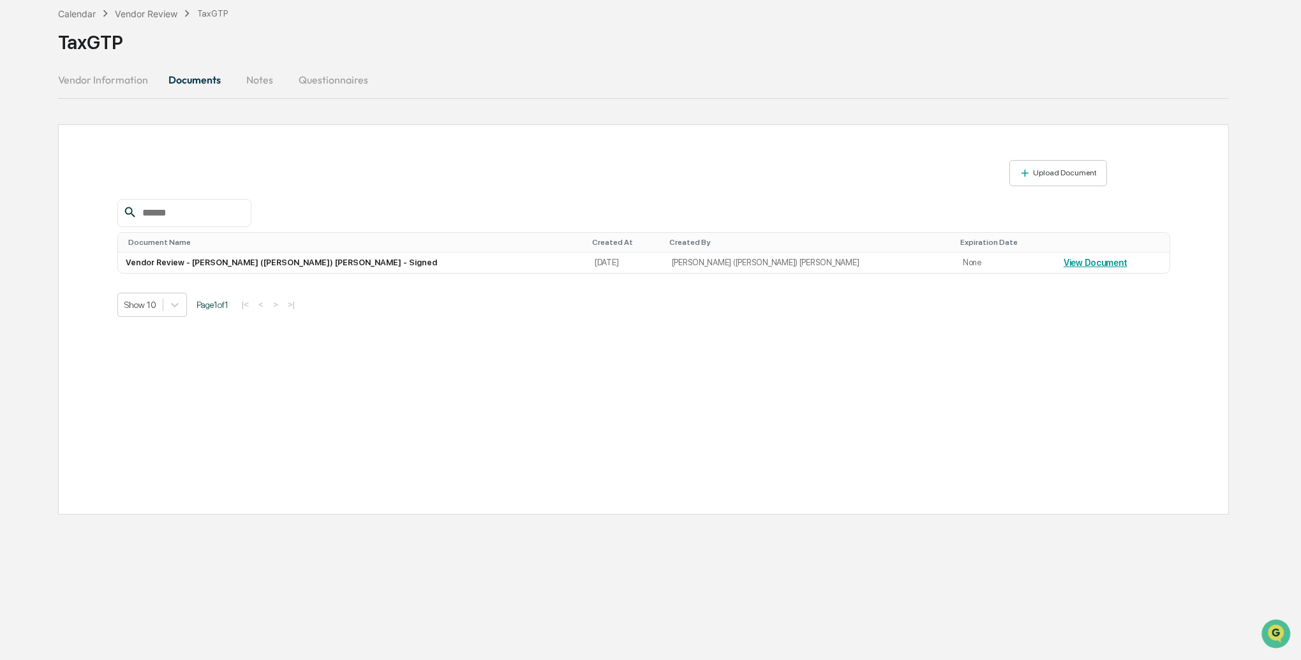
click at [249, 77] on button "Notes" at bounding box center [259, 79] width 57 height 31
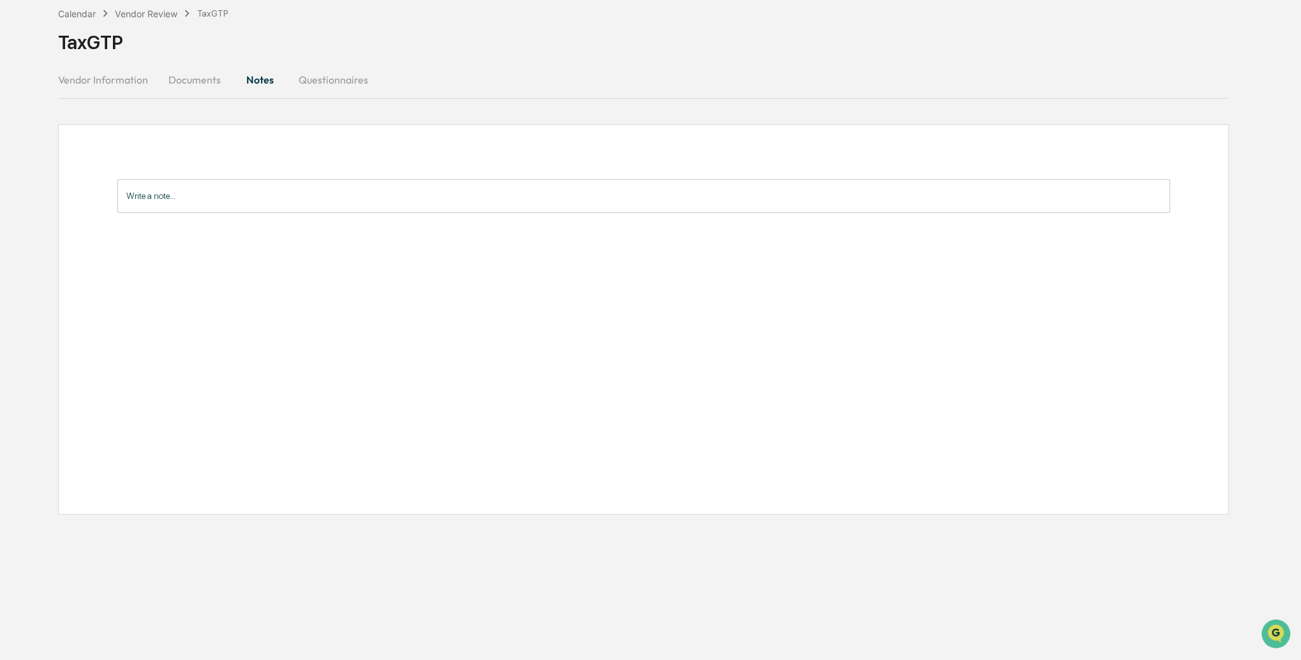
click at [121, 76] on button "Vendor Information" at bounding box center [108, 79] width 100 height 31
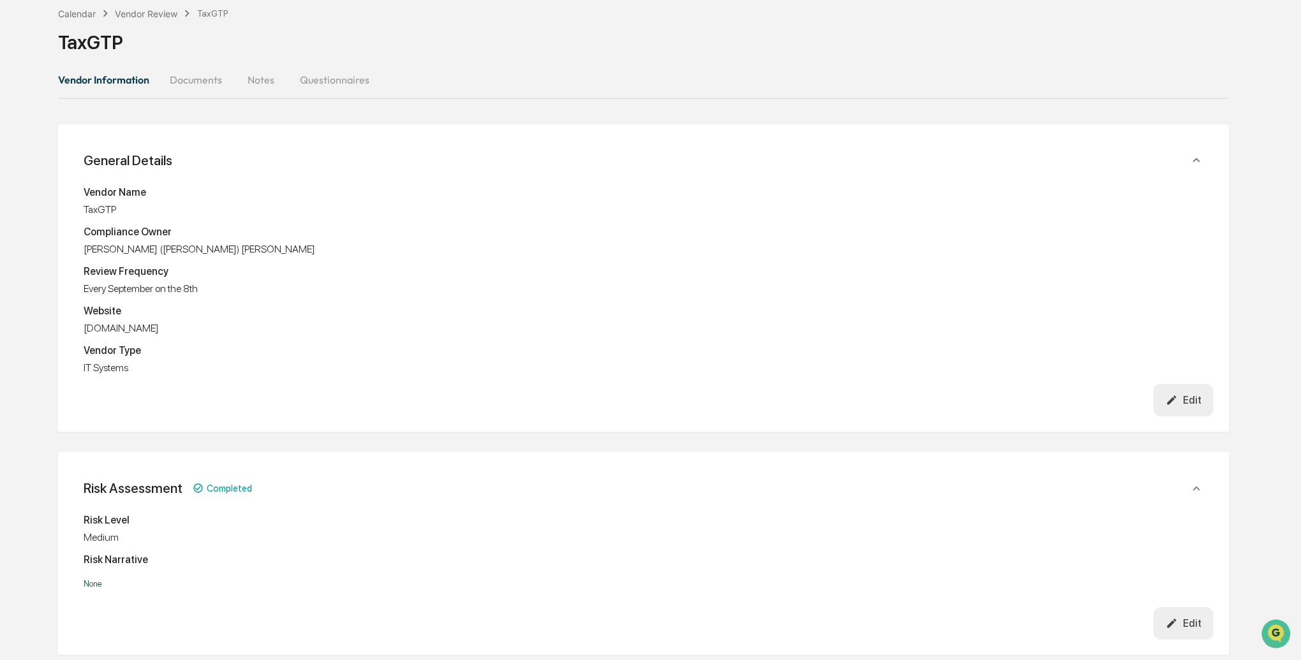
click at [1202, 397] on button "Edit" at bounding box center [1183, 400] width 61 height 33
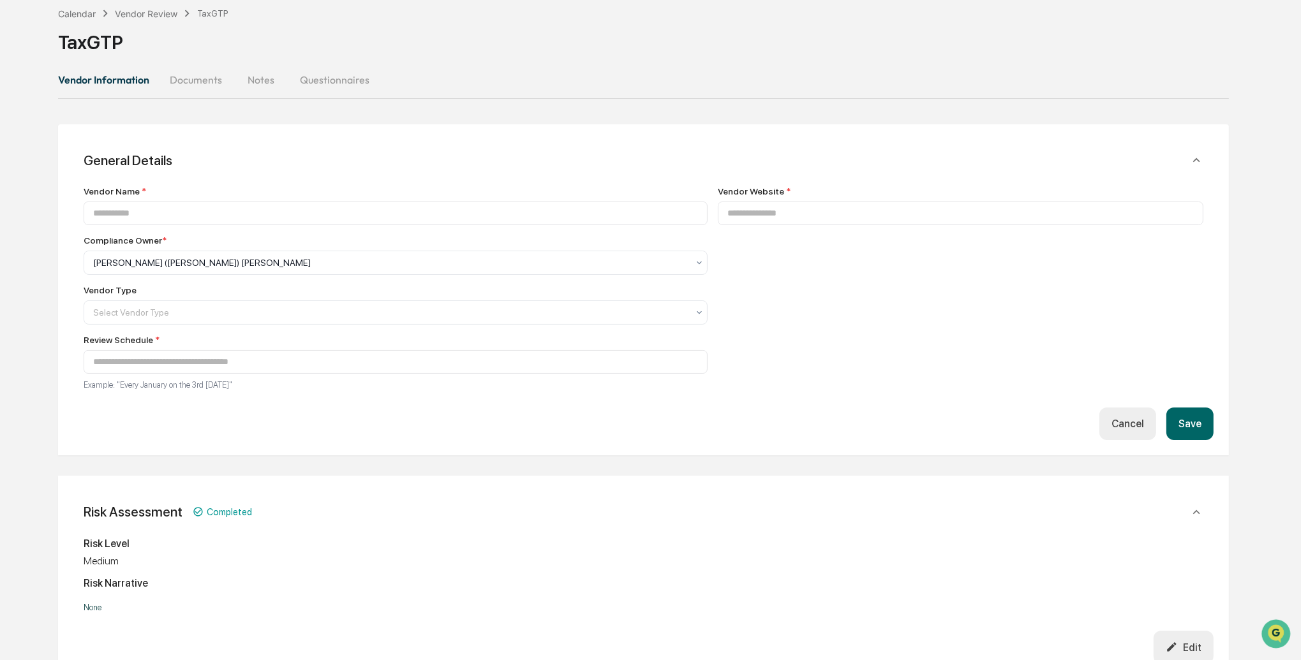
type input "******"
type input "**********"
click at [1106, 418] on button "Cancel" at bounding box center [1127, 424] width 57 height 33
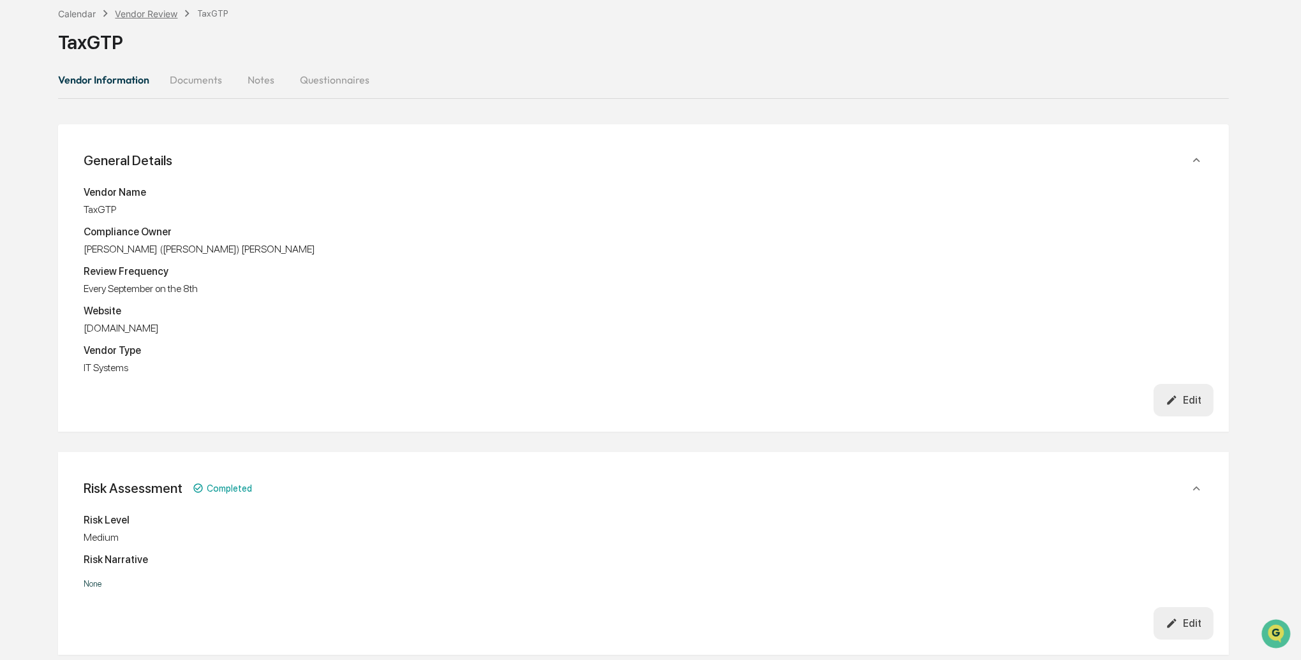
click at [144, 16] on div "Vendor Review" at bounding box center [146, 13] width 63 height 11
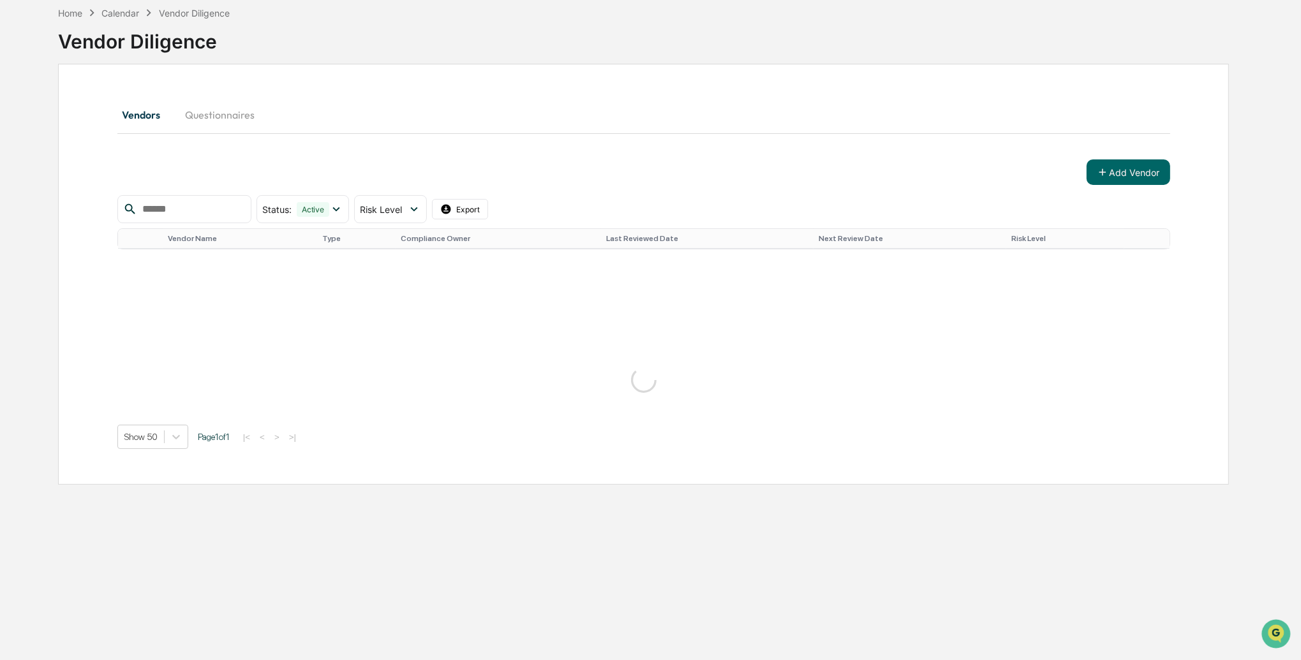
scroll to position [60, 0]
